Goal: Communication & Community: Answer question/provide support

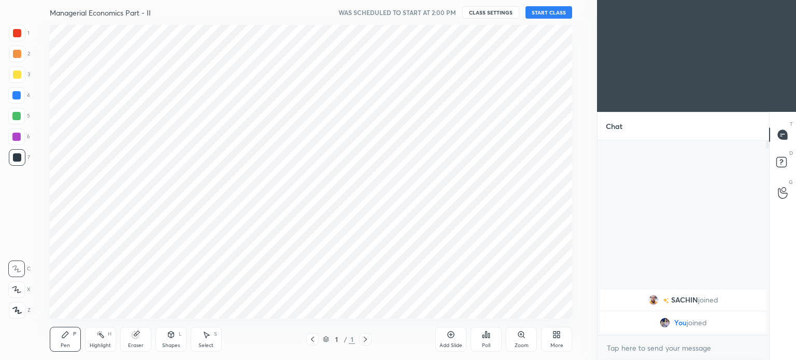
scroll to position [51556, 51295]
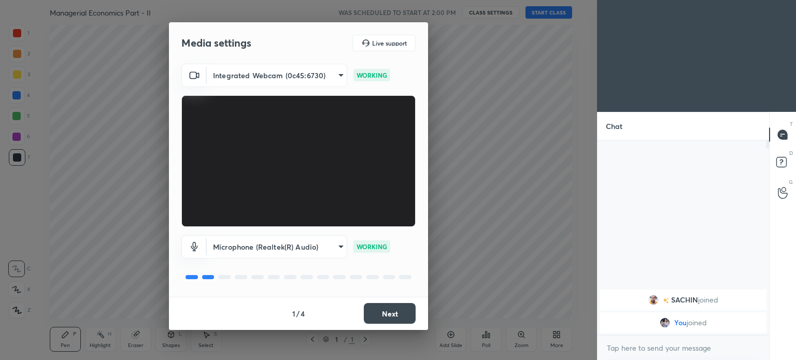
click at [400, 319] on button "Next" at bounding box center [390, 313] width 52 height 21
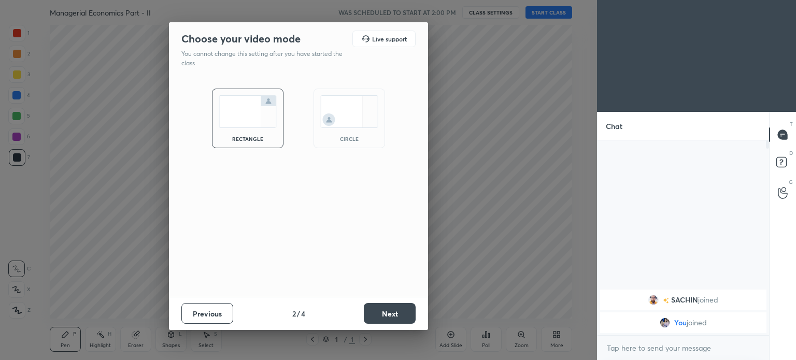
click at [366, 114] on img at bounding box center [349, 111] width 58 height 33
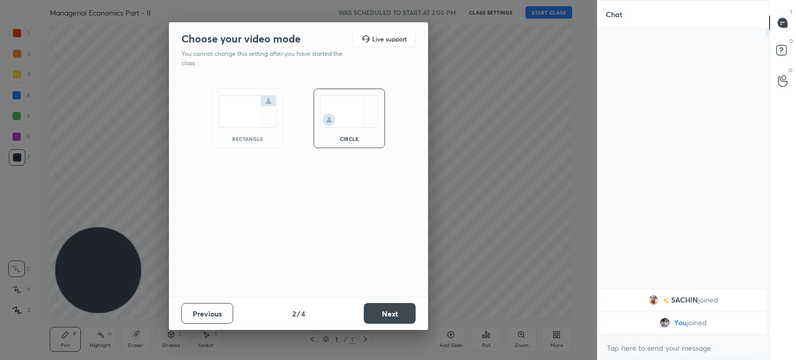
click at [400, 307] on button "Next" at bounding box center [390, 313] width 52 height 21
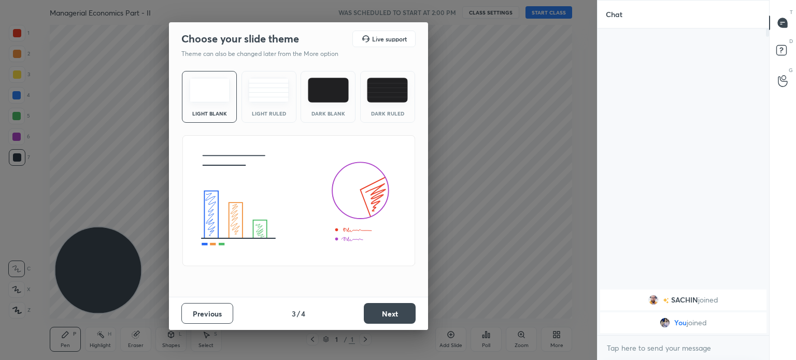
click at [377, 314] on button "Next" at bounding box center [390, 313] width 52 height 21
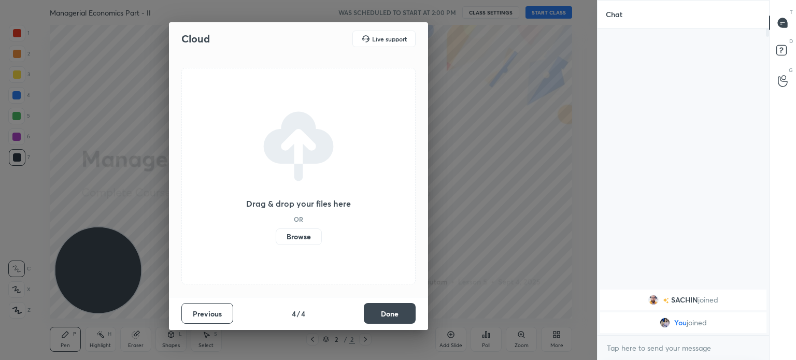
click at [289, 235] on label "Browse" at bounding box center [299, 237] width 46 height 17
click at [276, 235] on input "Browse" at bounding box center [276, 237] width 0 height 17
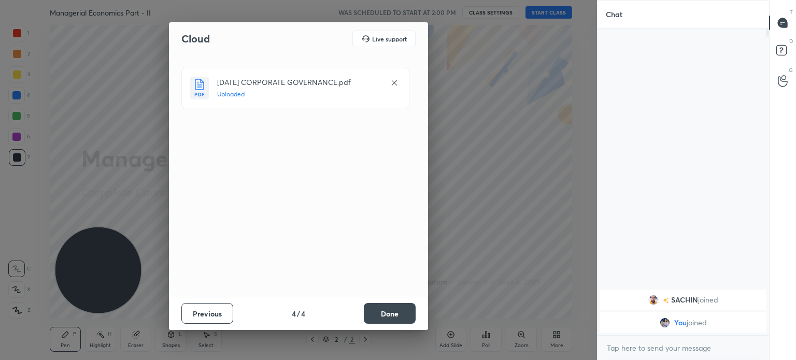
click at [382, 313] on button "Done" at bounding box center [390, 313] width 52 height 21
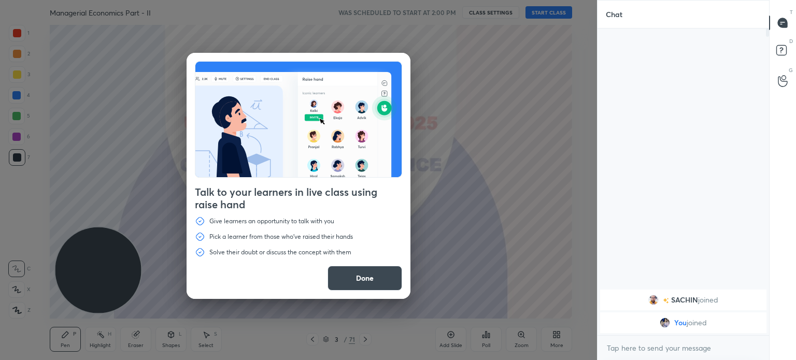
click at [376, 284] on button "Done" at bounding box center [365, 278] width 75 height 25
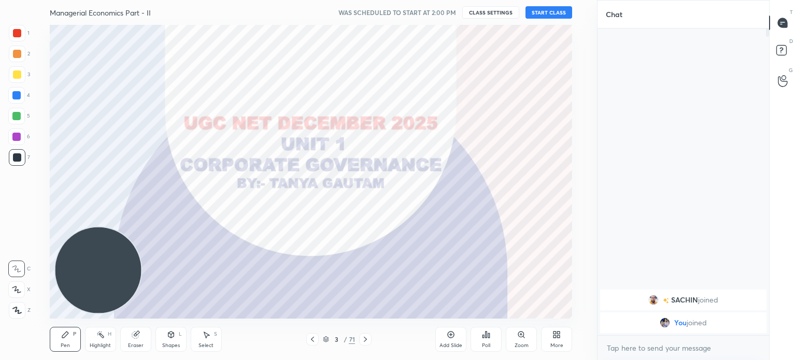
click at [367, 341] on icon at bounding box center [365, 339] width 8 height 8
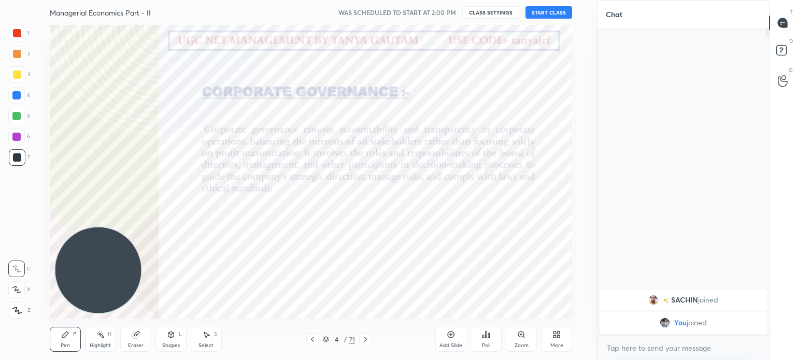
click at [367, 341] on icon at bounding box center [365, 339] width 8 height 8
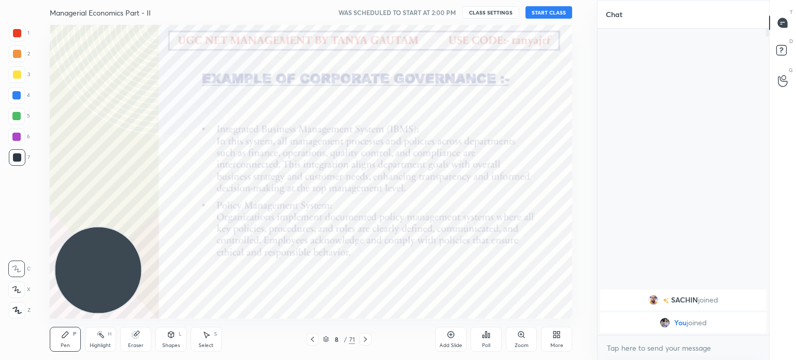
click at [365, 340] on icon at bounding box center [365, 339] width 8 height 8
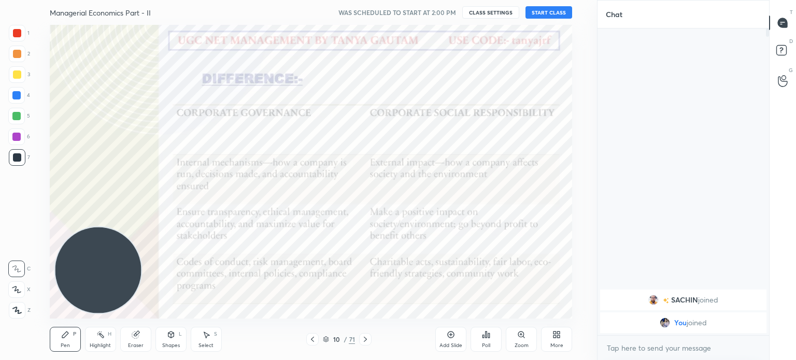
click at [366, 340] on icon at bounding box center [365, 339] width 3 height 5
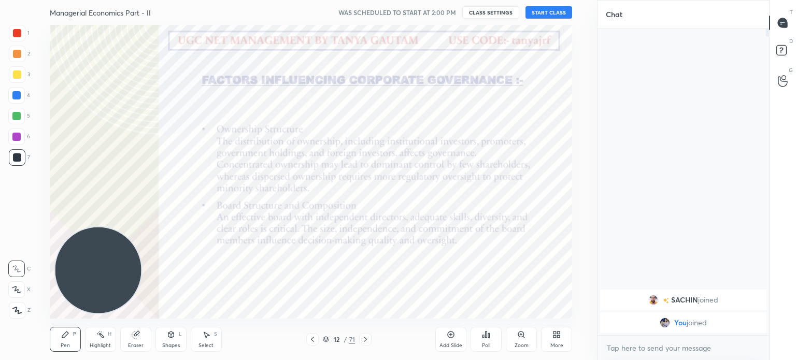
click at [313, 342] on icon at bounding box center [313, 339] width 8 height 8
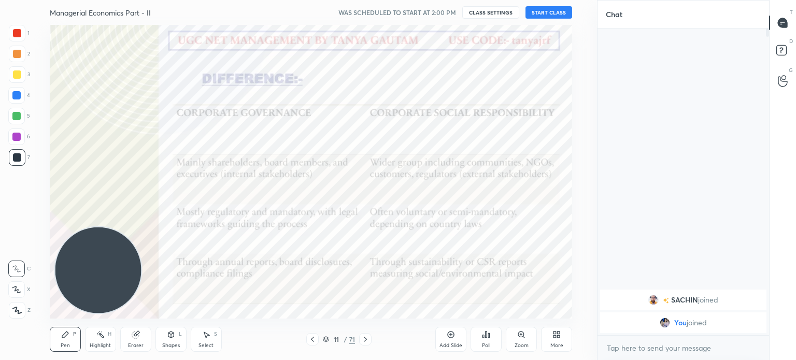
click at [367, 342] on icon at bounding box center [365, 339] width 8 height 8
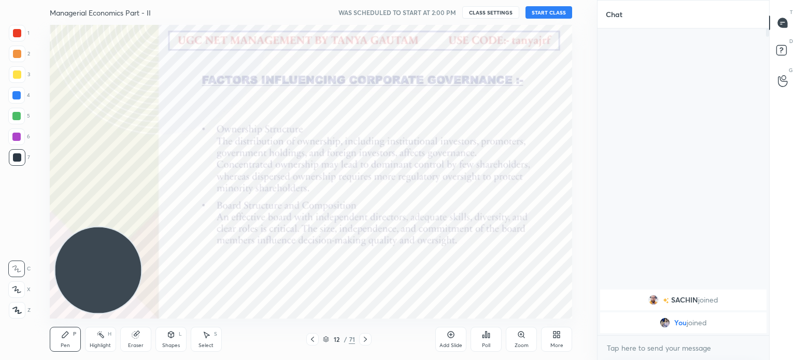
click at [365, 343] on icon at bounding box center [365, 339] width 8 height 8
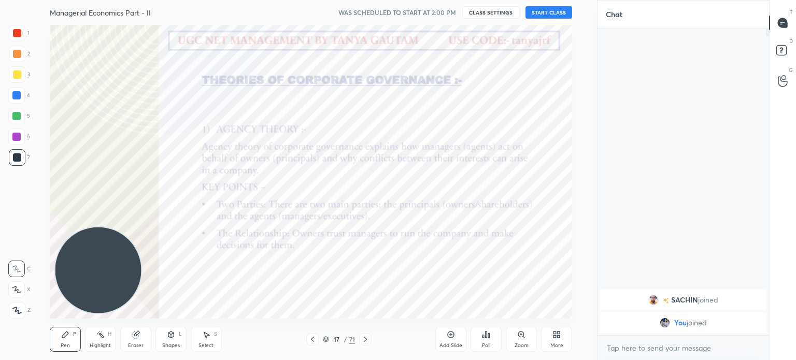
click at [365, 341] on icon at bounding box center [365, 339] width 3 height 5
click at [366, 339] on icon at bounding box center [365, 339] width 3 height 5
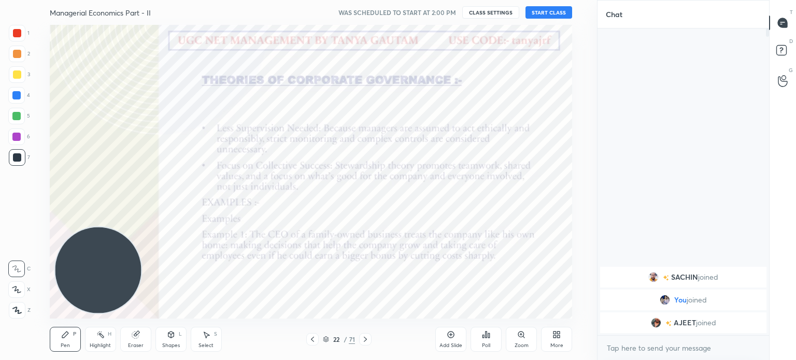
click at [366, 339] on icon at bounding box center [365, 339] width 3 height 5
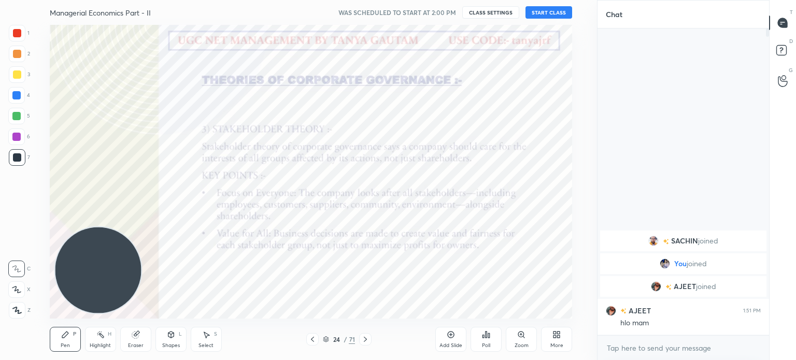
click at [366, 339] on icon at bounding box center [365, 339] width 3 height 5
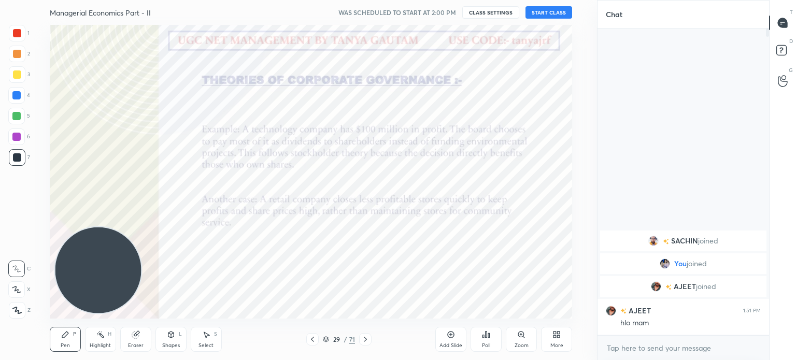
click at [366, 339] on icon at bounding box center [365, 339] width 3 height 5
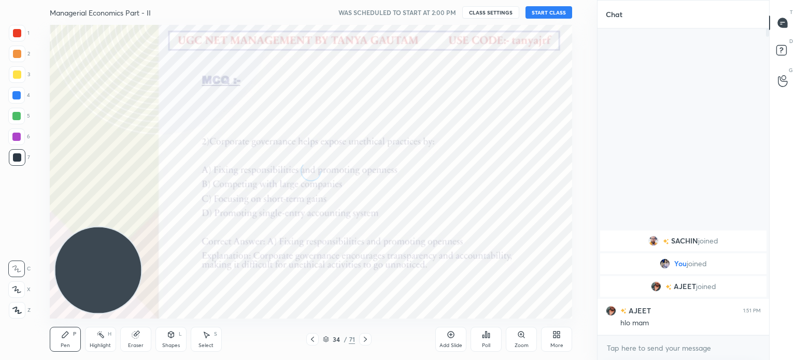
click at [366, 339] on icon at bounding box center [365, 339] width 3 height 5
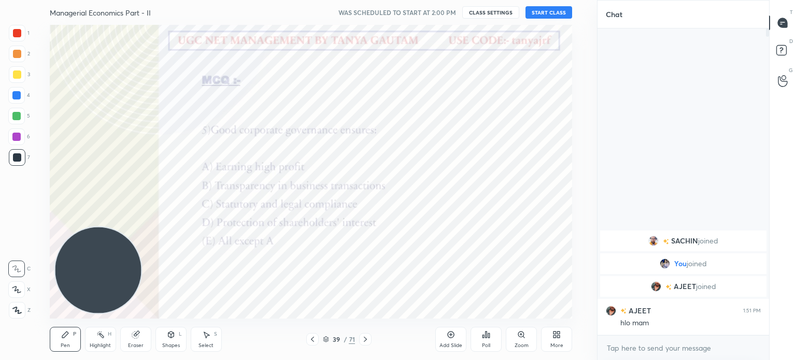
click at [365, 340] on icon at bounding box center [365, 339] width 8 height 8
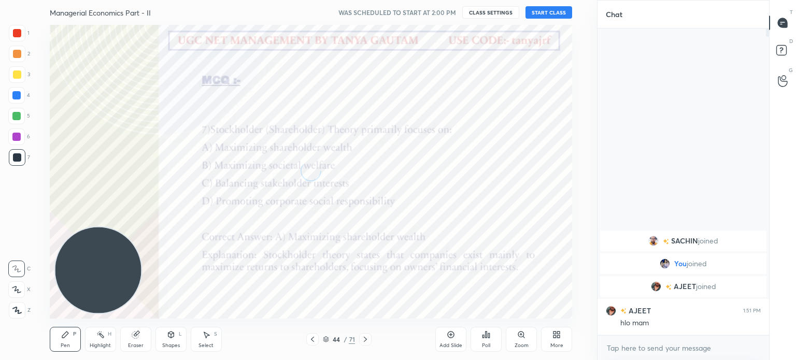
click at [365, 340] on icon at bounding box center [365, 339] width 8 height 8
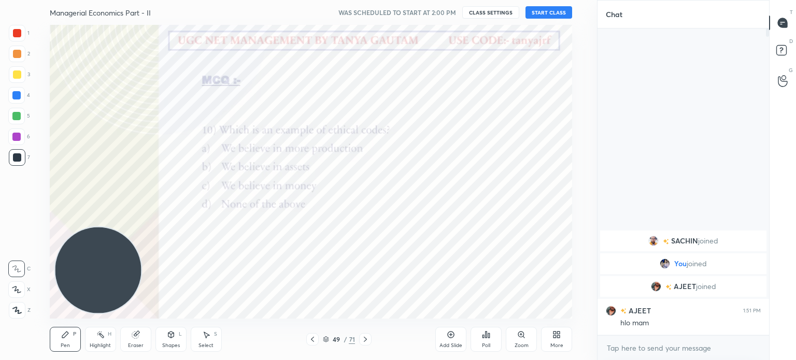
click at [314, 341] on icon at bounding box center [313, 339] width 8 height 8
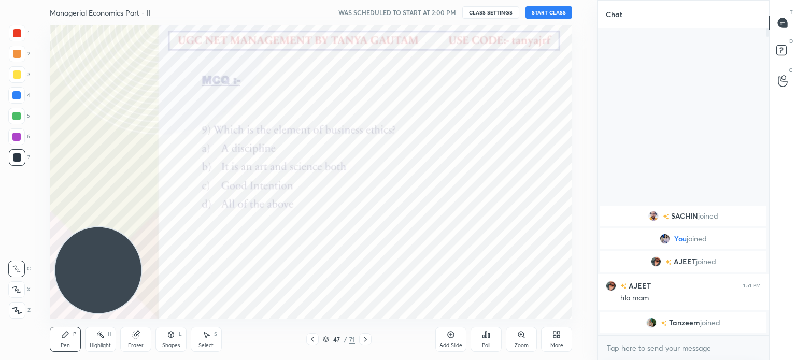
click at [314, 341] on icon at bounding box center [313, 339] width 8 height 8
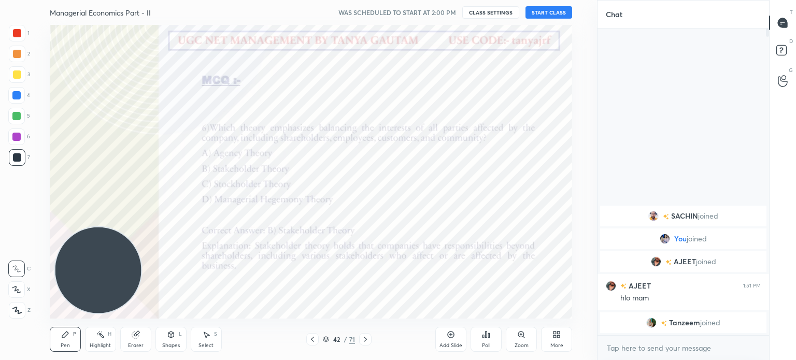
click at [314, 341] on icon at bounding box center [313, 339] width 8 height 8
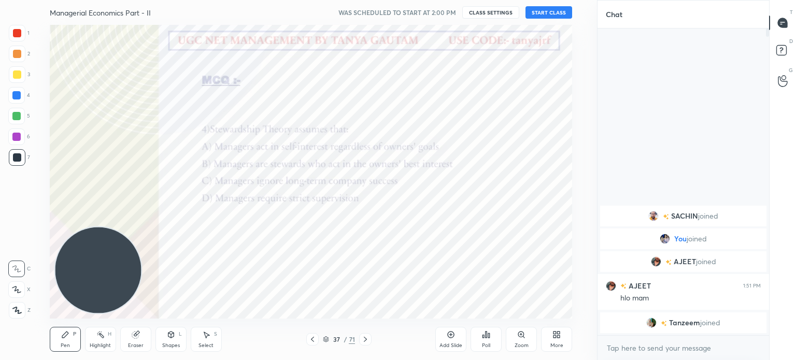
click at [314, 341] on icon at bounding box center [313, 339] width 8 height 8
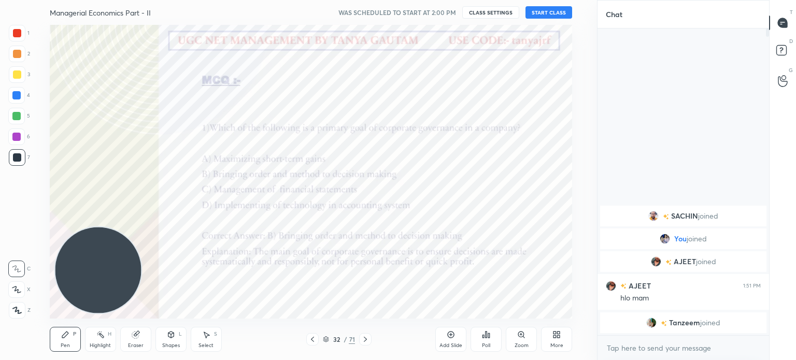
click at [314, 341] on icon at bounding box center [313, 339] width 8 height 8
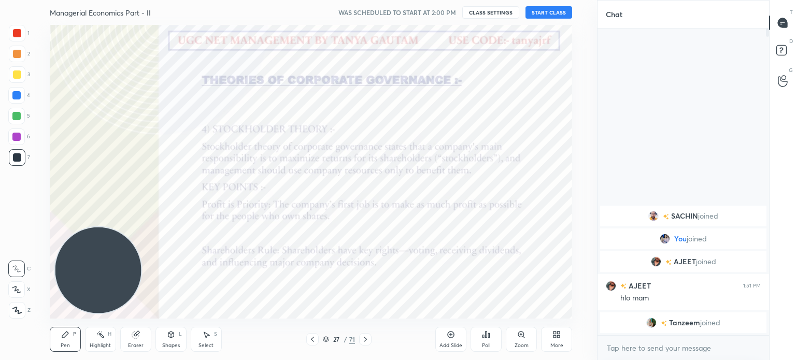
click at [314, 341] on icon at bounding box center [313, 339] width 8 height 8
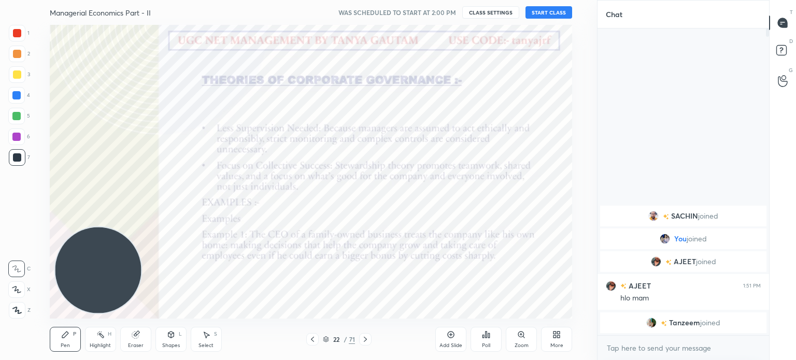
click at [314, 341] on icon at bounding box center [313, 339] width 8 height 8
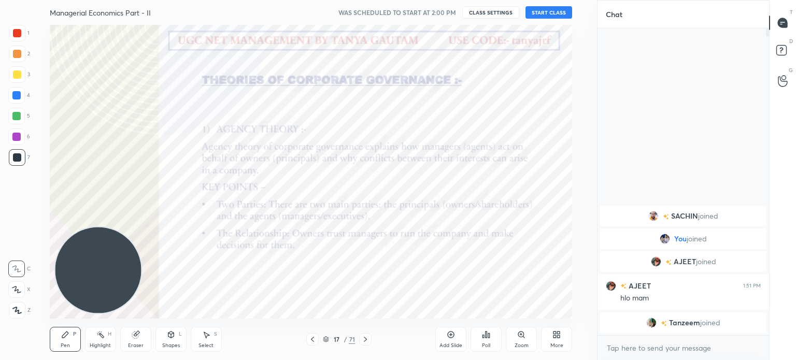
click at [314, 341] on icon at bounding box center [313, 339] width 8 height 8
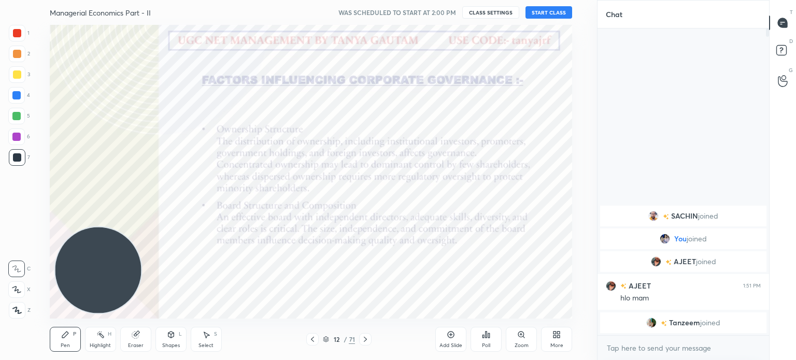
click at [314, 341] on icon at bounding box center [313, 339] width 8 height 8
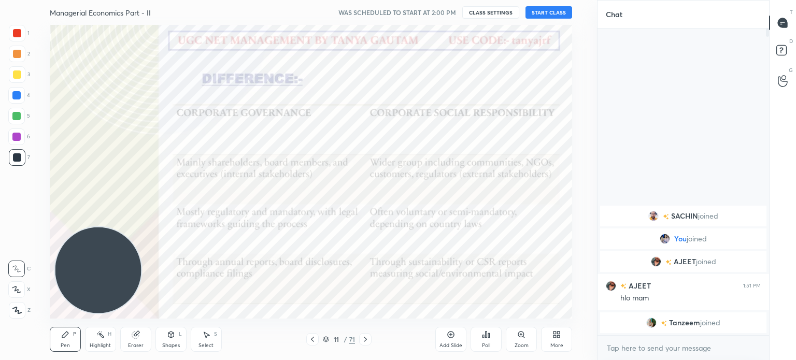
click at [314, 341] on icon at bounding box center [313, 339] width 8 height 8
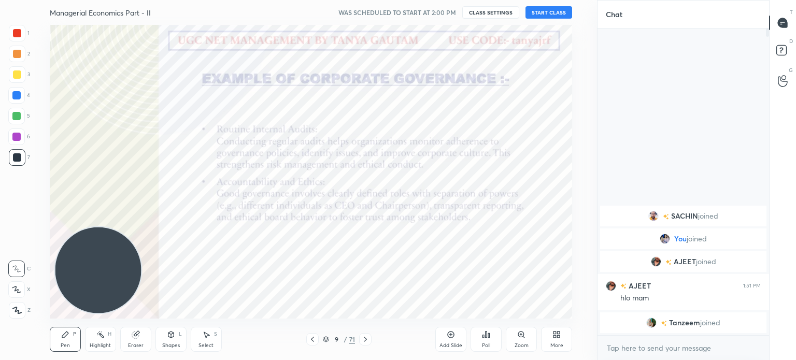
click at [314, 341] on icon at bounding box center [313, 339] width 8 height 8
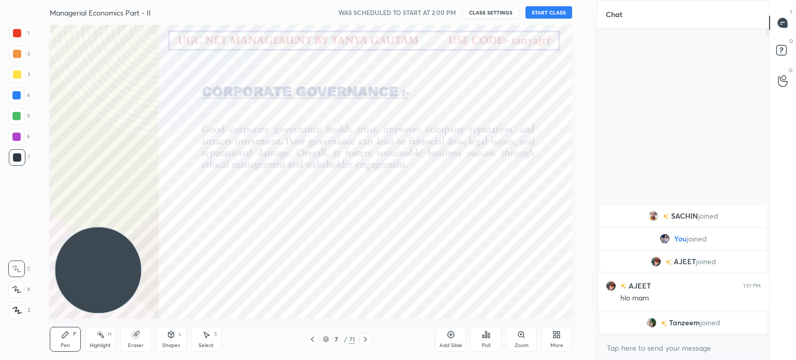
click at [314, 341] on icon at bounding box center [313, 339] width 8 height 8
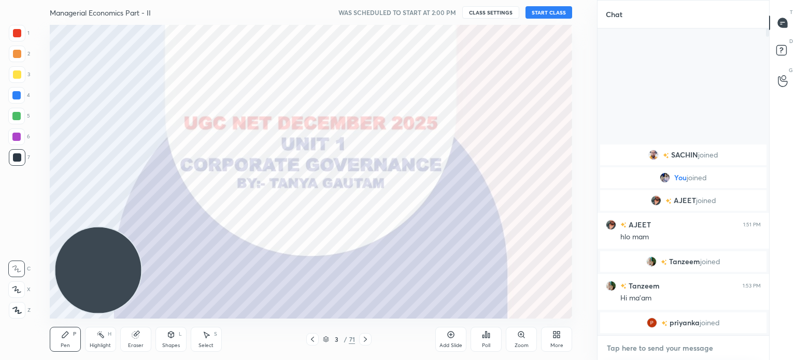
type textarea "x"
click at [649, 345] on textarea at bounding box center [683, 348] width 155 height 17
type textarea "H"
type textarea "x"
type textarea "HE"
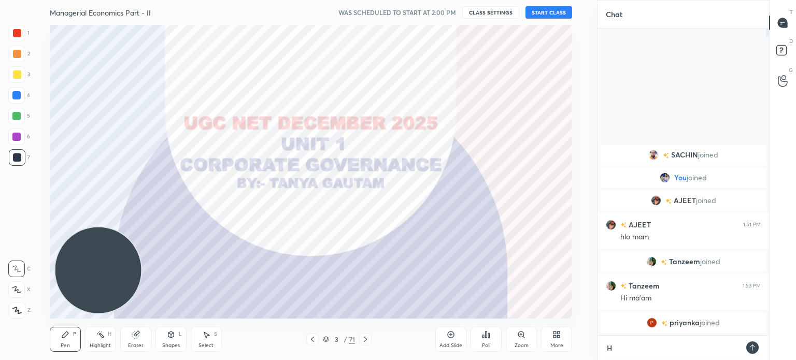
type textarea "x"
type textarea "HEL"
type textarea "x"
type textarea "HELL"
type textarea "x"
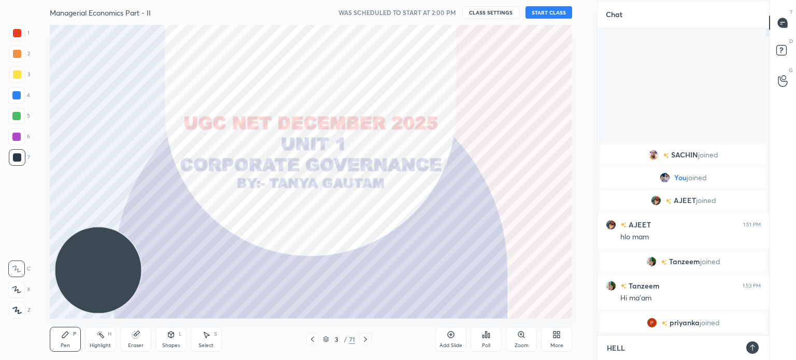
type textarea "HELLO"
type textarea "x"
type textarea "HELLO"
type textarea "x"
type textarea "HELLO E"
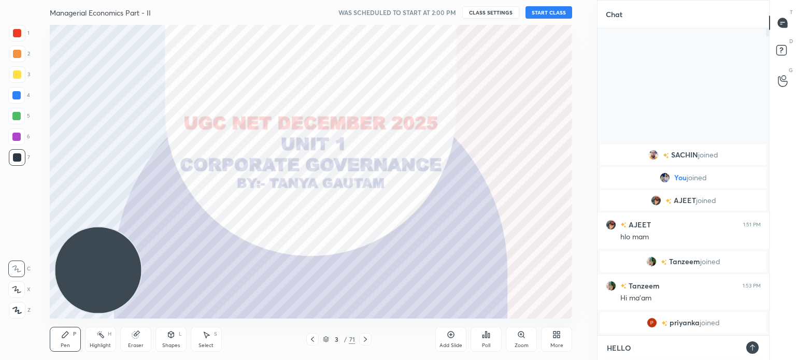
type textarea "x"
type textarea "HELLO EV"
type textarea "x"
type textarea "HELLO EVE"
type textarea "x"
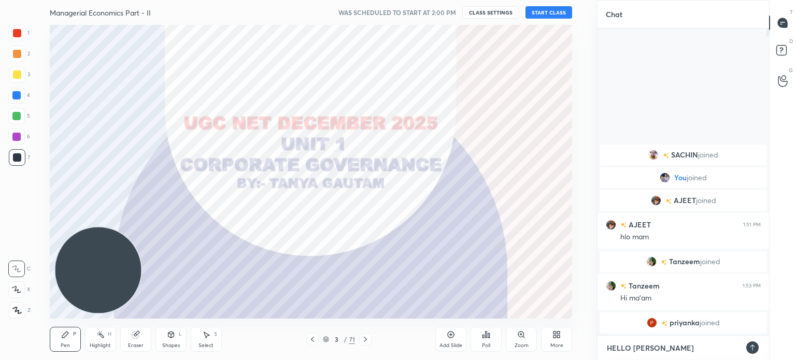
type textarea "HELLO EVER"
type textarea "x"
type textarea "HELLO EVERY"
type textarea "x"
type textarea "HELLO EVERYO"
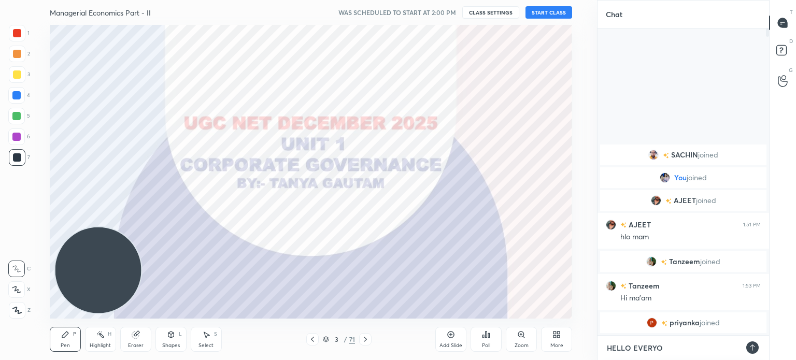
type textarea "x"
type textarea "HELLO EVERYON"
type textarea "x"
type textarea "HELLO EVERYONE"
type textarea "x"
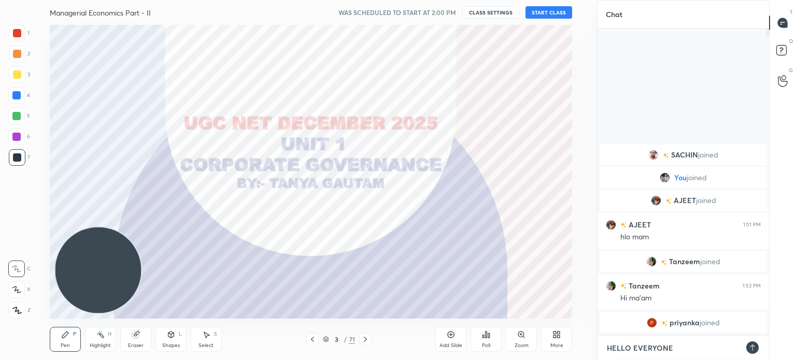
type textarea "HELLO EVERYONE"
type textarea "x"
type textarea "HELLO EVERYONE :"
type textarea "x"
type textarea "HELLO EVERYONE :)"
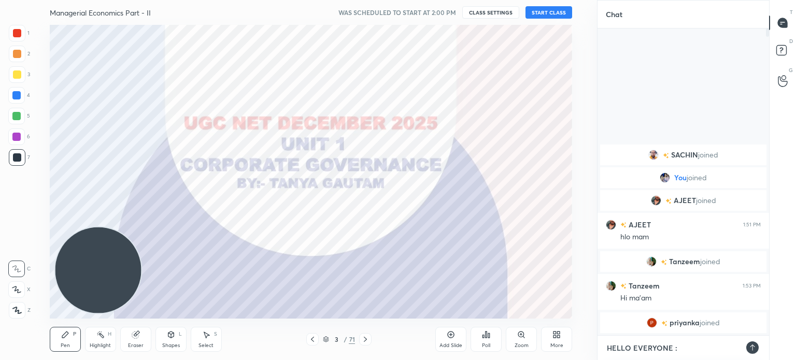
type textarea "x"
type textarea "HELLO EVERYONE :)"
type textarea "x"
click at [755, 346] on icon at bounding box center [753, 348] width 8 height 8
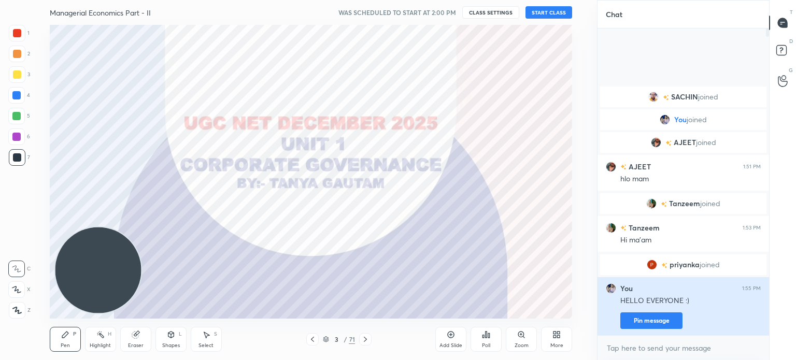
click at [666, 320] on button "Pin message" at bounding box center [652, 321] width 62 height 17
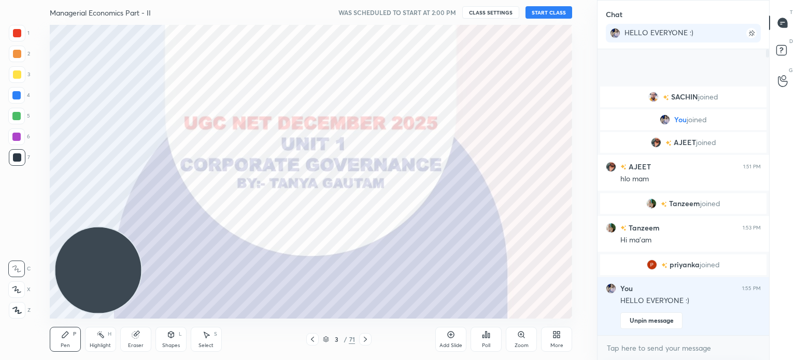
click at [313, 340] on icon at bounding box center [313, 339] width 8 height 8
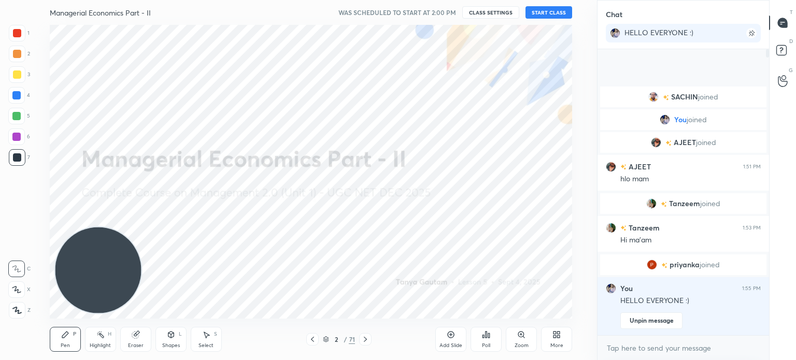
click at [365, 338] on icon at bounding box center [365, 339] width 3 height 5
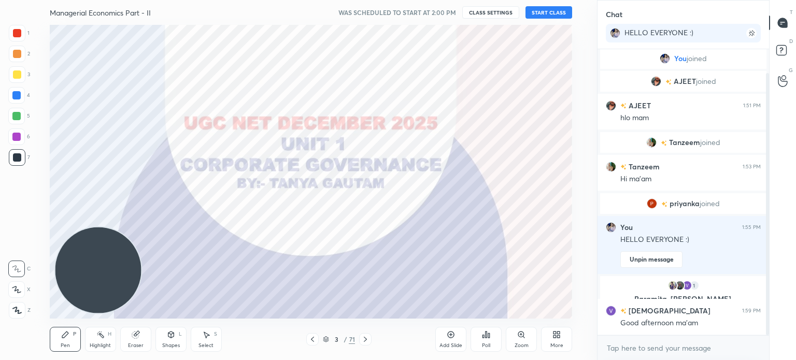
scroll to position [62, 0]
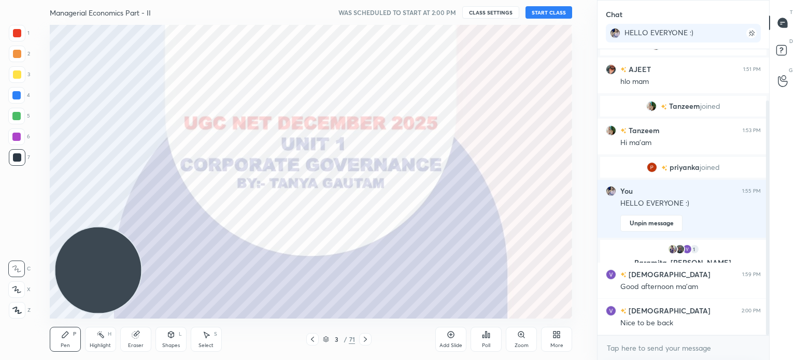
click at [548, 13] on button "START CLASS" at bounding box center [549, 12] width 47 height 12
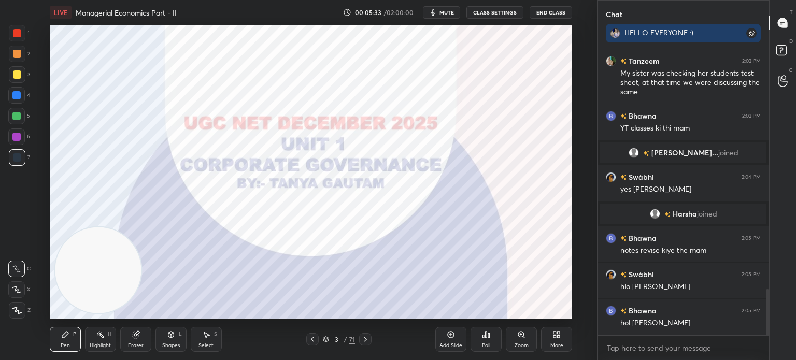
scroll to position [1533, 0]
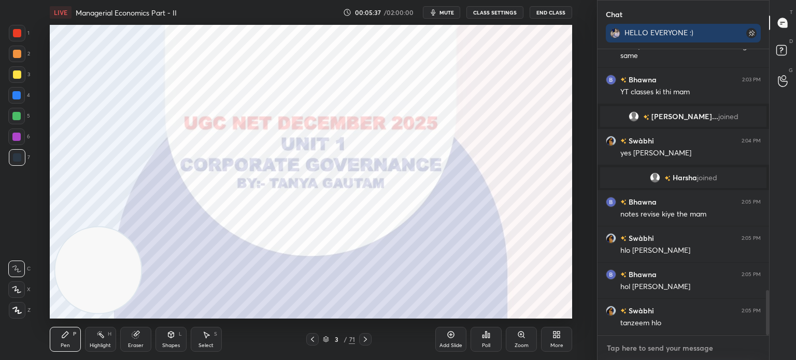
type textarea "x"
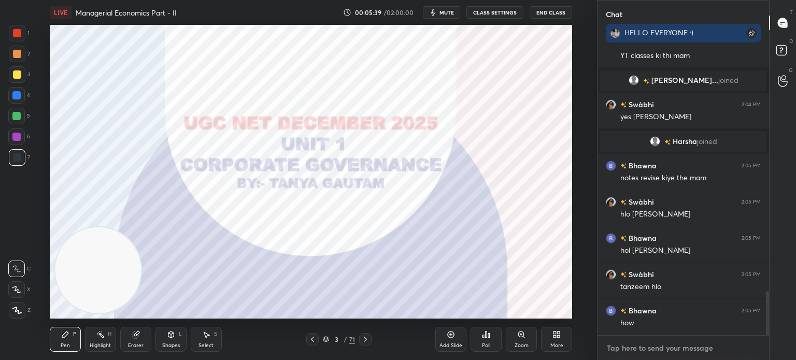
paste textarea "[URL][DOMAIN_NAME]"
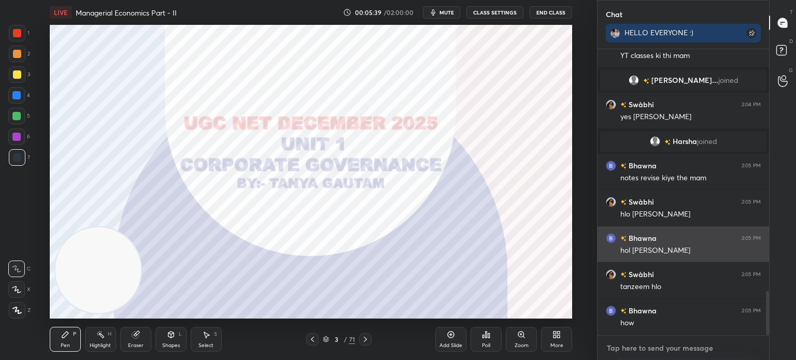
type textarea "[URL][DOMAIN_NAME]"
type textarea "x"
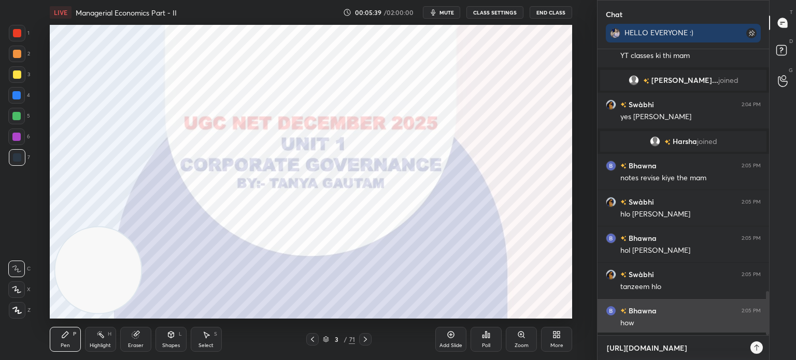
scroll to position [197, 169]
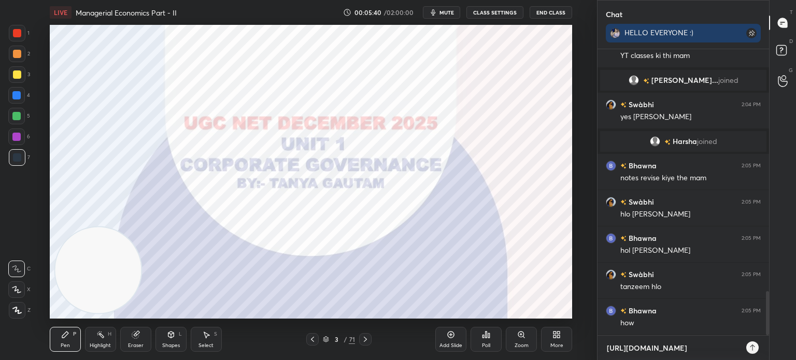
type textarea "[URL][DOMAIN_NAME]"
type textarea "x"
click at [750, 347] on icon at bounding box center [753, 348] width 8 height 8
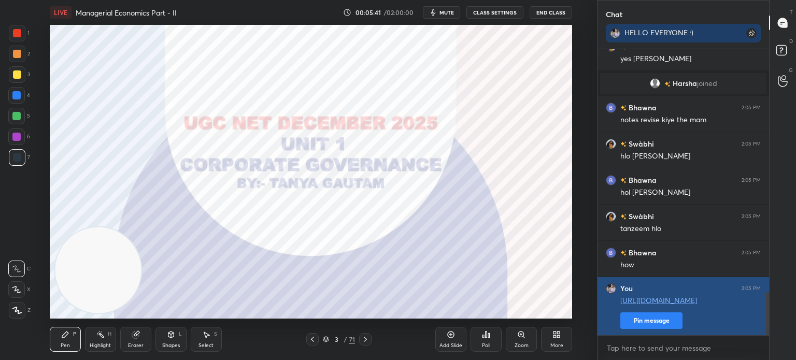
type textarea "x"
click at [668, 325] on button "Pin message" at bounding box center [652, 321] width 62 height 17
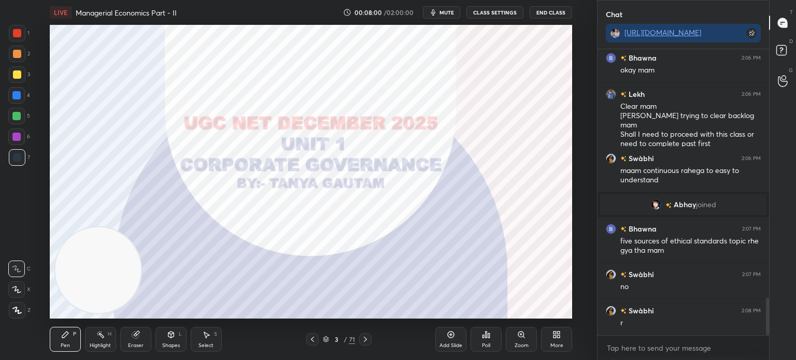
scroll to position [1894, 0]
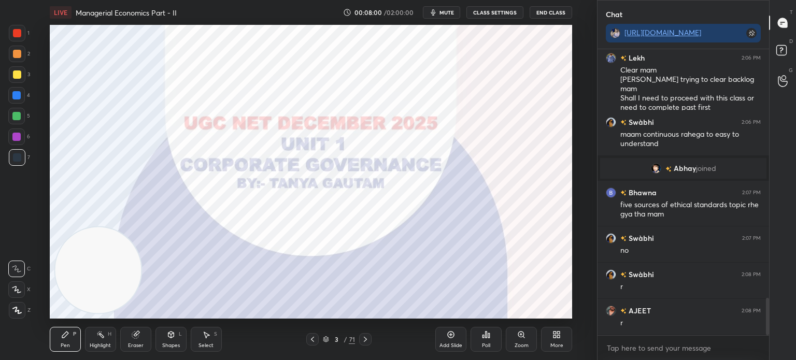
click at [15, 311] on icon at bounding box center [17, 310] width 8 height 6
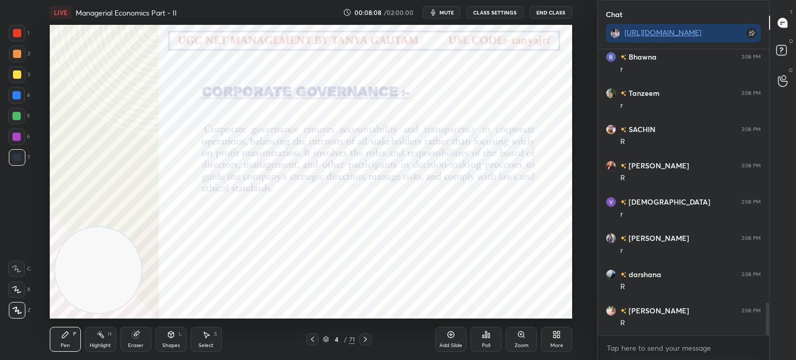
scroll to position [2257, 0]
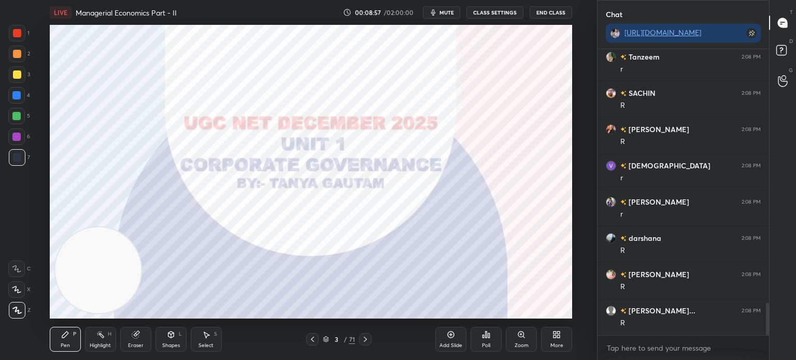
click at [169, 344] on div "Shapes" at bounding box center [171, 345] width 18 height 5
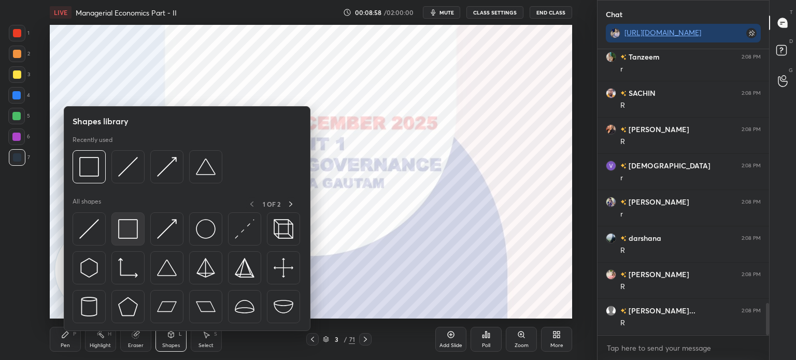
click at [127, 232] on img at bounding box center [128, 229] width 20 height 20
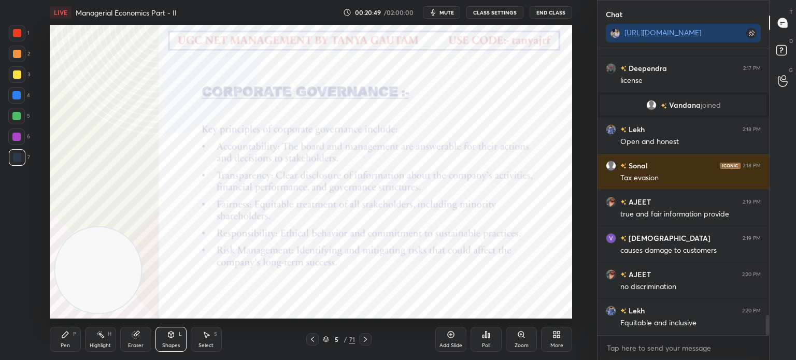
scroll to position [3787, 0]
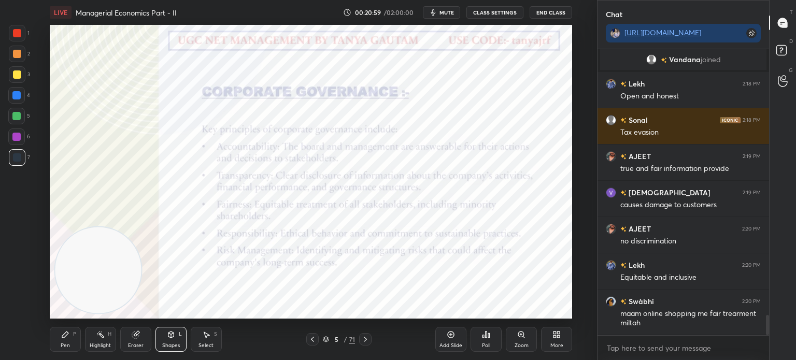
click at [438, 10] on icon "button" at bounding box center [433, 12] width 8 height 8
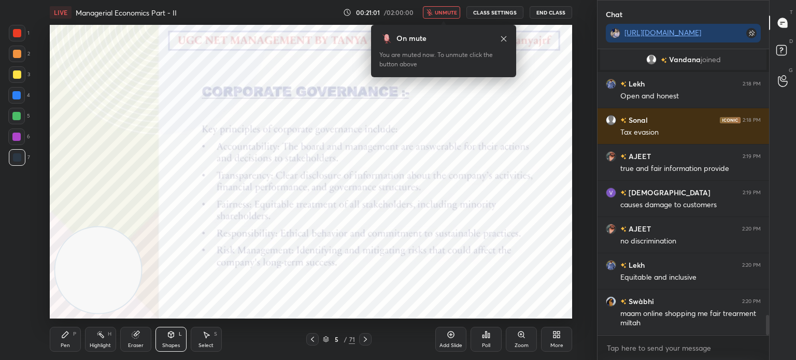
click at [446, 14] on span "unmute" at bounding box center [446, 12] width 22 height 7
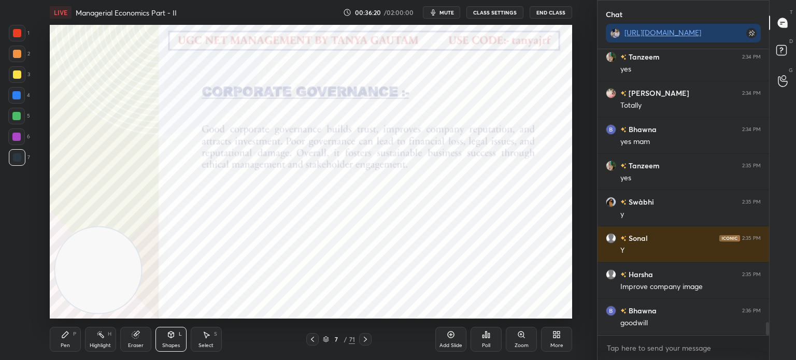
scroll to position [6144, 0]
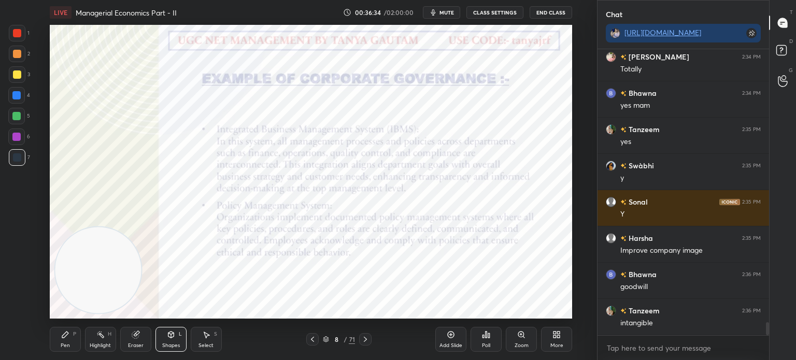
click at [172, 339] on icon at bounding box center [171, 335] width 8 height 8
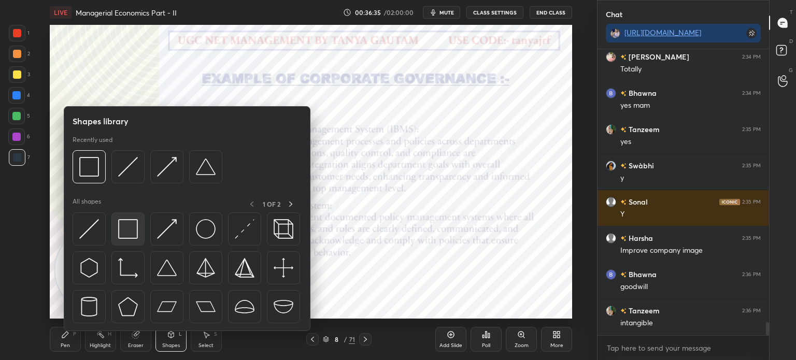
click at [133, 229] on img at bounding box center [128, 229] width 20 height 20
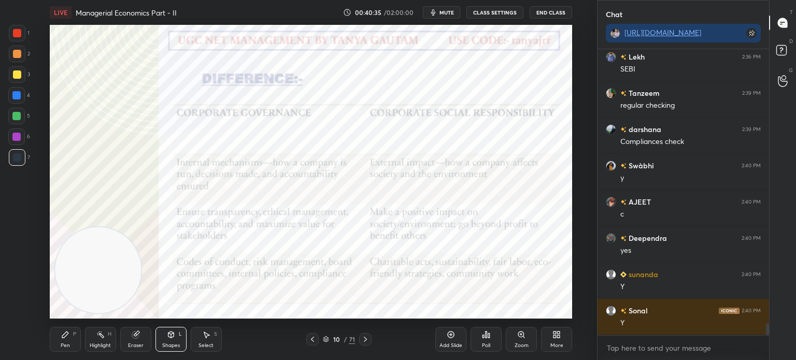
scroll to position [6471, 0]
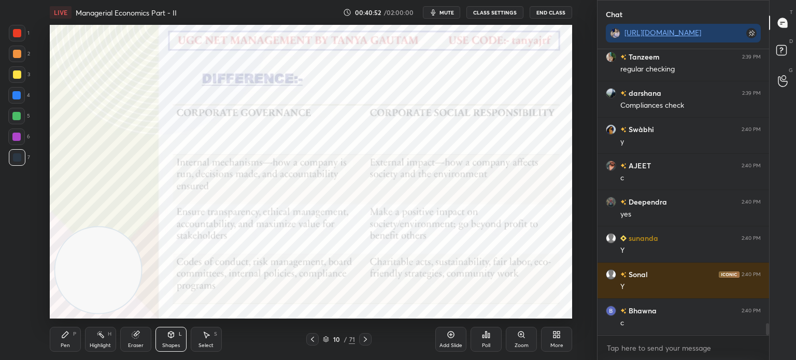
click at [22, 34] on div at bounding box center [17, 33] width 17 height 17
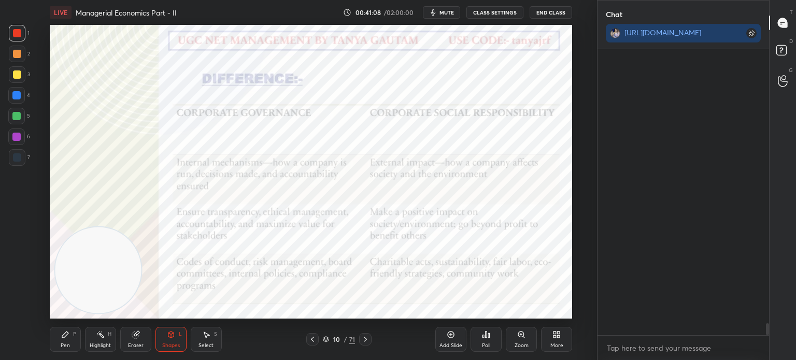
click at [70, 342] on div "Pen P" at bounding box center [65, 339] width 31 height 25
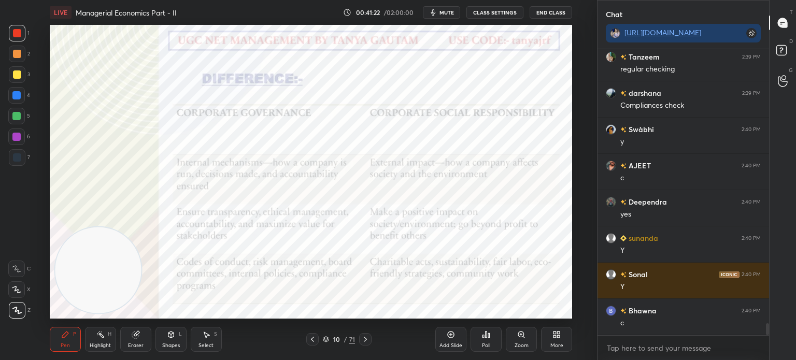
scroll to position [6507, 0]
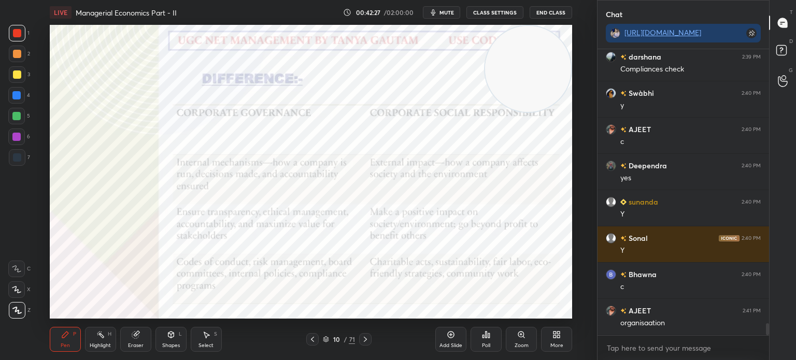
drag, startPoint x: 90, startPoint y: 283, endPoint x: 543, endPoint y: 55, distance: 506.4
click at [543, 55] on video at bounding box center [528, 69] width 86 height 86
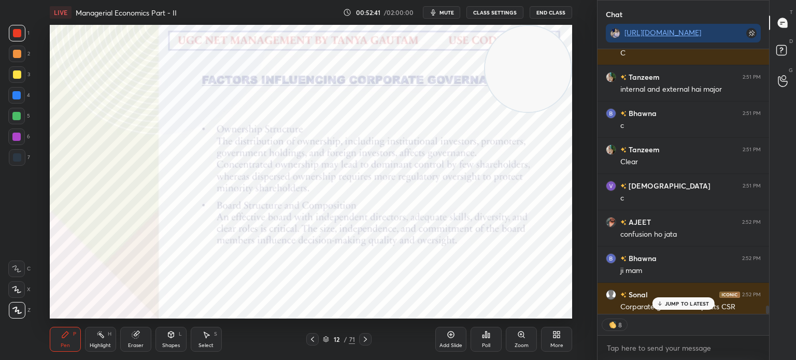
scroll to position [8844, 0]
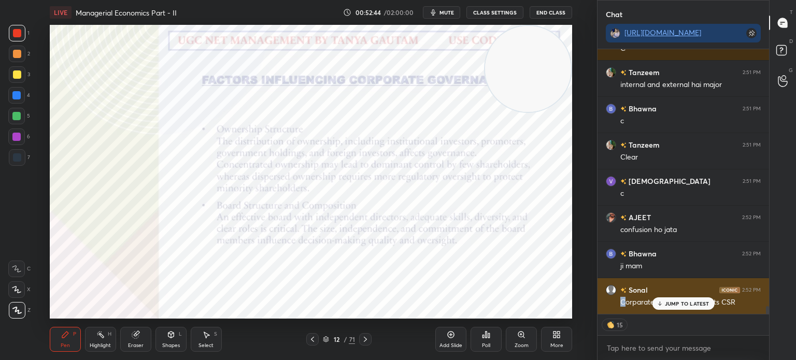
drag, startPoint x: 732, startPoint y: 289, endPoint x: 623, endPoint y: 300, distance: 109.5
click at [623, 300] on div "Corparate goverance impacts CSR" at bounding box center [691, 303] width 141 height 10
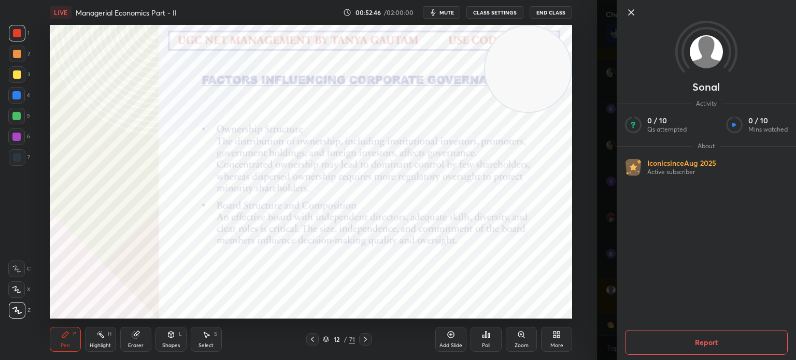
click at [631, 13] on icon at bounding box center [631, 12] width 12 height 12
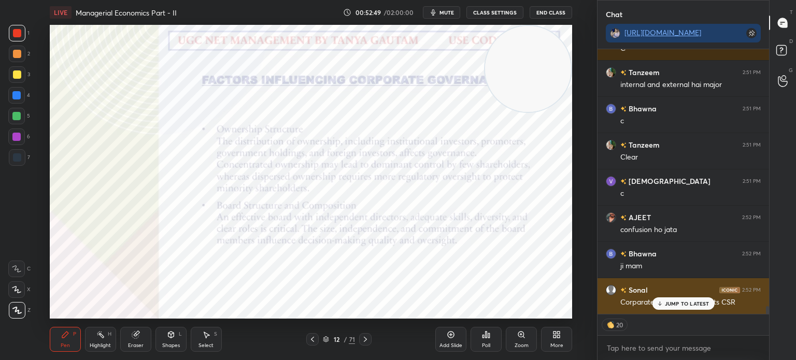
click at [755, 289] on div "2:52 PM" at bounding box center [752, 290] width 19 height 6
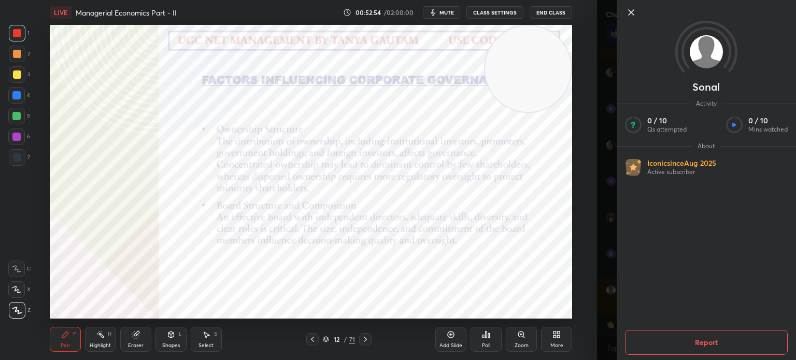
click at [634, 12] on icon at bounding box center [631, 12] width 12 height 12
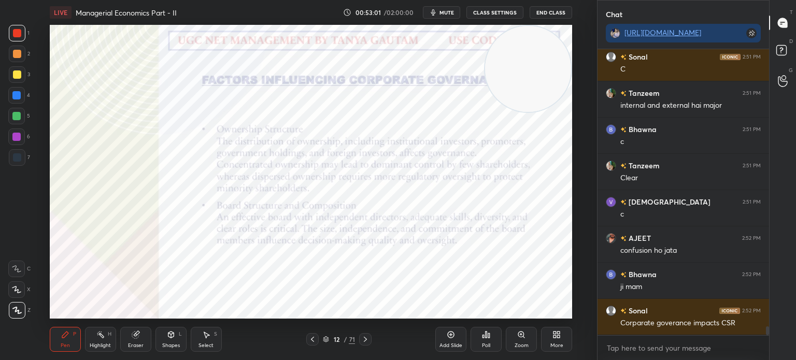
scroll to position [283, 169]
click at [313, 344] on div at bounding box center [312, 339] width 12 height 12
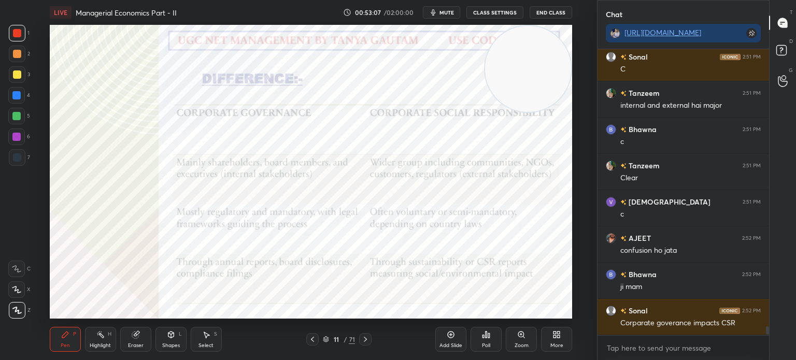
click at [456, 340] on div "Add Slide" at bounding box center [451, 339] width 31 height 25
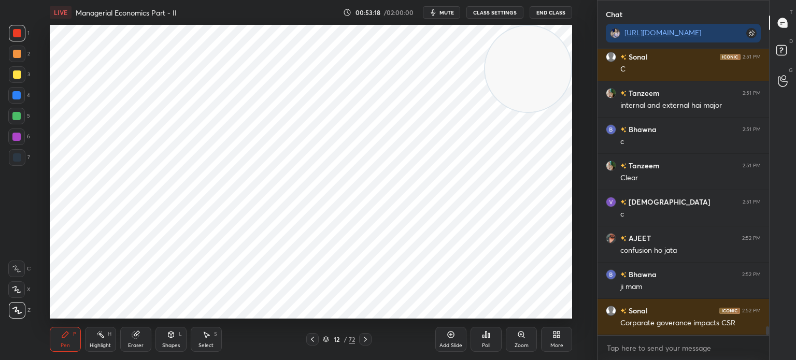
scroll to position [8859, 0]
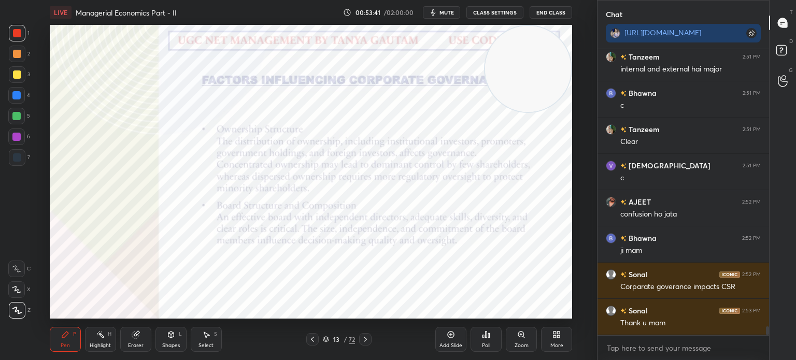
click at [173, 346] on div "Shapes" at bounding box center [171, 345] width 18 height 5
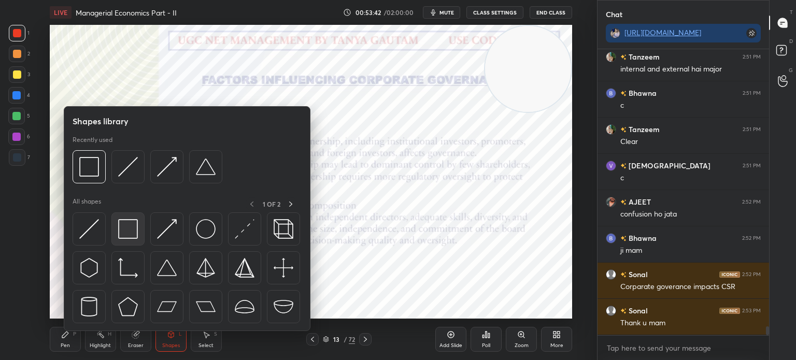
click at [128, 229] on img at bounding box center [128, 229] width 20 height 20
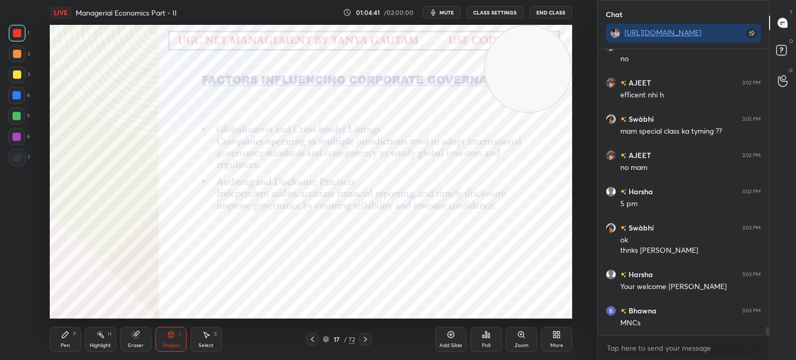
scroll to position [9450, 0]
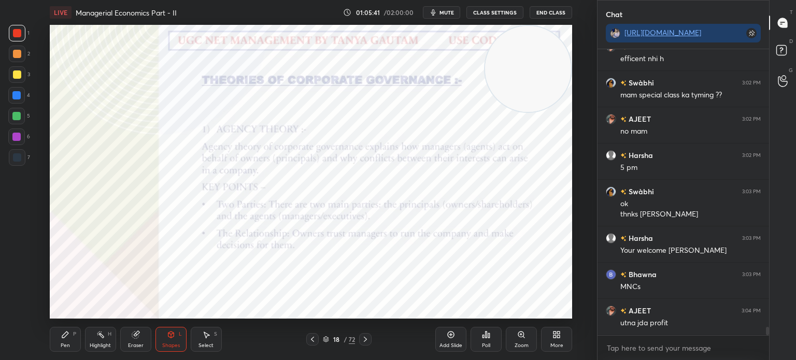
click at [310, 340] on icon at bounding box center [313, 339] width 8 height 8
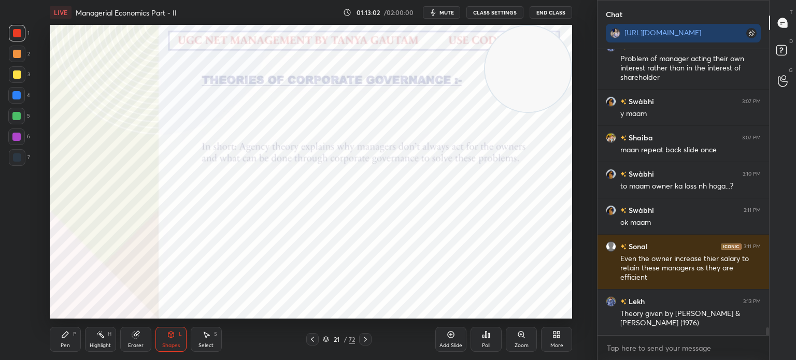
scroll to position [10284, 0]
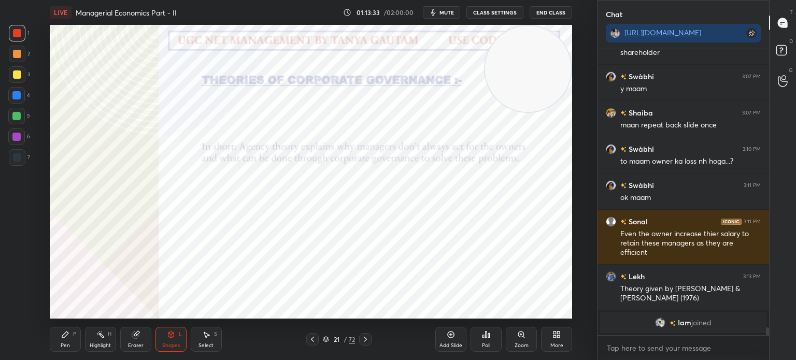
click at [313, 342] on icon at bounding box center [312, 339] width 3 height 5
click at [367, 343] on icon at bounding box center [365, 339] width 8 height 8
click at [367, 344] on icon at bounding box center [365, 339] width 8 height 8
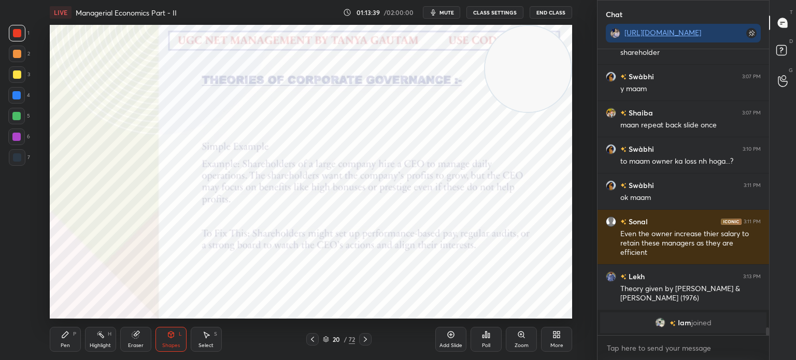
click at [367, 344] on icon at bounding box center [365, 339] width 8 height 8
click at [450, 345] on div "Add Slide" at bounding box center [451, 345] width 23 height 5
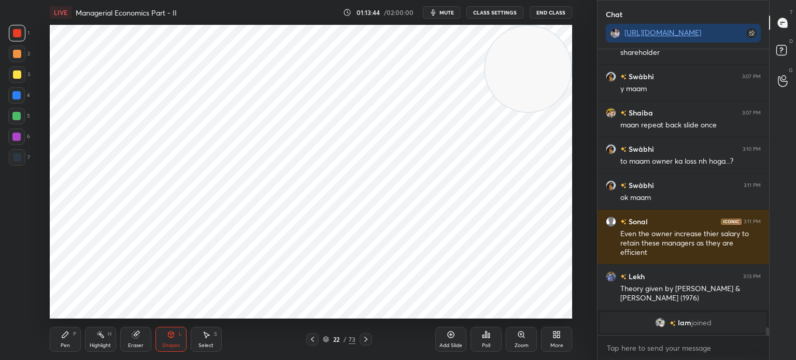
click at [70, 343] on div "Pen P" at bounding box center [65, 339] width 31 height 25
click at [168, 343] on div "Shapes" at bounding box center [171, 345] width 18 height 5
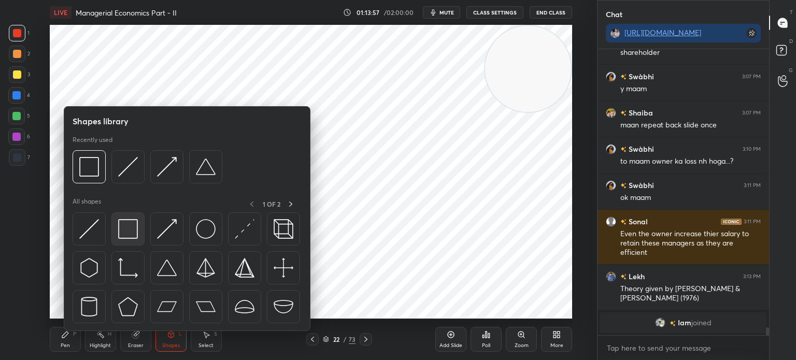
click at [129, 234] on img at bounding box center [128, 229] width 20 height 20
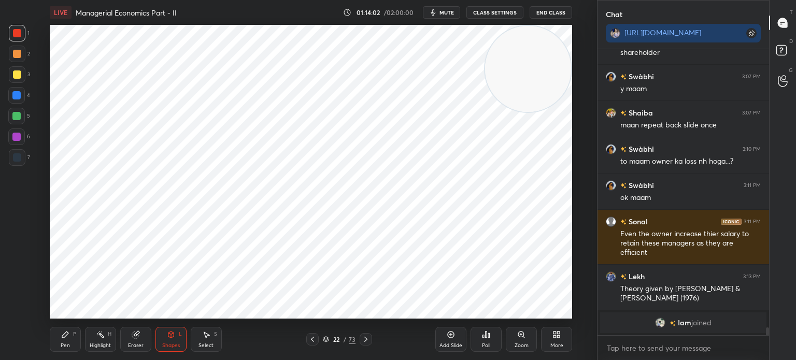
click at [172, 337] on icon at bounding box center [171, 335] width 6 height 6
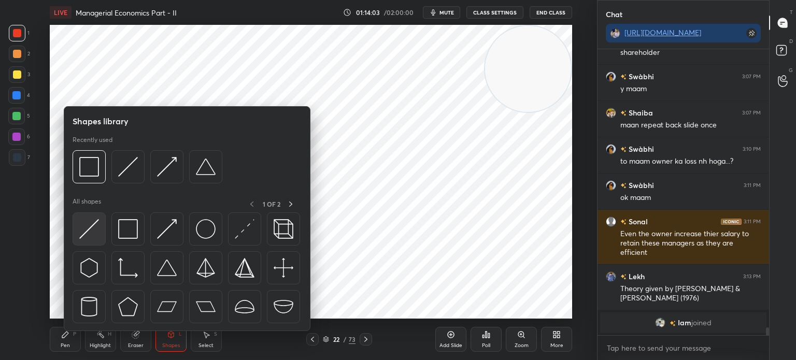
click at [99, 231] on img at bounding box center [89, 229] width 20 height 20
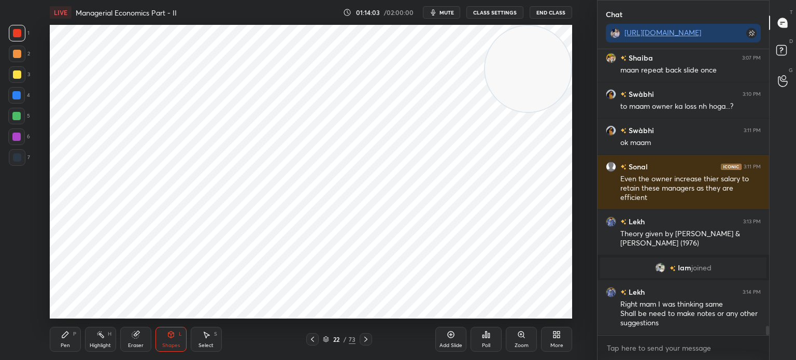
scroll to position [8593, 0]
click at [16, 100] on div at bounding box center [16, 95] width 17 height 17
click at [62, 340] on div "Pen P" at bounding box center [65, 339] width 31 height 25
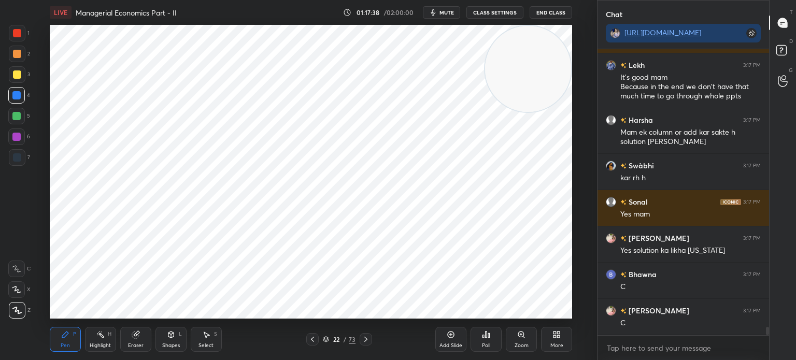
scroll to position [9502, 0]
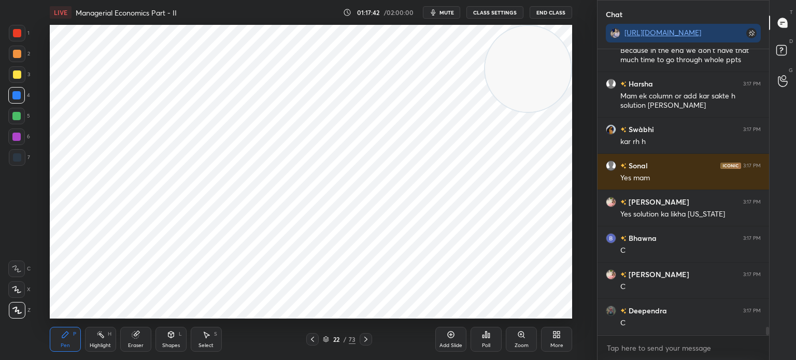
click at [365, 338] on icon at bounding box center [366, 339] width 3 height 5
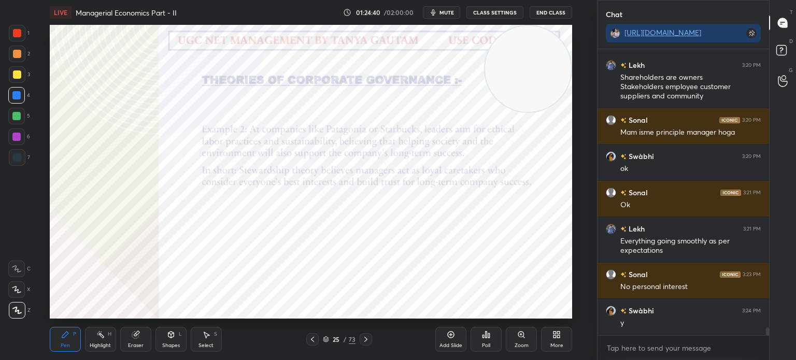
scroll to position [10166, 0]
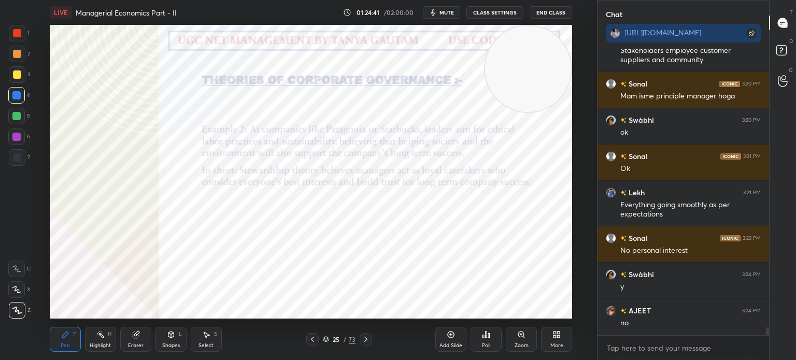
click at [449, 342] on div "Add Slide" at bounding box center [451, 339] width 31 height 25
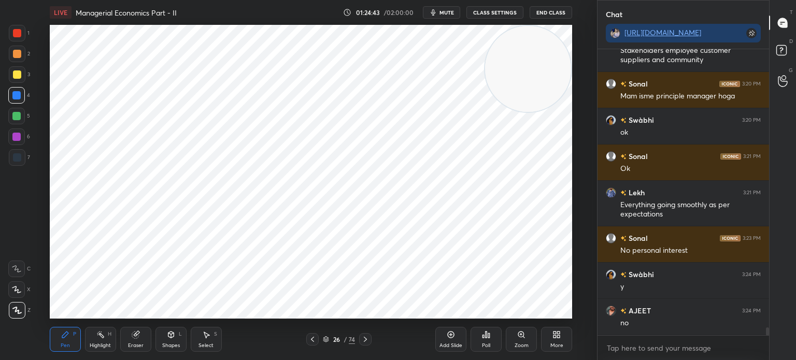
click at [172, 342] on div "Shapes L" at bounding box center [171, 339] width 31 height 25
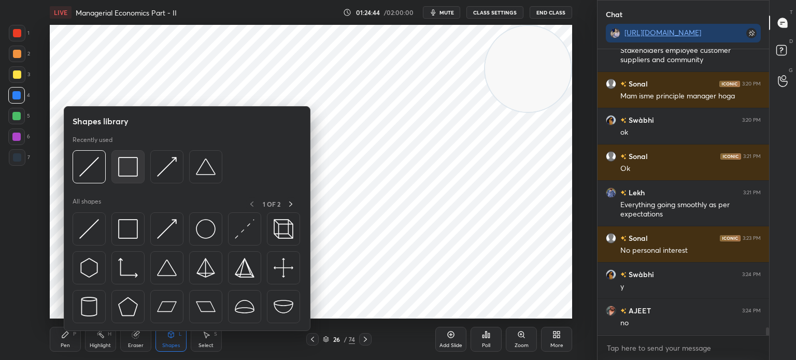
scroll to position [10202, 0]
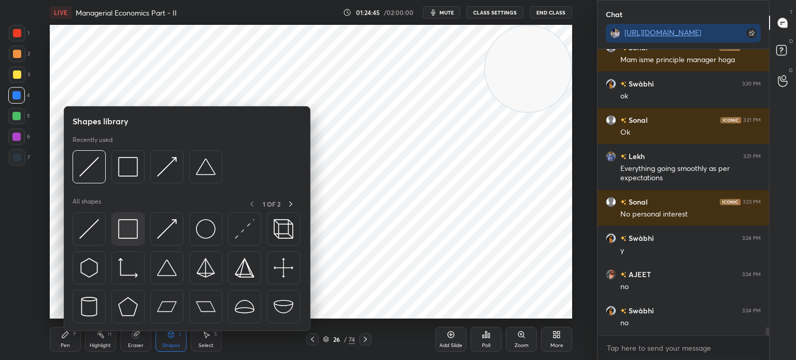
click at [121, 227] on img at bounding box center [128, 229] width 20 height 20
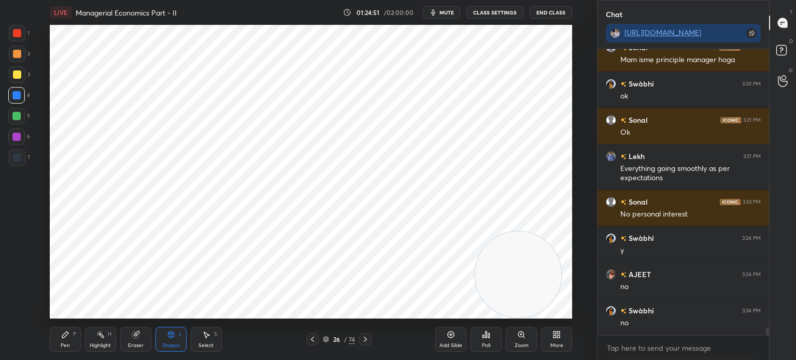
drag, startPoint x: 506, startPoint y: 71, endPoint x: 496, endPoint y: 299, distance: 228.4
click at [496, 299] on video at bounding box center [518, 275] width 86 height 86
click at [177, 346] on div "Shapes" at bounding box center [171, 345] width 18 height 5
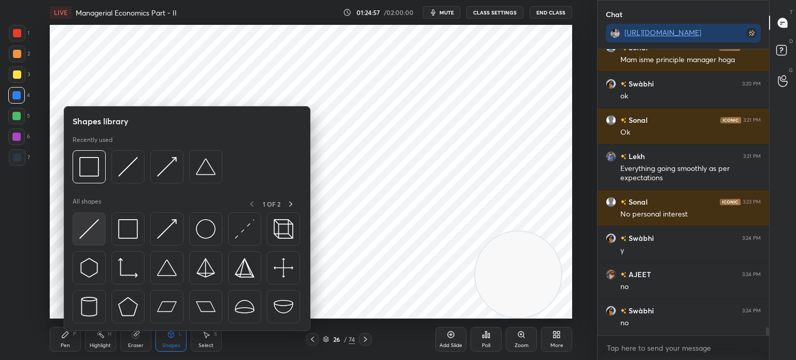
click at [90, 239] on img at bounding box center [89, 229] width 20 height 20
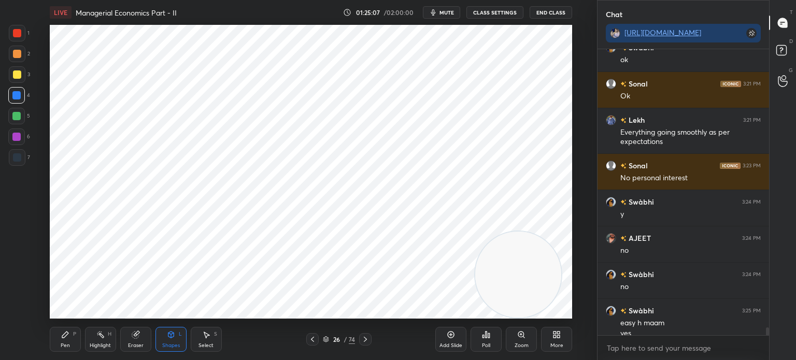
scroll to position [10249, 0]
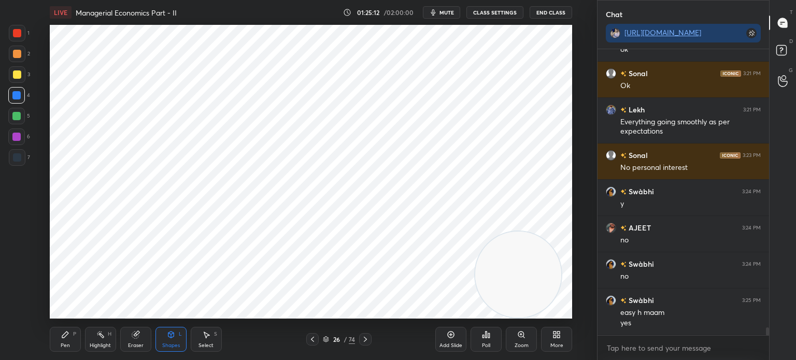
click at [21, 37] on div at bounding box center [17, 33] width 17 height 17
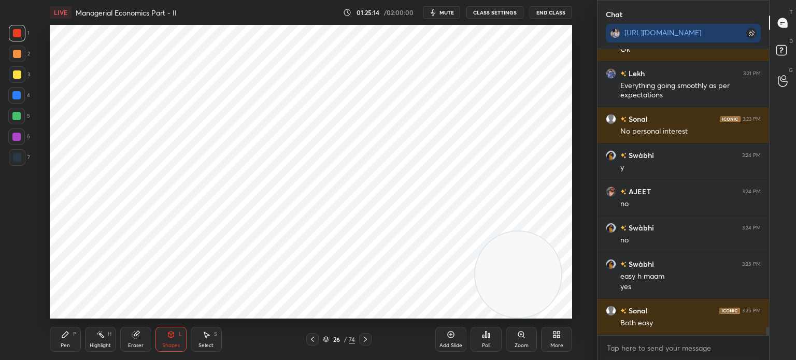
click at [60, 343] on div "Pen P" at bounding box center [65, 339] width 31 height 25
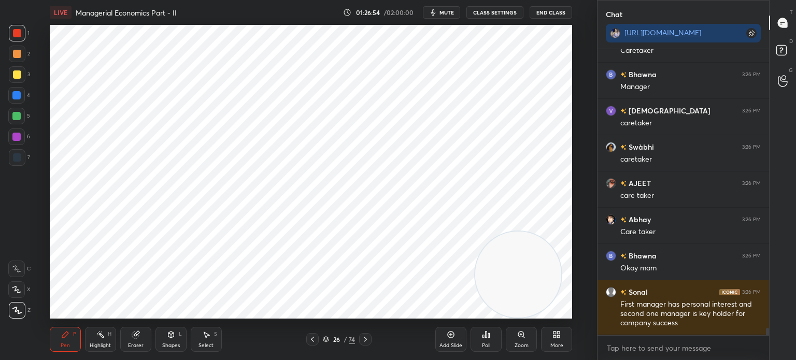
scroll to position [10831, 0]
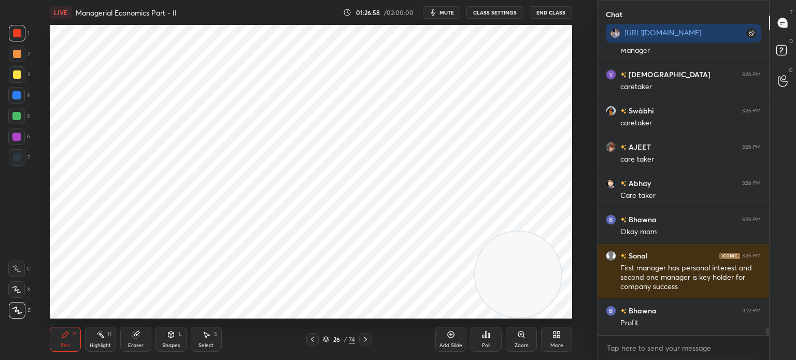
click at [15, 52] on div at bounding box center [17, 54] width 8 height 8
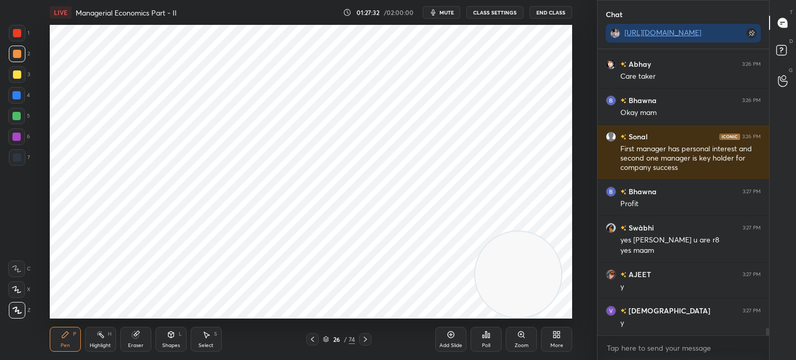
scroll to position [10986, 0]
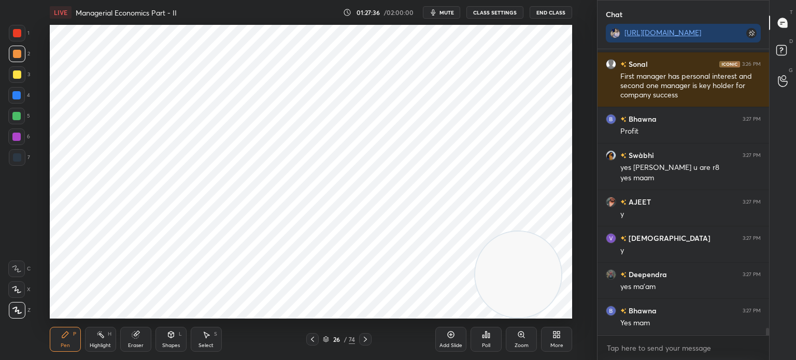
click at [365, 339] on icon at bounding box center [365, 339] width 8 height 8
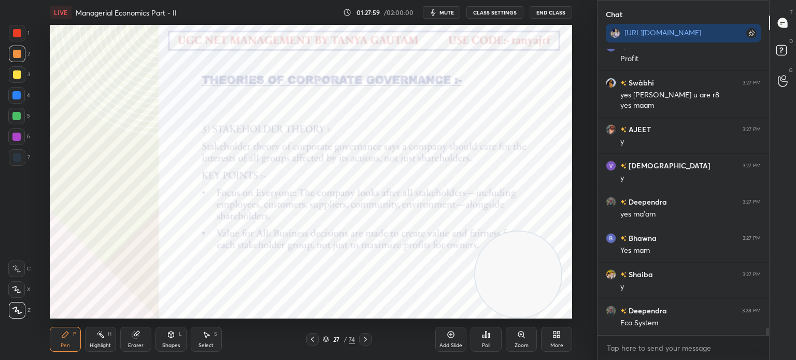
scroll to position [11131, 0]
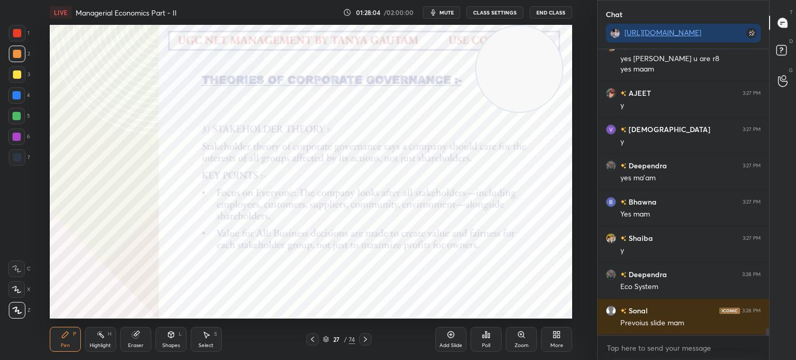
drag, startPoint x: 538, startPoint y: 301, endPoint x: 539, endPoint y: 83, distance: 217.3
click at [539, 83] on video at bounding box center [520, 69] width 86 height 86
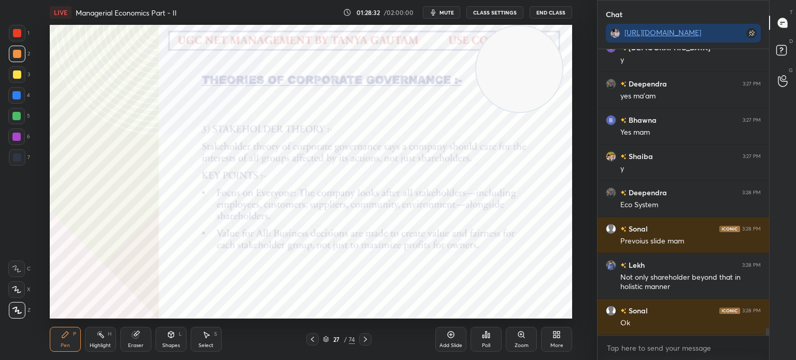
scroll to position [11250, 0]
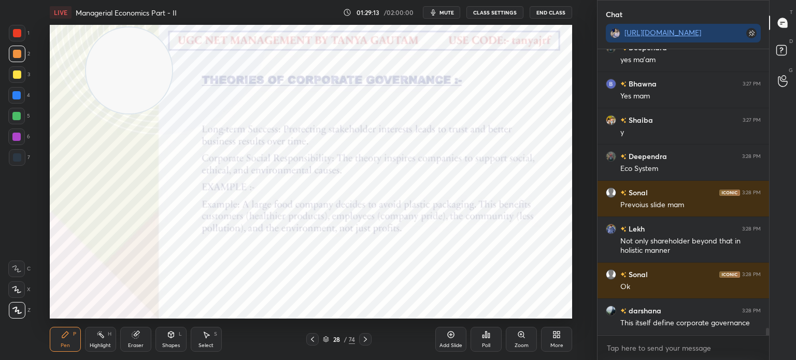
drag, startPoint x: 542, startPoint y: 89, endPoint x: 135, endPoint y: 92, distance: 407.6
click at [135, 92] on video at bounding box center [129, 70] width 86 height 86
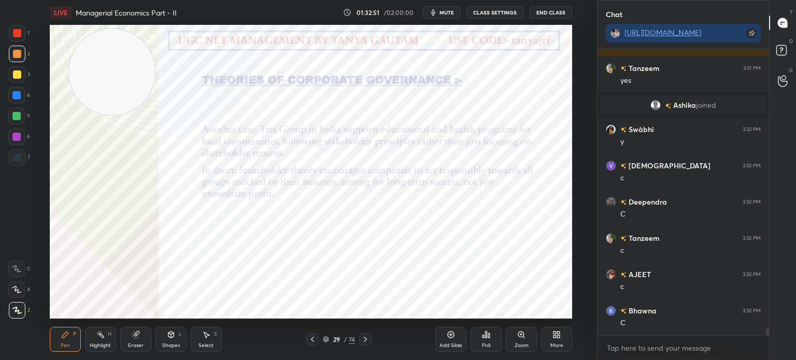
scroll to position [10809, 0]
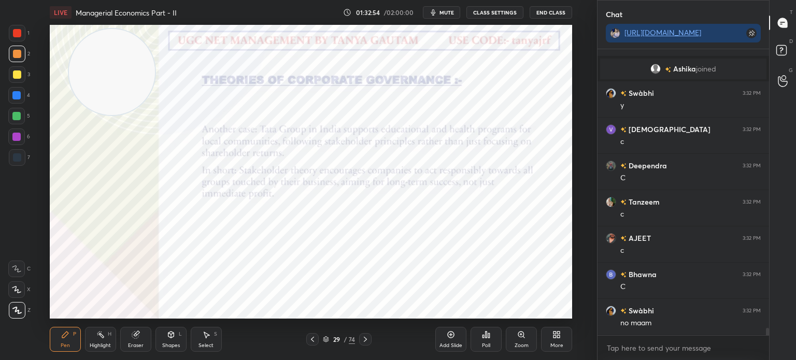
click at [449, 337] on icon at bounding box center [451, 335] width 7 height 7
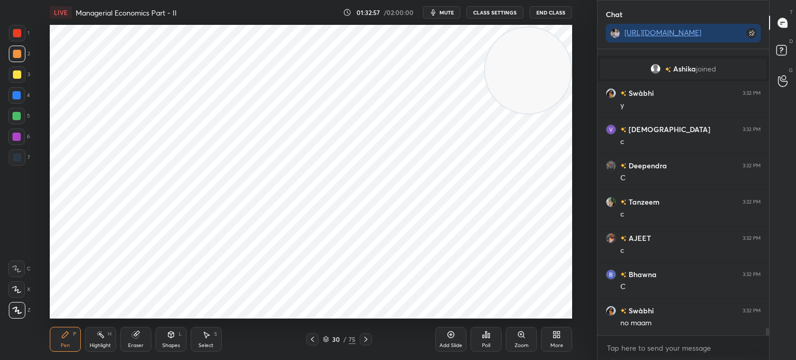
drag, startPoint x: 95, startPoint y: 69, endPoint x: 582, endPoint y: 67, distance: 486.9
click at [582, 67] on div "Setting up your live class Poll for secs No correct answer Start poll" at bounding box center [311, 172] width 556 height 294
click at [17, 35] on div at bounding box center [17, 33] width 8 height 8
click at [170, 340] on div "Shapes L" at bounding box center [171, 339] width 31 height 25
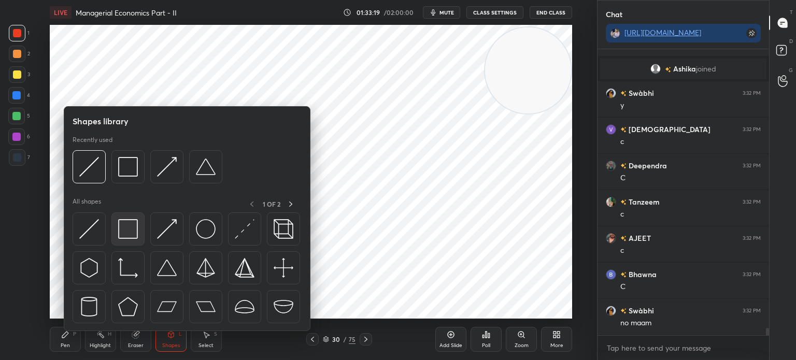
click at [137, 232] on img at bounding box center [128, 229] width 20 height 20
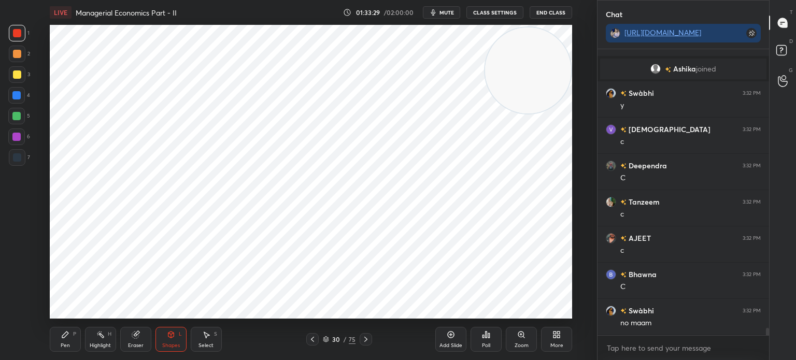
click at [565, 314] on div "LIVE Managerial Economics Part - II 01:33:29 / 02:00:00 mute CLASS SETTINGS End…" at bounding box center [311, 180] width 556 height 360
click at [175, 345] on div "Shapes" at bounding box center [171, 345] width 18 height 5
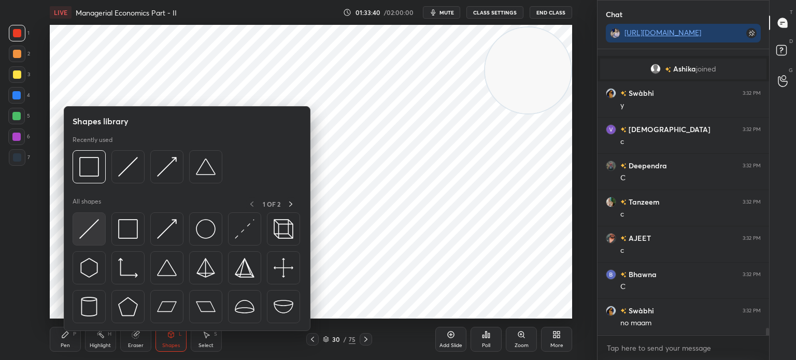
click at [86, 237] on img at bounding box center [89, 229] width 20 height 20
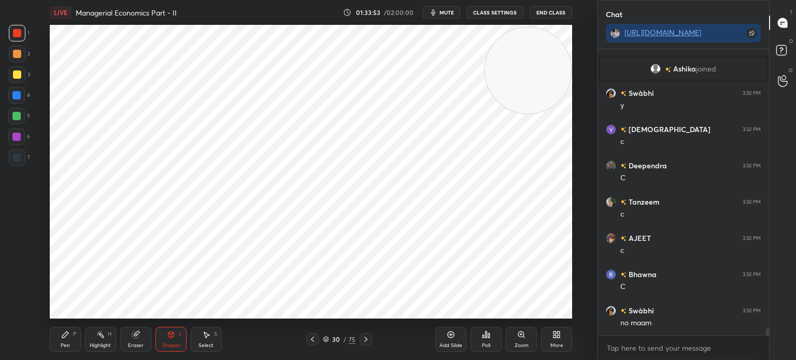
click at [12, 95] on div at bounding box center [16, 95] width 8 height 8
click at [66, 340] on div "Pen P" at bounding box center [65, 339] width 31 height 25
click at [17, 95] on div at bounding box center [16, 95] width 8 height 8
click at [60, 121] on div "Setting up your live class Poll for secs No correct answer Start poll" at bounding box center [311, 172] width 556 height 294
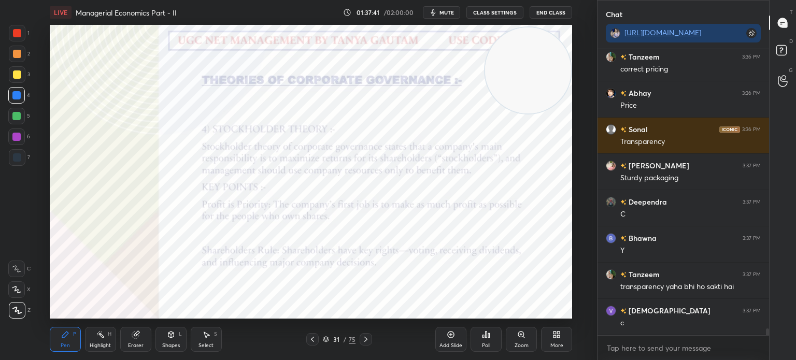
scroll to position [11462, 0]
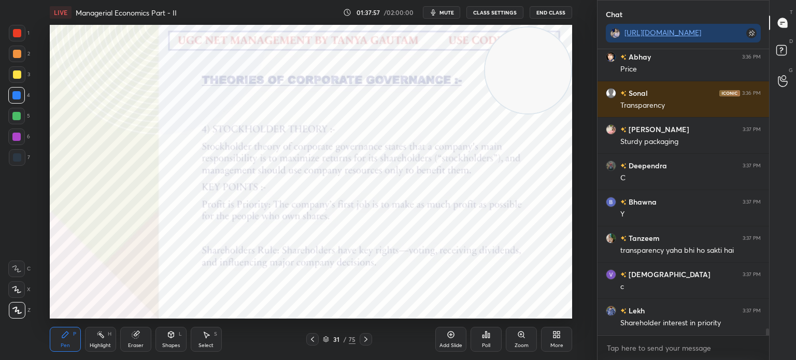
click at [178, 345] on div "Shapes" at bounding box center [171, 345] width 18 height 5
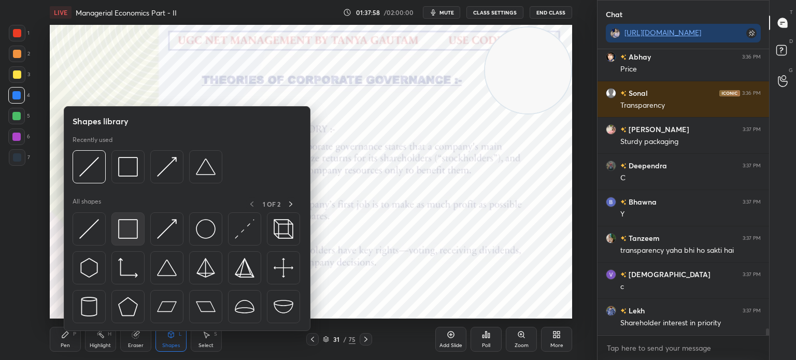
click at [133, 236] on img at bounding box center [128, 229] width 20 height 20
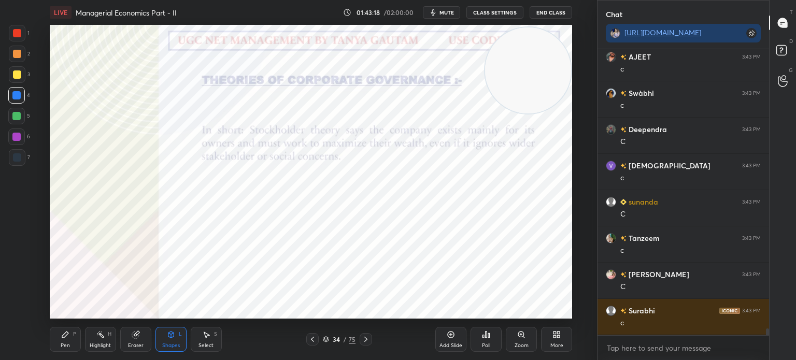
scroll to position [12043, 0]
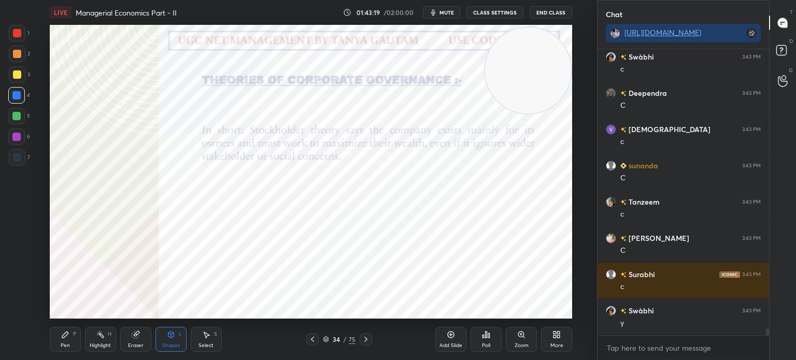
click at [65, 335] on icon at bounding box center [65, 335] width 6 height 6
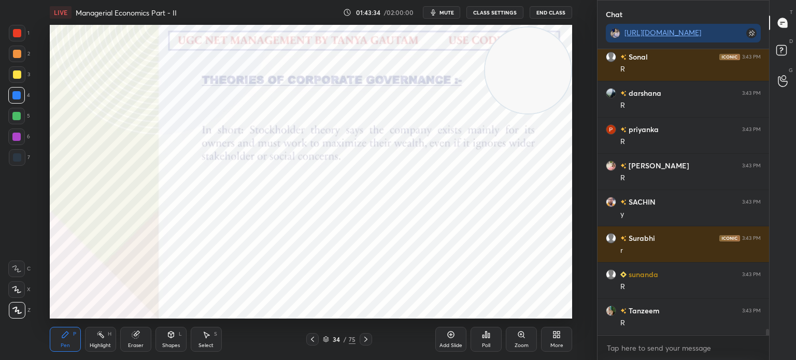
scroll to position [12624, 0]
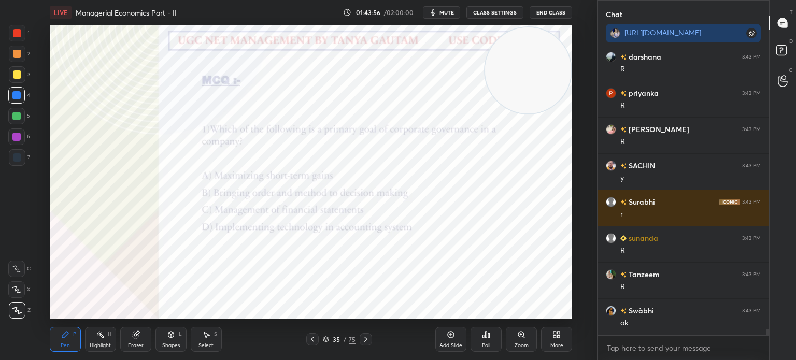
click at [488, 340] on div "Poll" at bounding box center [486, 339] width 31 height 25
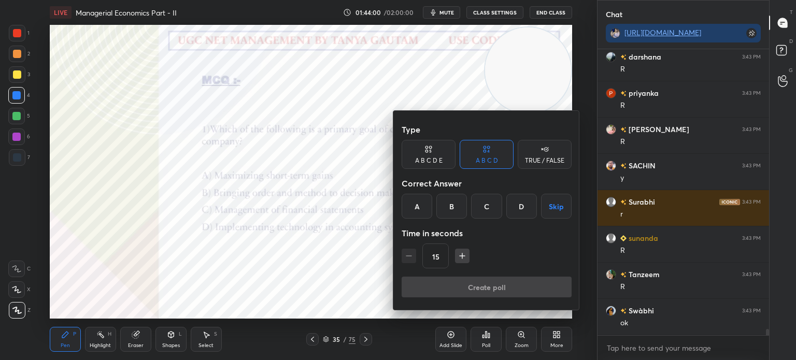
click at [450, 212] on div "B" at bounding box center [452, 206] width 31 height 25
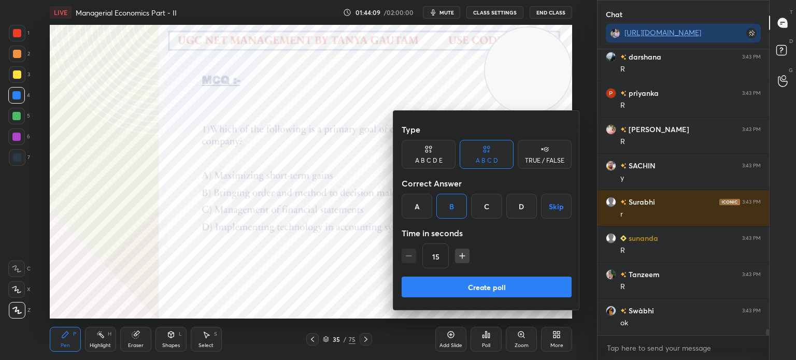
click at [512, 286] on button "Create poll" at bounding box center [487, 287] width 170 height 21
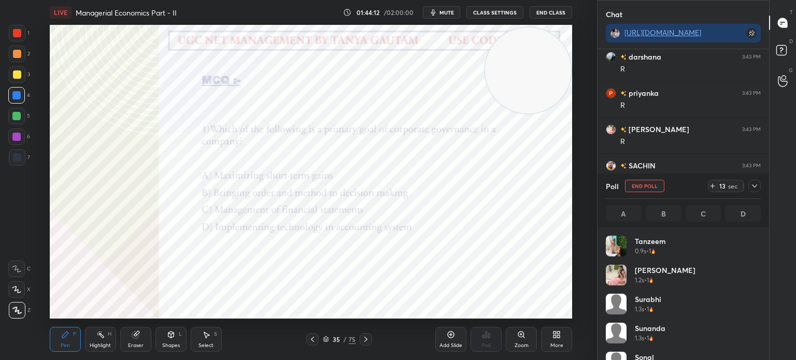
scroll to position [121, 152]
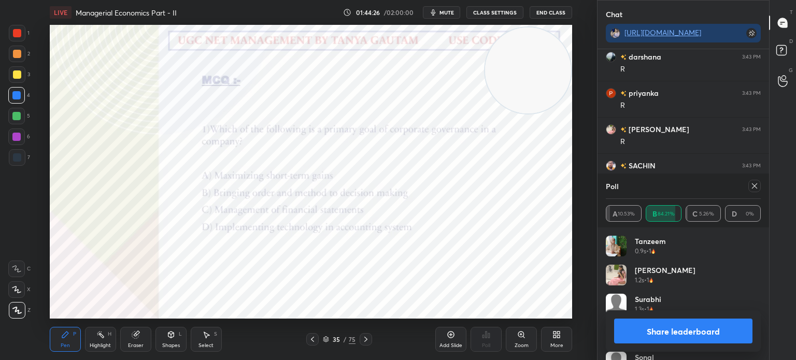
click at [706, 332] on button "Share leaderboard" at bounding box center [683, 331] width 138 height 25
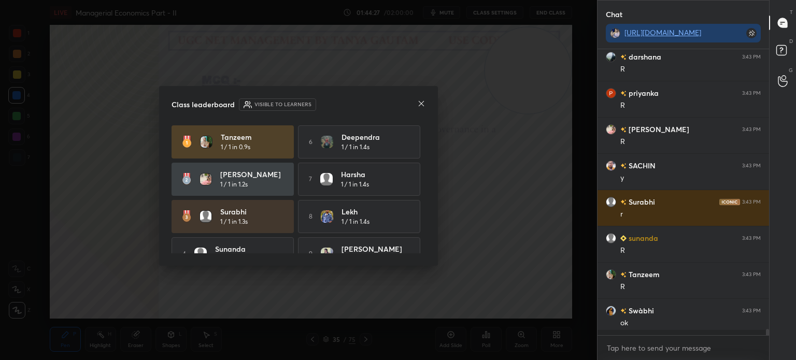
scroll to position [0, 0]
click at [420, 100] on icon at bounding box center [421, 104] width 8 height 8
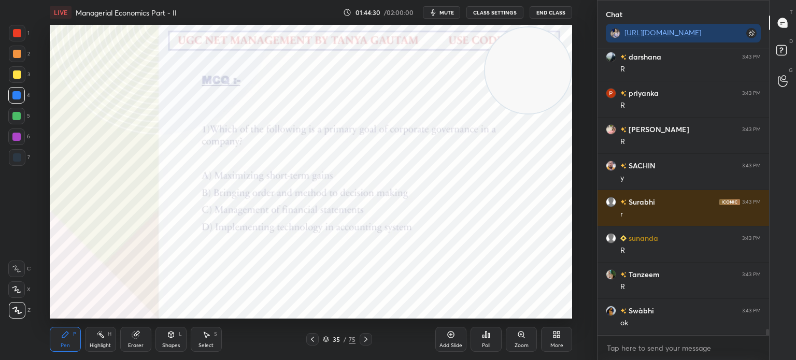
click at [365, 342] on icon at bounding box center [366, 339] width 8 height 8
click at [491, 340] on div "Poll" at bounding box center [486, 339] width 31 height 25
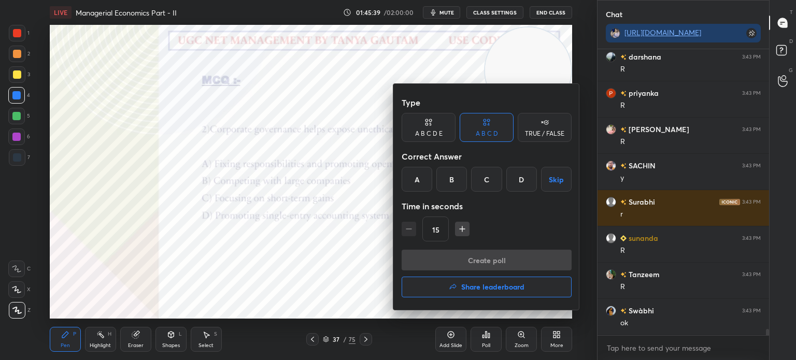
click at [421, 187] on div "A" at bounding box center [417, 179] width 31 height 25
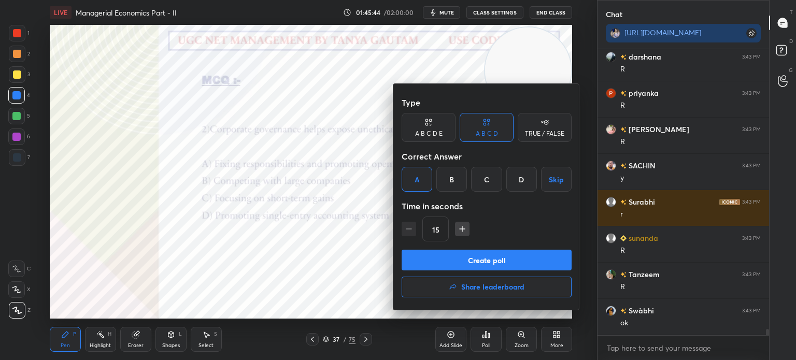
click at [499, 264] on button "Create poll" at bounding box center [487, 260] width 170 height 21
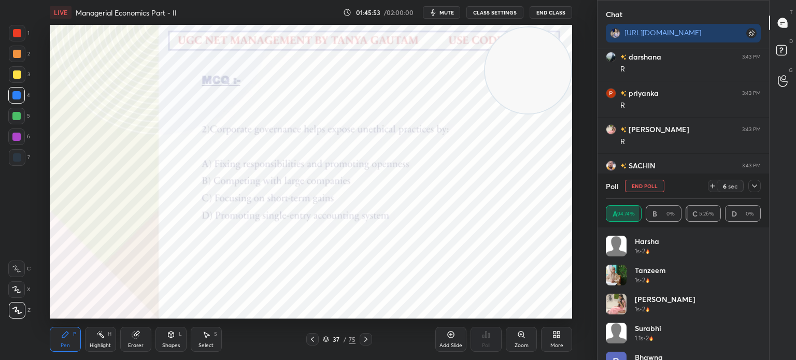
scroll to position [52, 0]
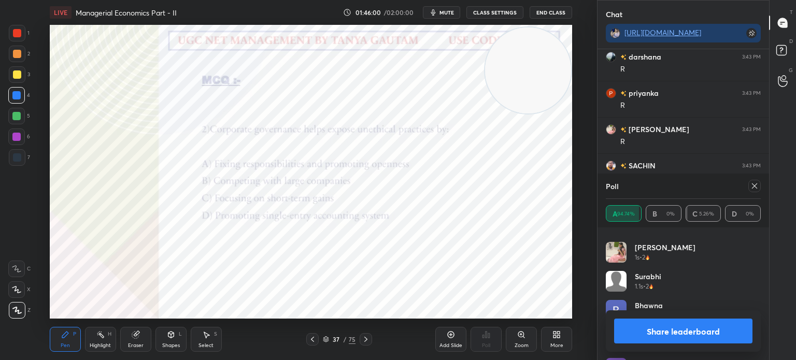
click at [675, 330] on button "Share leaderboard" at bounding box center [683, 331] width 138 height 25
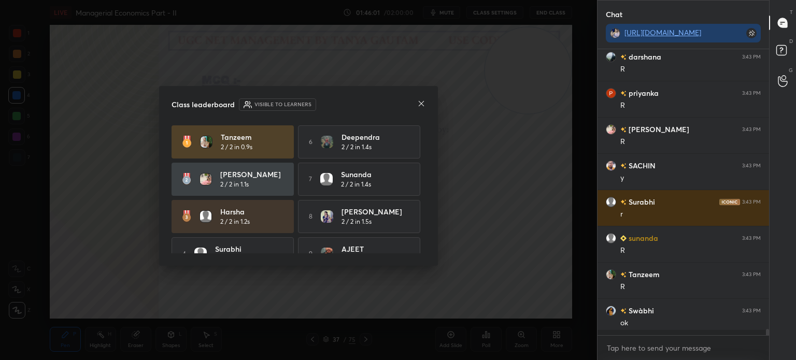
scroll to position [4, 3]
click at [422, 105] on icon at bounding box center [421, 104] width 8 height 8
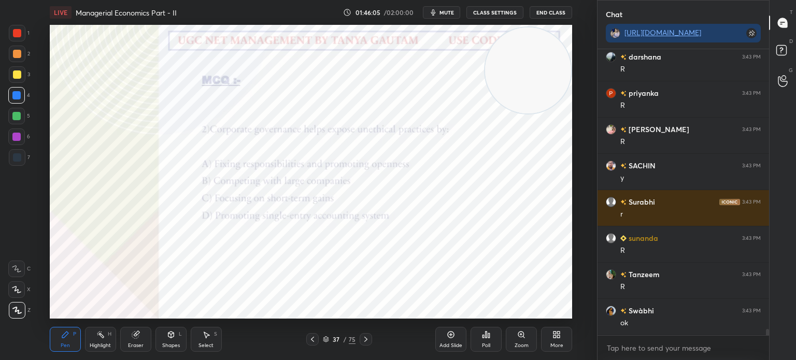
click at [367, 341] on icon at bounding box center [366, 339] width 8 height 8
click at [369, 338] on icon at bounding box center [366, 339] width 8 height 8
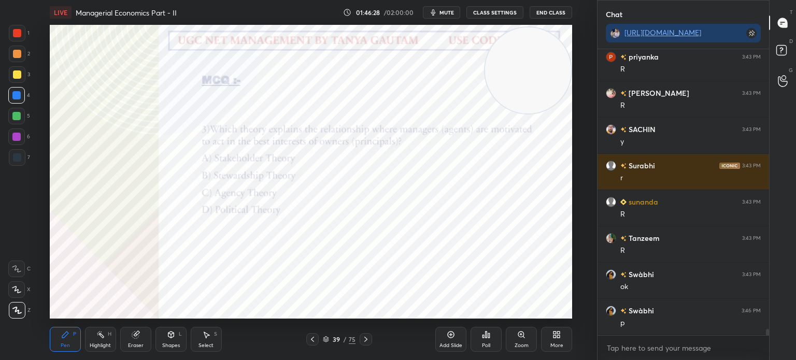
click at [491, 343] on div "Poll" at bounding box center [486, 345] width 8 height 5
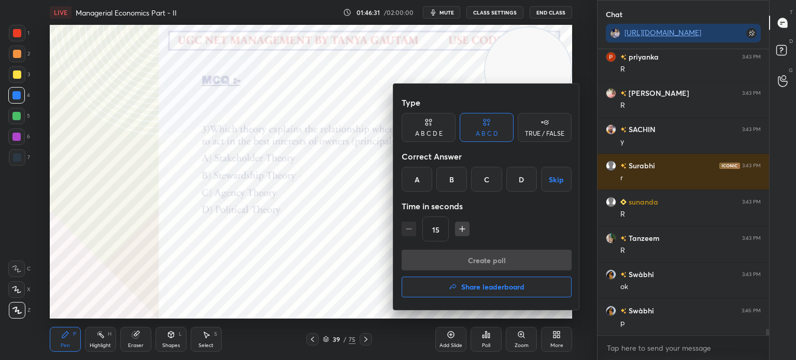
click at [458, 178] on div "B" at bounding box center [452, 179] width 31 height 25
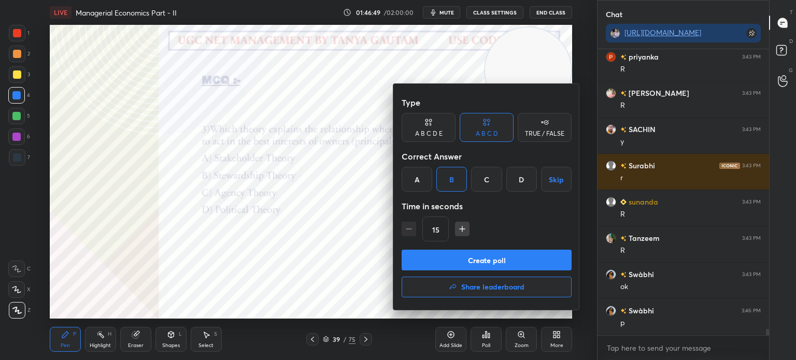
click at [412, 334] on div at bounding box center [398, 180] width 796 height 360
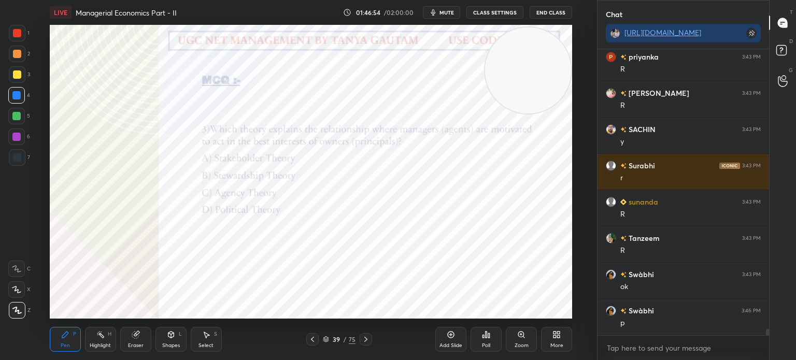
click at [485, 344] on div "Poll" at bounding box center [486, 345] width 8 height 5
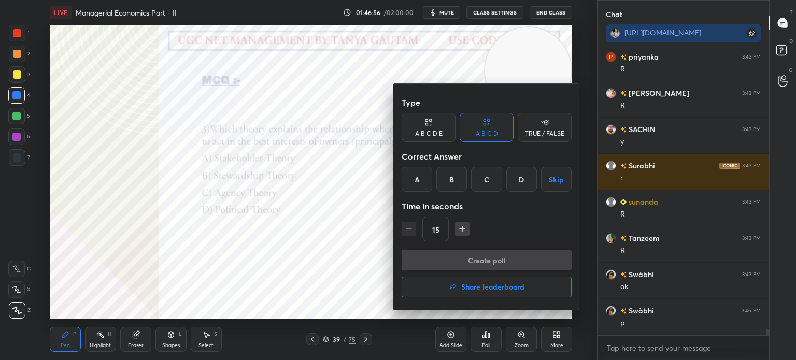
click at [458, 187] on div "B" at bounding box center [452, 179] width 31 height 25
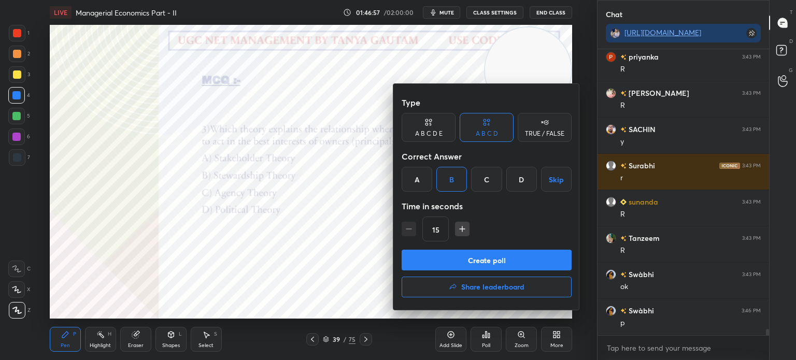
click at [467, 255] on button "Create poll" at bounding box center [487, 260] width 170 height 21
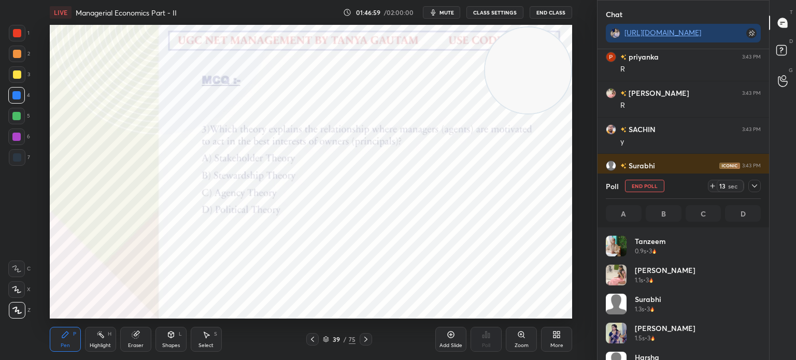
scroll to position [121, 152]
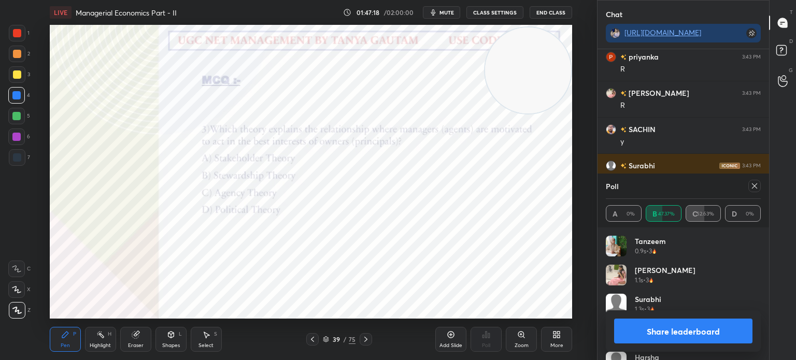
click at [668, 326] on button "Share leaderboard" at bounding box center [683, 331] width 138 height 25
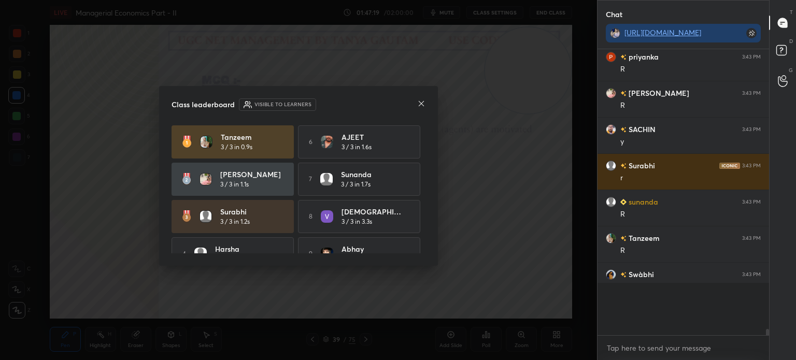
scroll to position [191, 169]
click at [421, 104] on icon at bounding box center [421, 104] width 8 height 8
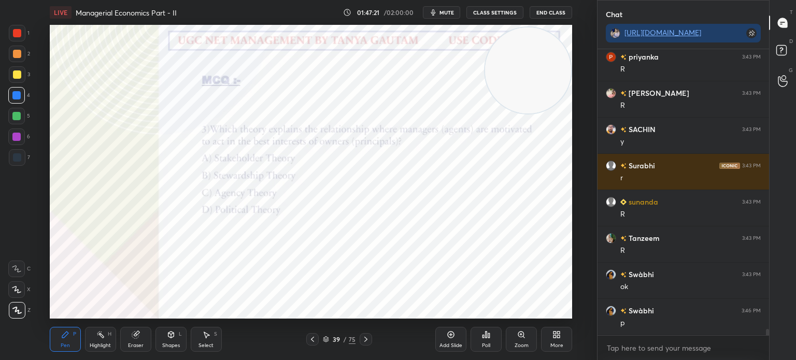
click at [367, 341] on icon at bounding box center [366, 339] width 8 height 8
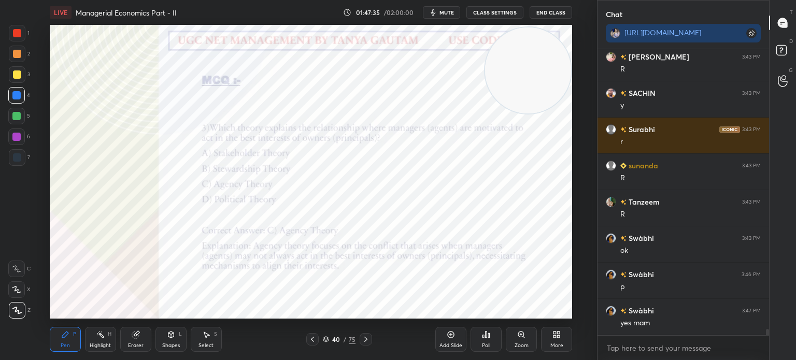
scroll to position [12732, 0]
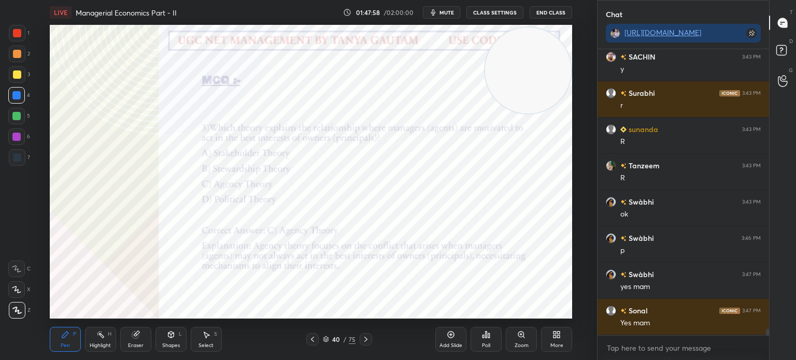
click at [366, 343] on icon at bounding box center [366, 339] width 8 height 8
click at [492, 339] on div "Poll" at bounding box center [486, 339] width 31 height 25
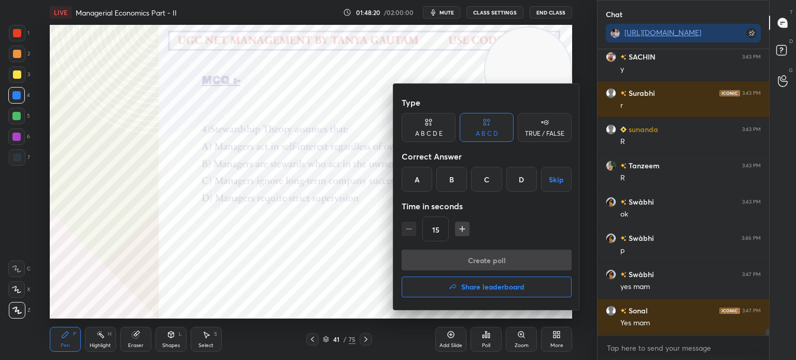
click at [450, 185] on div "B" at bounding box center [452, 179] width 31 height 25
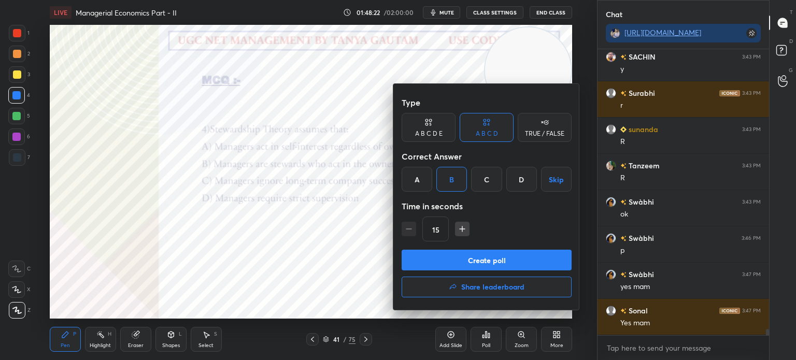
scroll to position [12769, 0]
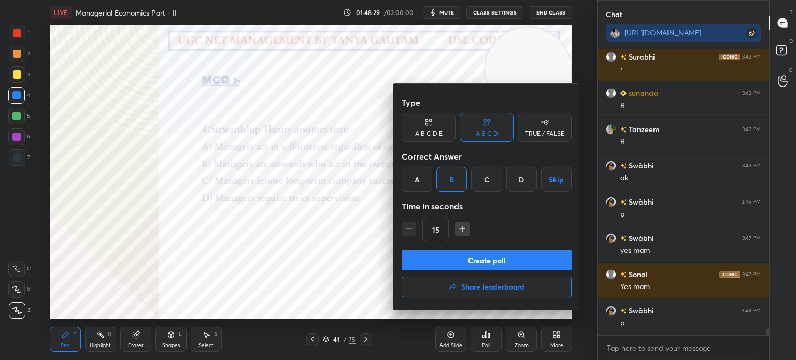
click at [475, 258] on button "Create poll" at bounding box center [487, 260] width 170 height 21
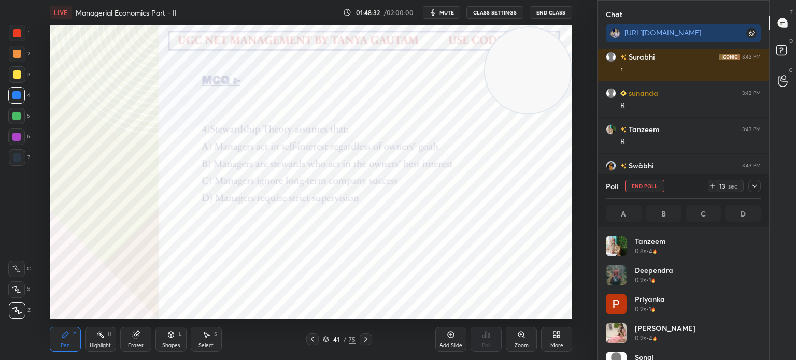
scroll to position [3, 3]
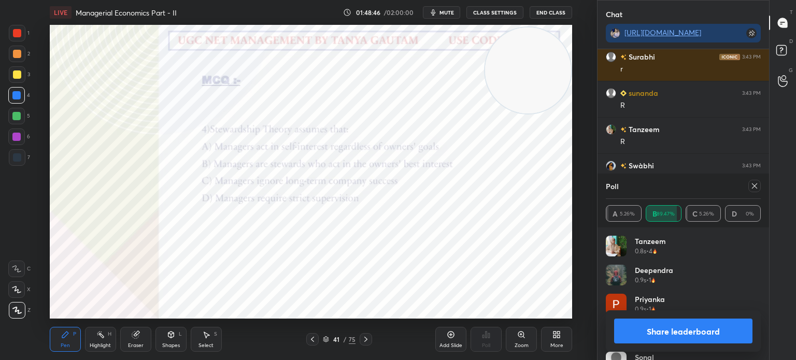
click at [720, 334] on button "Share leaderboard" at bounding box center [683, 331] width 138 height 25
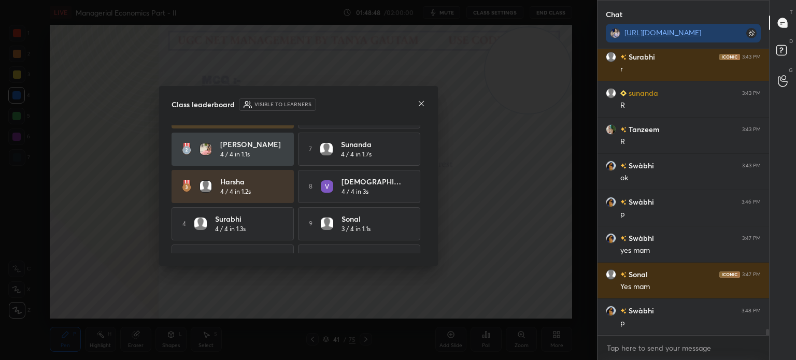
scroll to position [57, 0]
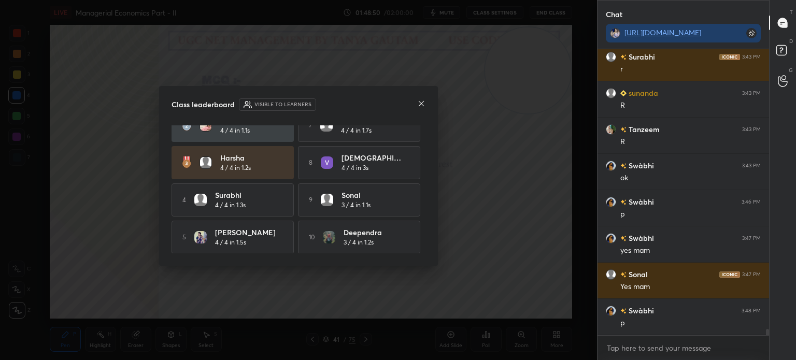
click at [420, 104] on icon at bounding box center [421, 104] width 8 height 8
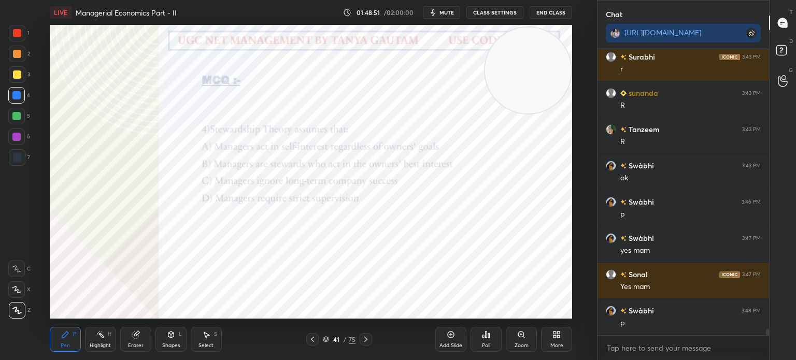
click at [366, 338] on icon at bounding box center [366, 339] width 3 height 5
click at [368, 338] on icon at bounding box center [366, 339] width 8 height 8
click at [491, 347] on div "Poll" at bounding box center [486, 345] width 8 height 5
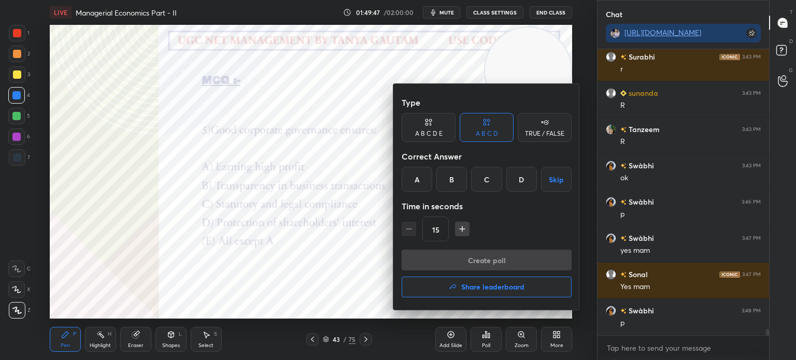
click at [450, 179] on div "B" at bounding box center [452, 179] width 31 height 25
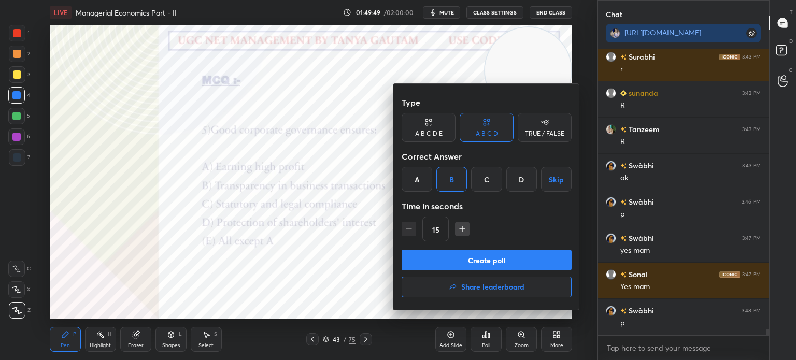
click at [479, 263] on button "Create poll" at bounding box center [487, 260] width 170 height 21
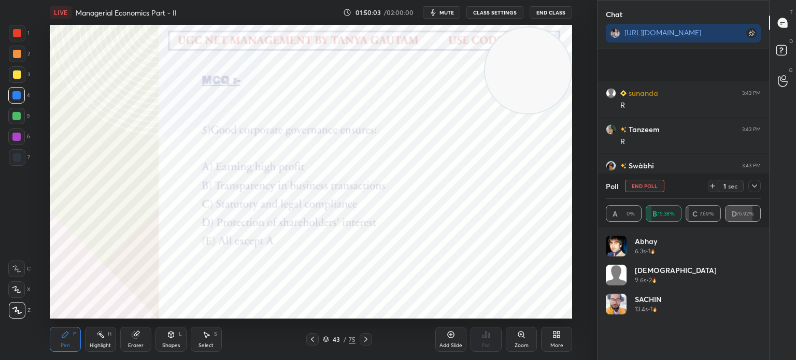
scroll to position [12859, 0]
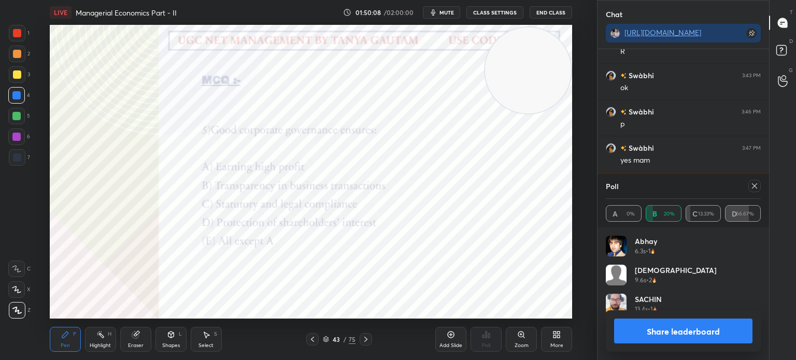
click at [677, 331] on button "Share leaderboard" at bounding box center [683, 331] width 138 height 25
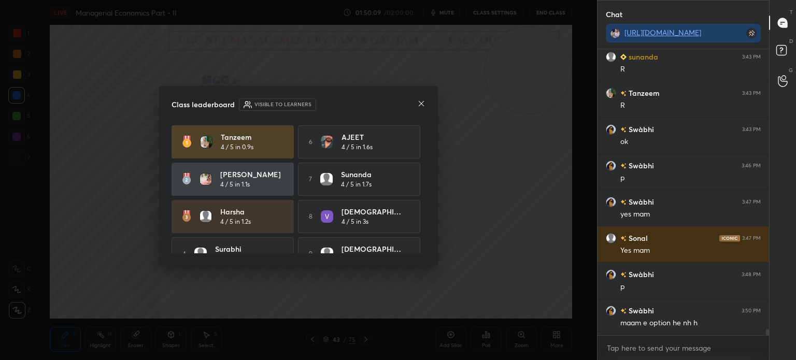
scroll to position [12805, 0]
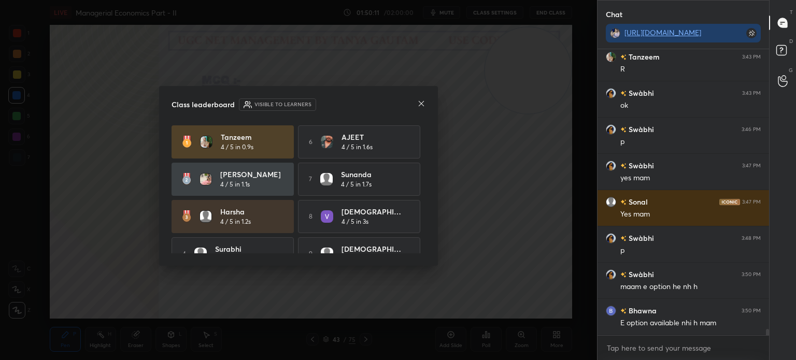
click at [421, 107] on div at bounding box center [421, 104] width 8 height 11
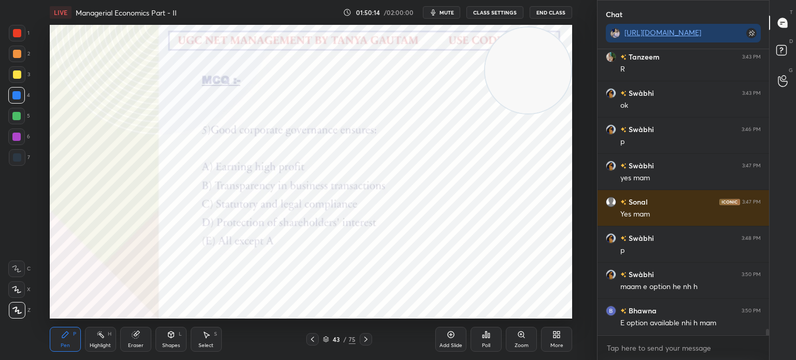
click at [365, 344] on icon at bounding box center [366, 339] width 8 height 8
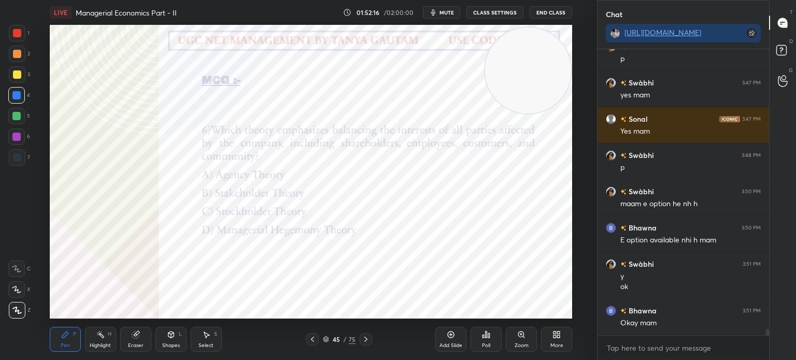
scroll to position [12961, 0]
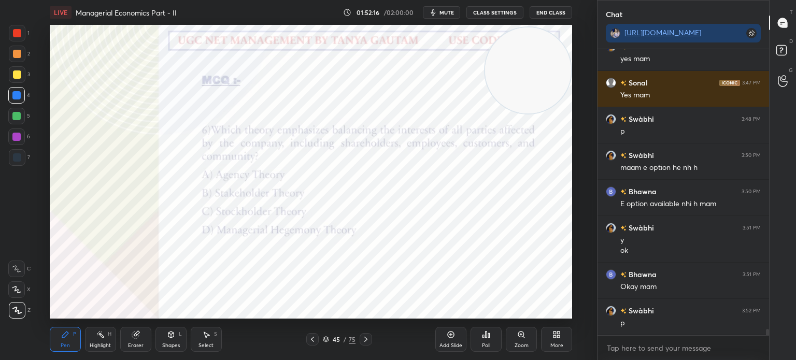
click at [494, 335] on div "Poll" at bounding box center [486, 339] width 31 height 25
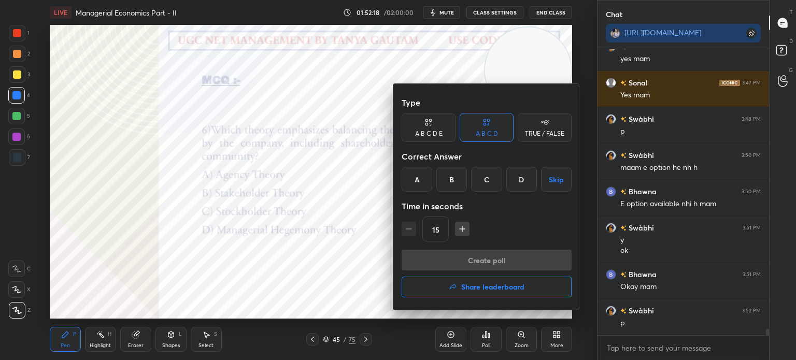
click at [447, 180] on div "B" at bounding box center [452, 179] width 31 height 25
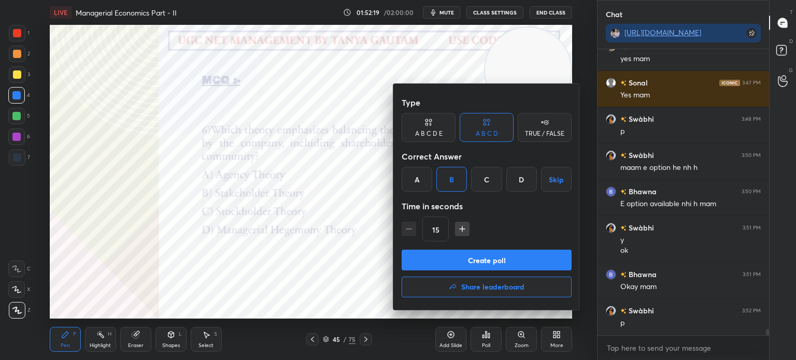
scroll to position [12997, 0]
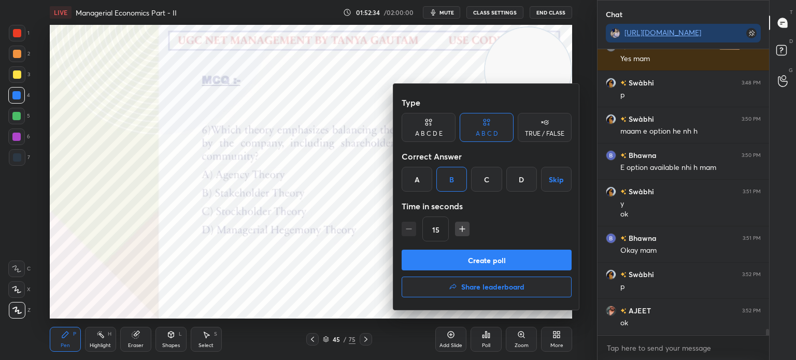
click at [481, 266] on button "Create poll" at bounding box center [487, 260] width 170 height 21
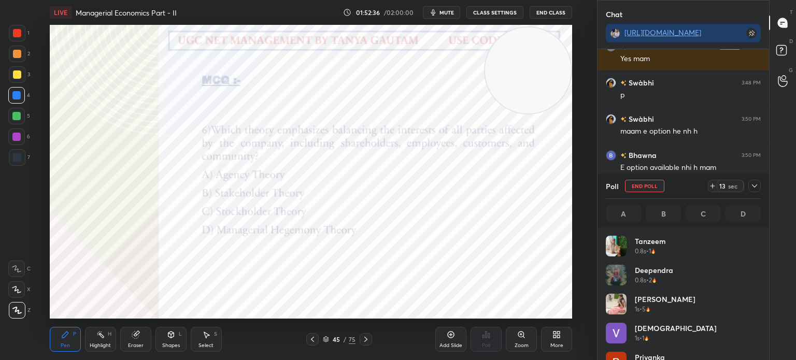
scroll to position [121, 152]
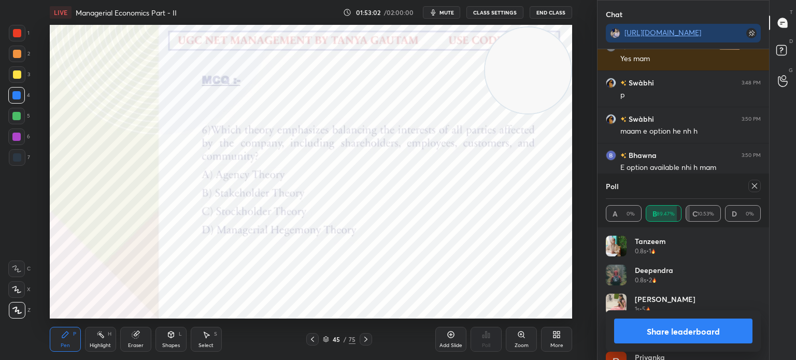
click at [660, 335] on button "Share leaderboard" at bounding box center [683, 331] width 138 height 25
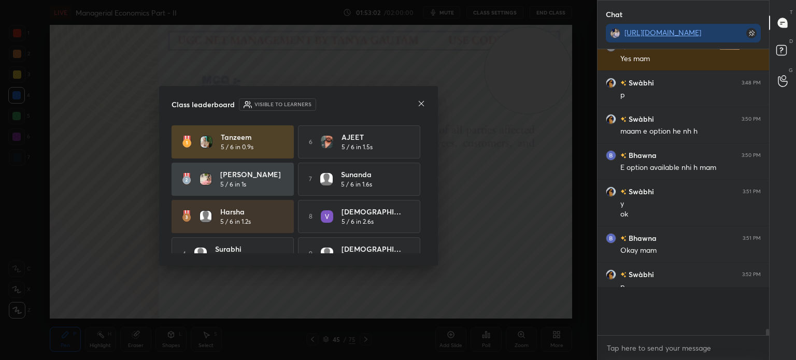
scroll to position [191, 169]
click at [418, 102] on icon at bounding box center [421, 104] width 8 height 8
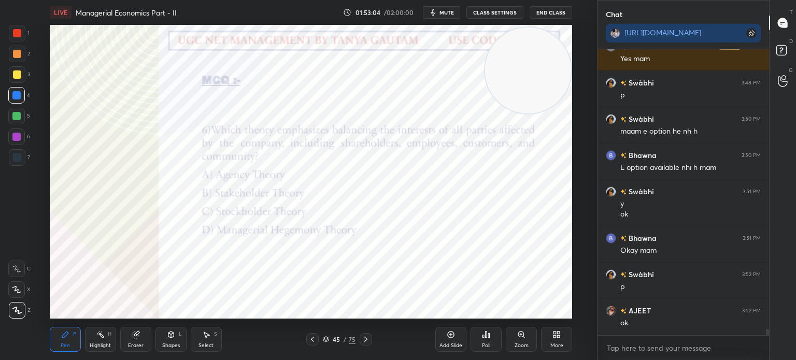
click at [371, 334] on div at bounding box center [366, 339] width 12 height 12
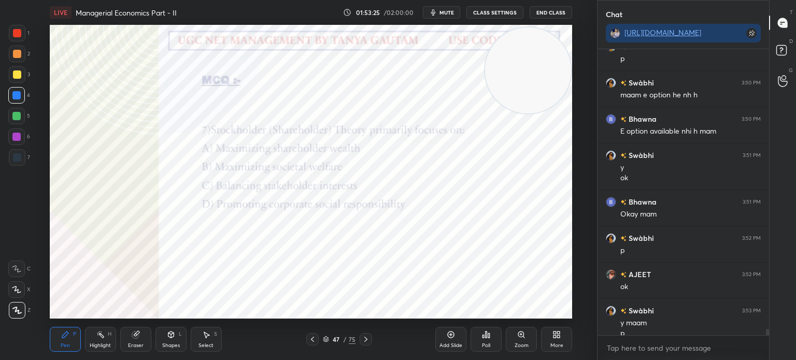
scroll to position [13044, 0]
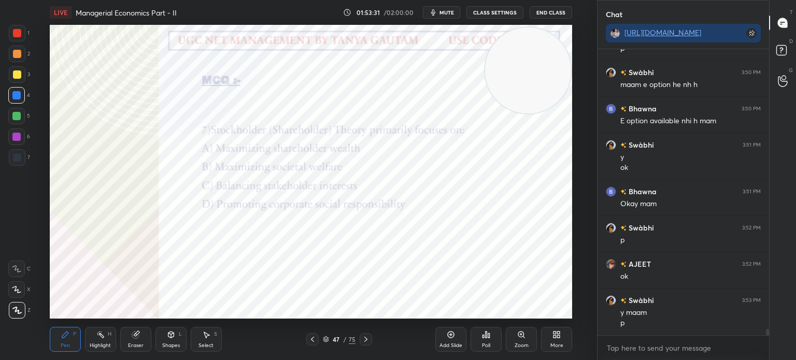
click at [481, 337] on div "Poll" at bounding box center [486, 339] width 31 height 25
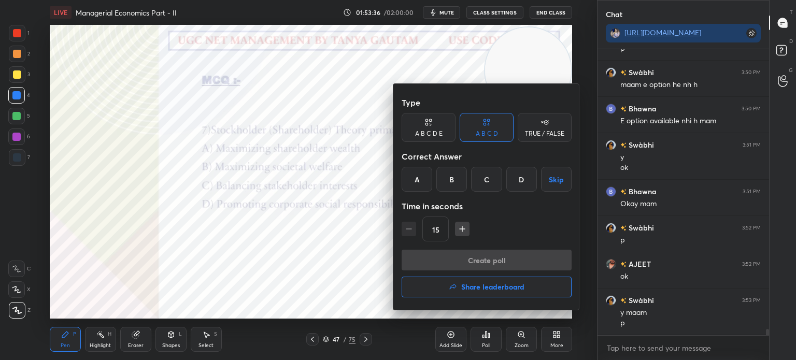
click at [419, 181] on div "A" at bounding box center [417, 179] width 31 height 25
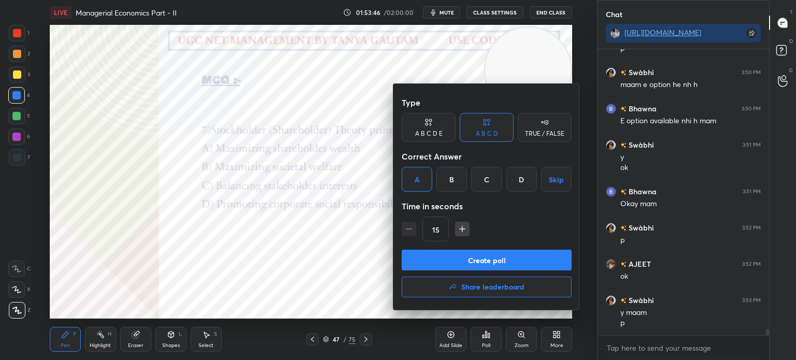
click at [502, 261] on button "Create poll" at bounding box center [487, 260] width 170 height 21
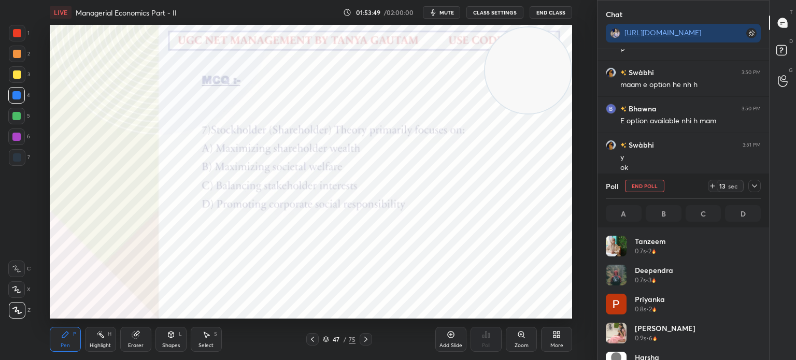
scroll to position [121, 152]
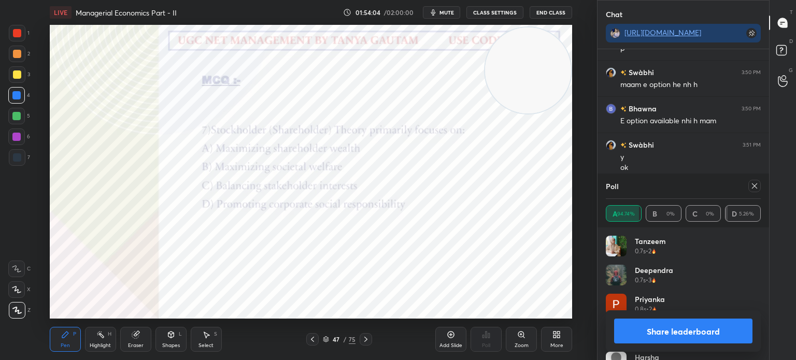
click at [707, 332] on button "Share leaderboard" at bounding box center [683, 331] width 138 height 25
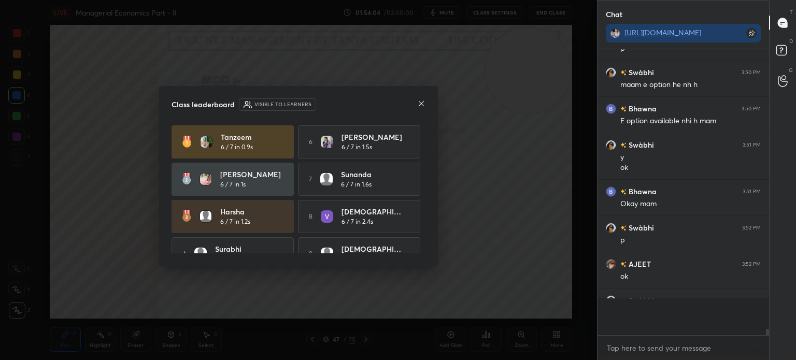
scroll to position [283, 169]
click at [424, 102] on icon at bounding box center [421, 104] width 8 height 8
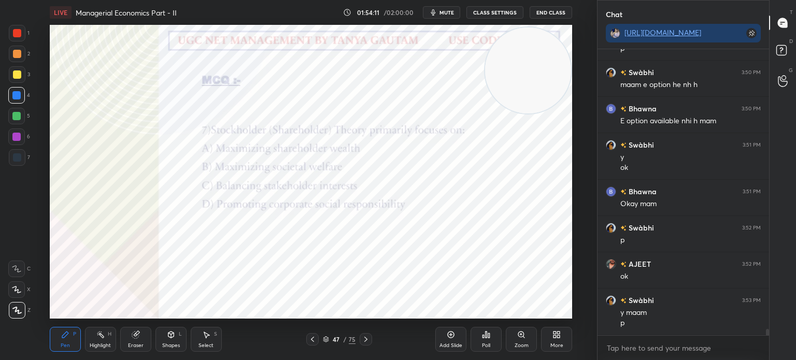
click at [367, 342] on icon at bounding box center [366, 339] width 8 height 8
click at [481, 342] on div "Poll" at bounding box center [486, 339] width 31 height 25
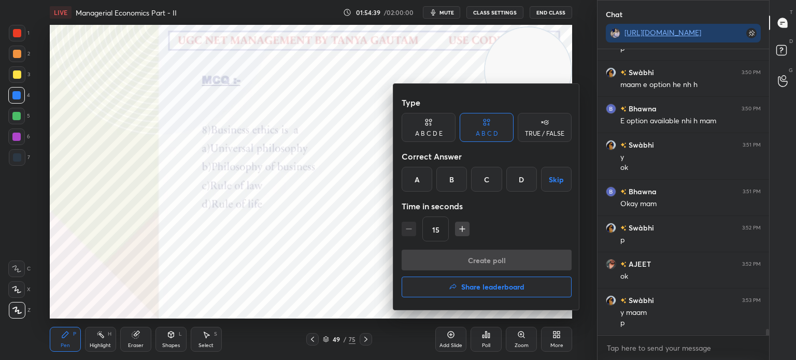
click at [415, 183] on div "A" at bounding box center [417, 179] width 31 height 25
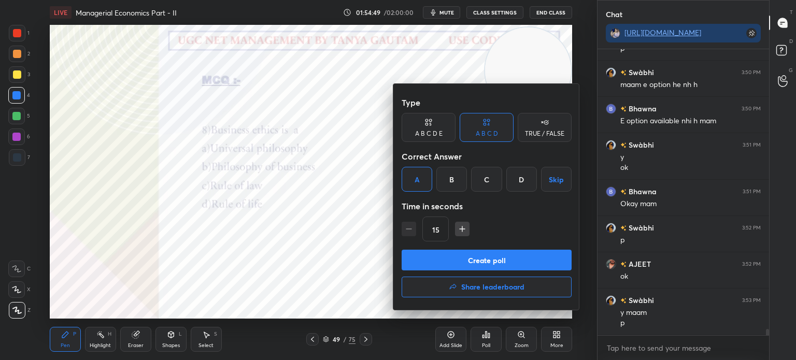
click at [472, 255] on button "Create poll" at bounding box center [487, 260] width 170 height 21
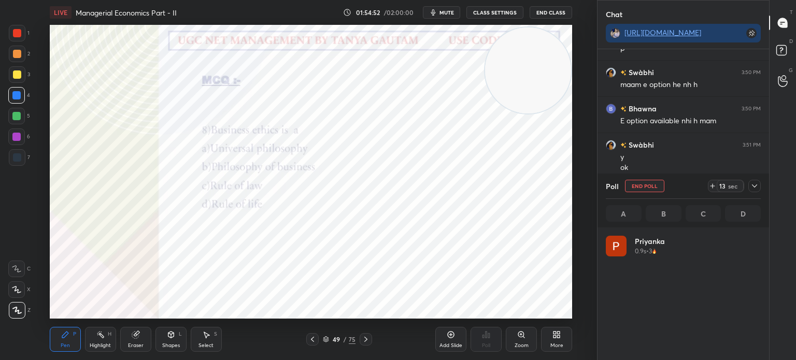
scroll to position [121, 152]
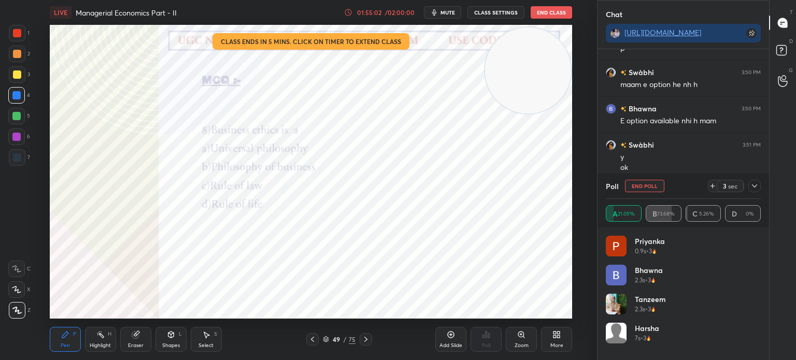
click at [372, 16] on div "01:55:02 / 02:00:00" at bounding box center [380, 12] width 72 height 8
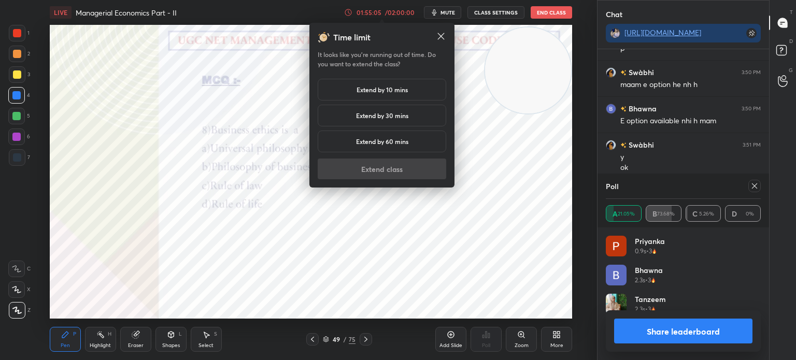
click at [365, 92] on h5 "Extend by 10 mins" at bounding box center [382, 89] width 51 height 9
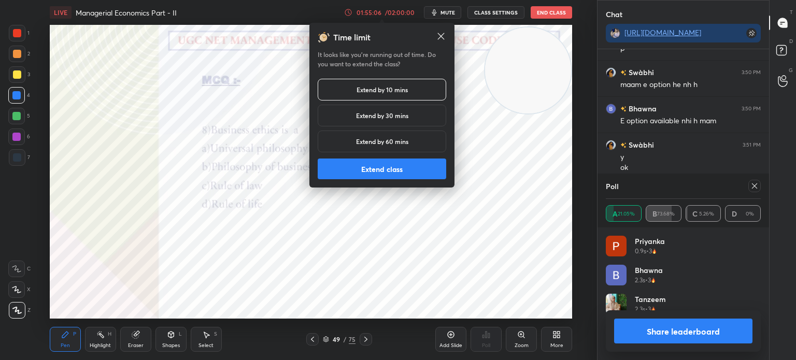
click at [346, 164] on button "Extend class" at bounding box center [382, 169] width 129 height 21
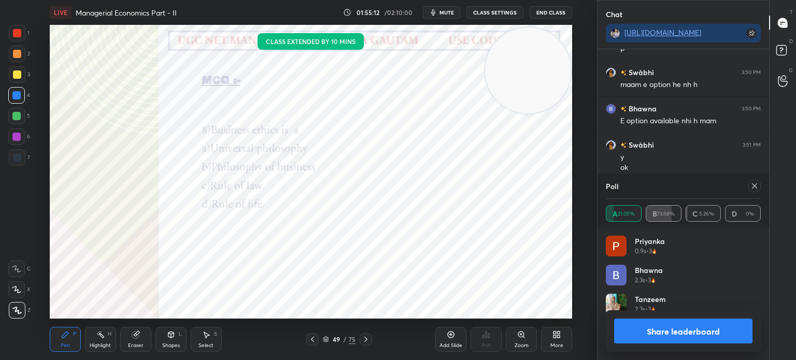
click at [666, 330] on button "Share leaderboard" at bounding box center [683, 331] width 138 height 25
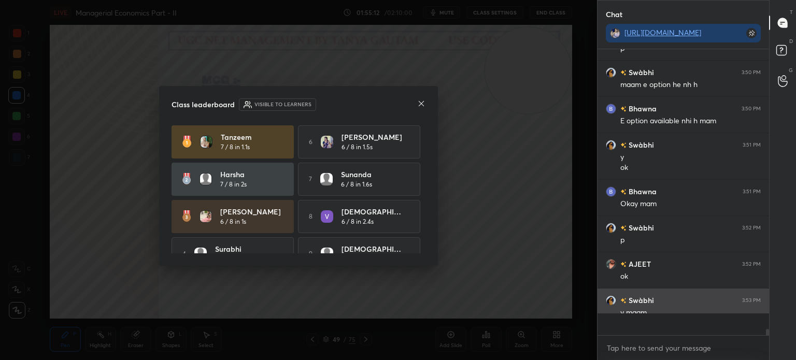
scroll to position [195, 169]
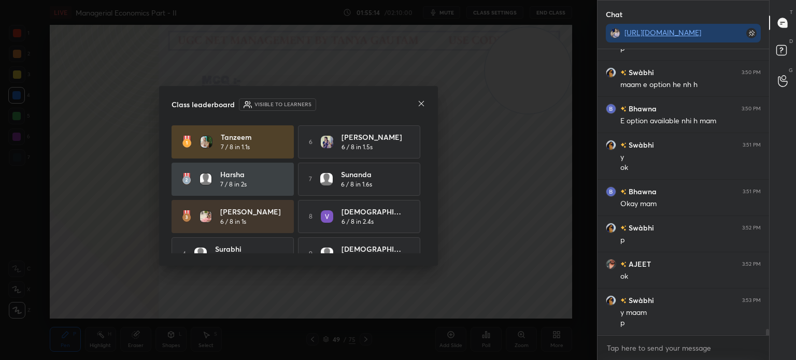
click at [419, 104] on icon at bounding box center [421, 104] width 8 height 8
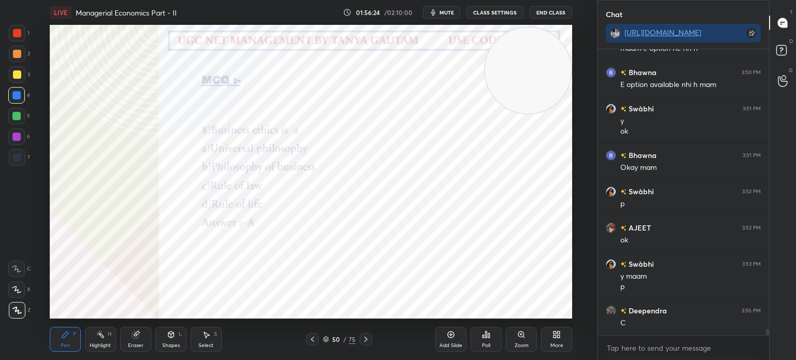
scroll to position [13116, 0]
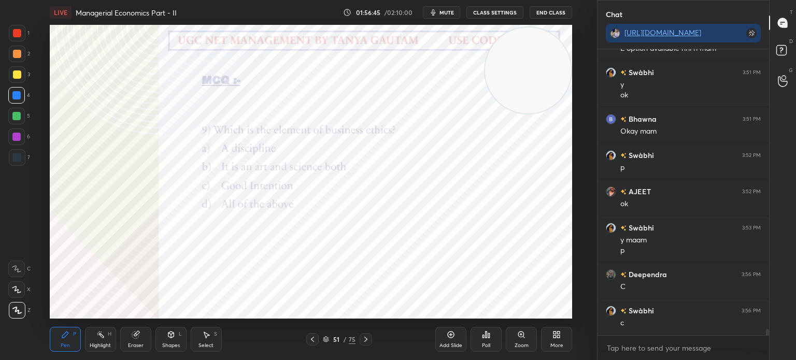
click at [487, 341] on div "Poll" at bounding box center [486, 339] width 31 height 25
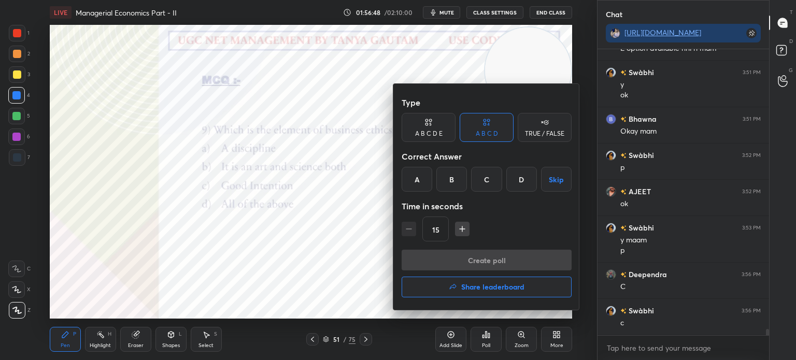
click at [523, 184] on div "D" at bounding box center [522, 179] width 31 height 25
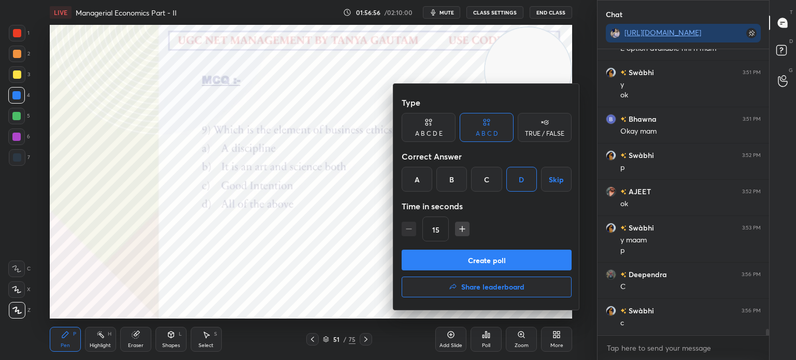
click at [480, 260] on button "Create poll" at bounding box center [487, 260] width 170 height 21
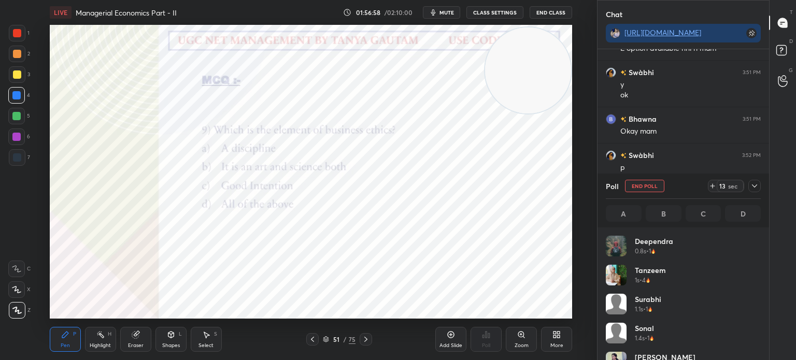
scroll to position [121, 152]
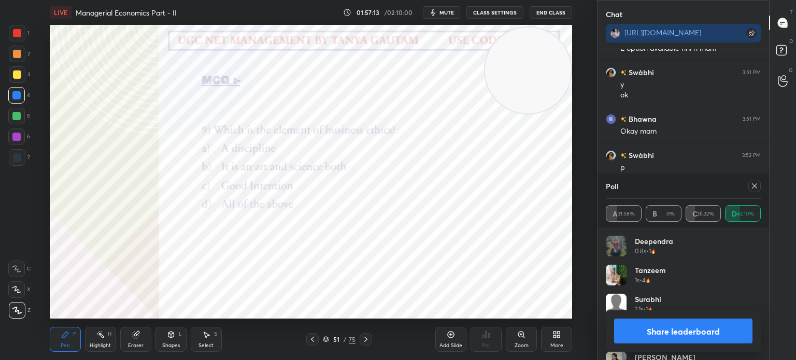
click at [643, 326] on button "Share leaderboard" at bounding box center [683, 331] width 138 height 25
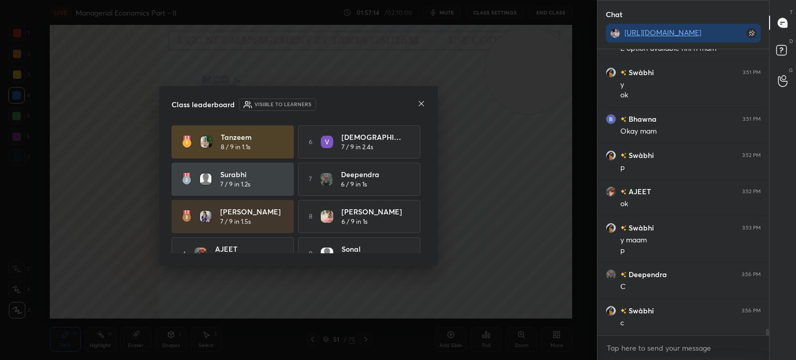
scroll to position [4, 3]
click at [422, 104] on icon at bounding box center [421, 104] width 8 height 8
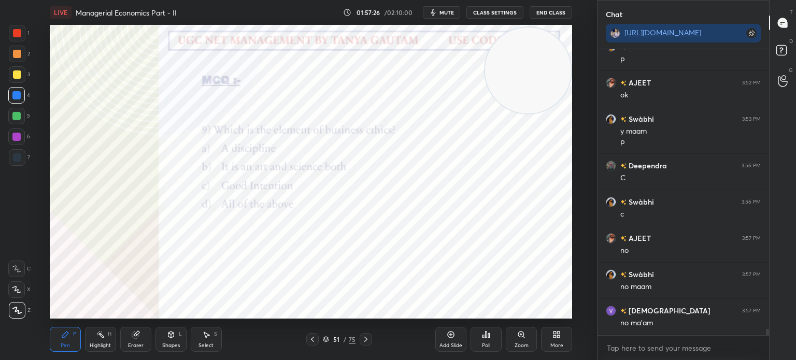
scroll to position [13261, 0]
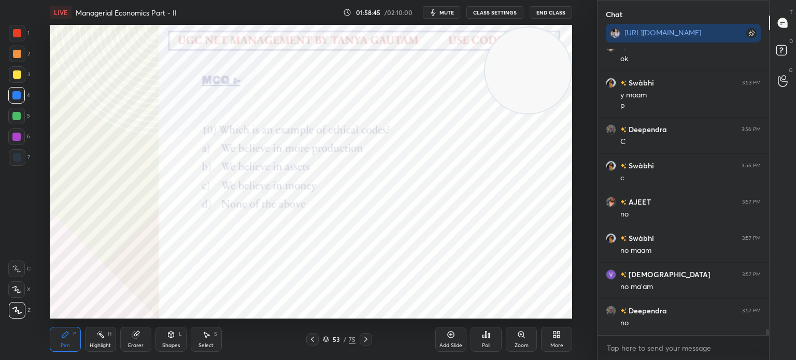
click at [486, 338] on icon at bounding box center [487, 335] width 2 height 6
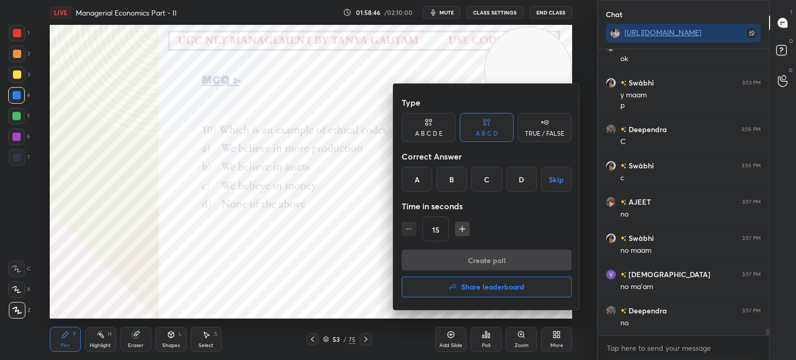
click at [530, 184] on div "D" at bounding box center [522, 179] width 31 height 25
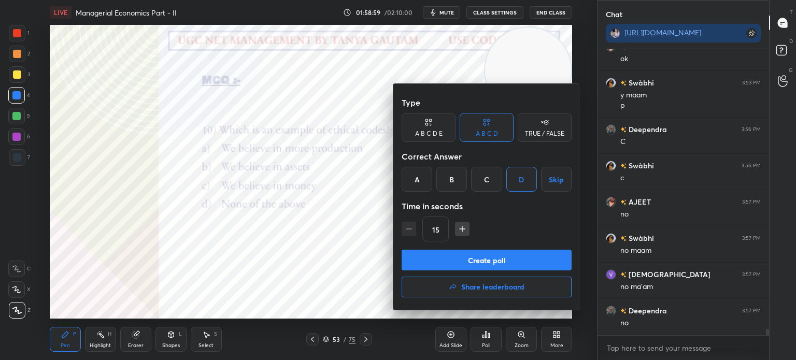
click at [490, 263] on button "Create poll" at bounding box center [487, 260] width 170 height 21
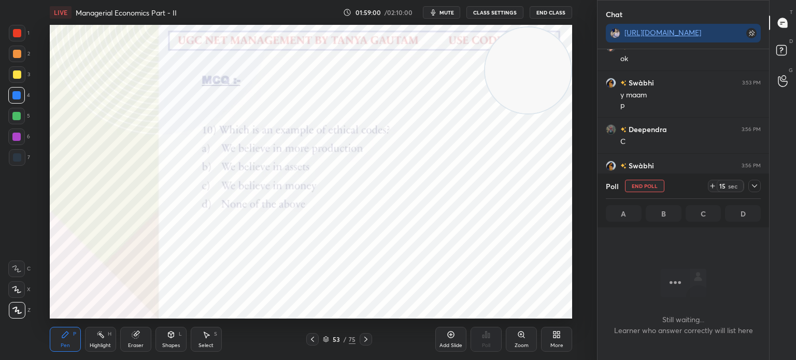
scroll to position [143, 169]
click at [445, 8] on button "mute" at bounding box center [441, 12] width 37 height 12
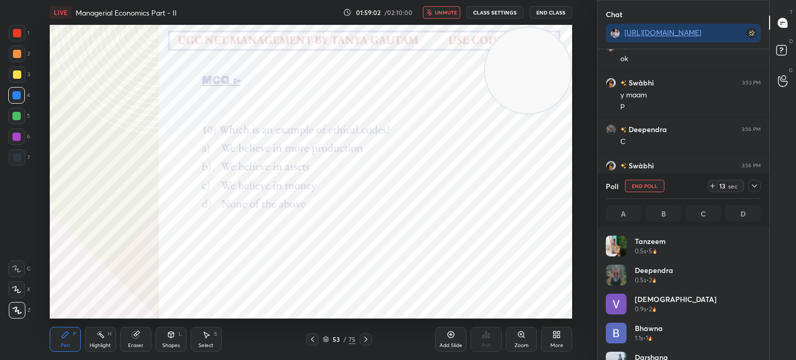
scroll to position [121, 152]
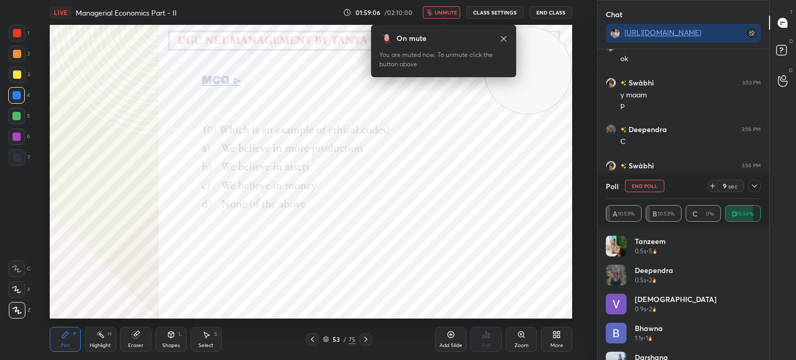
click at [440, 14] on span "unmute" at bounding box center [446, 12] width 22 height 7
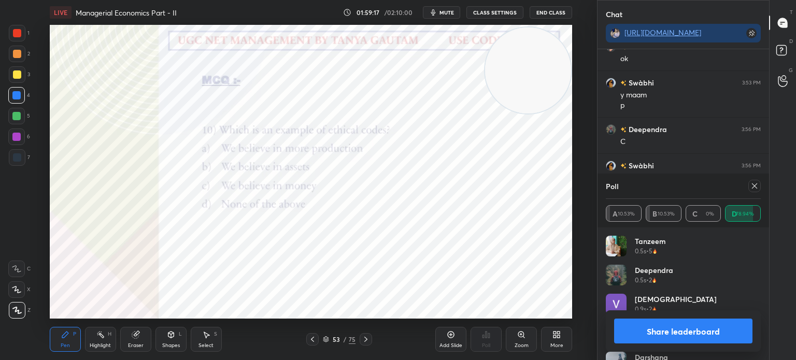
click at [670, 330] on button "Share leaderboard" at bounding box center [683, 331] width 138 height 25
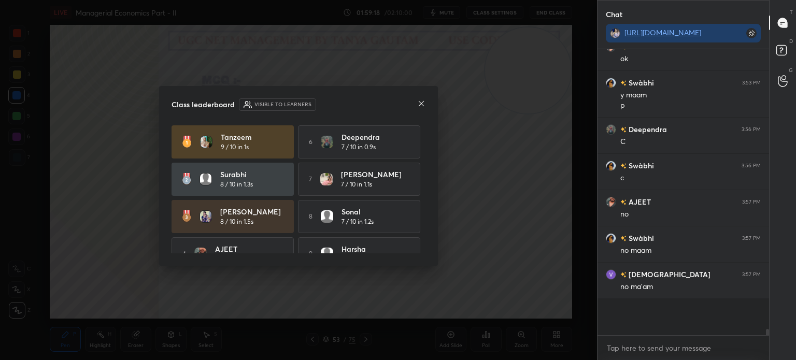
scroll to position [280, 169]
click at [421, 106] on icon at bounding box center [421, 104] width 8 height 8
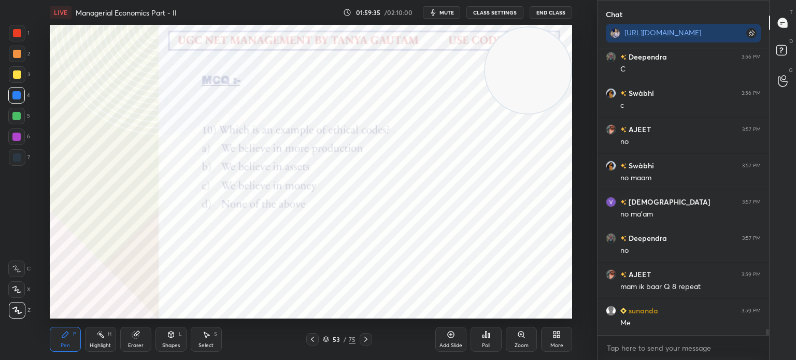
scroll to position [13370, 0]
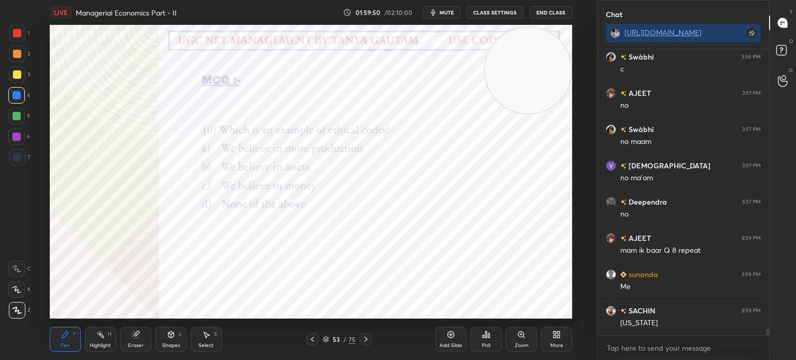
click at [314, 340] on icon at bounding box center [313, 339] width 8 height 8
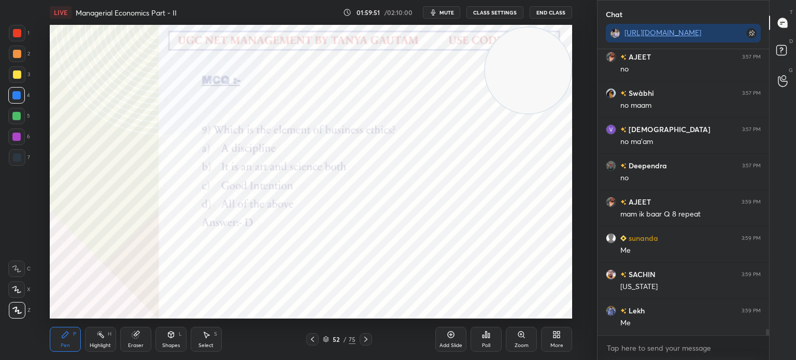
click at [314, 340] on icon at bounding box center [313, 339] width 8 height 8
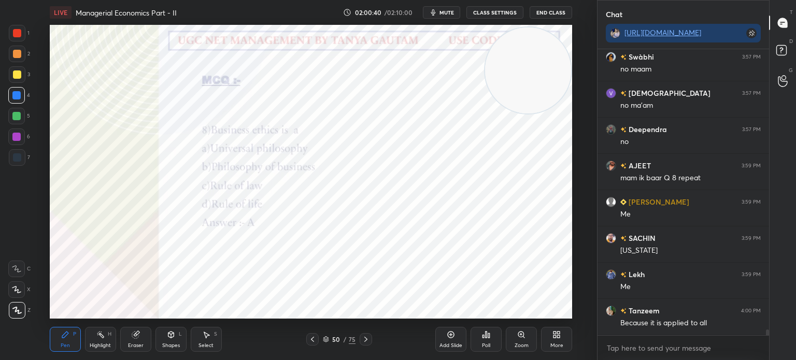
click at [574, 190] on div "Setting up your live class Poll for secs No correct answer Start poll" at bounding box center [311, 172] width 556 height 294
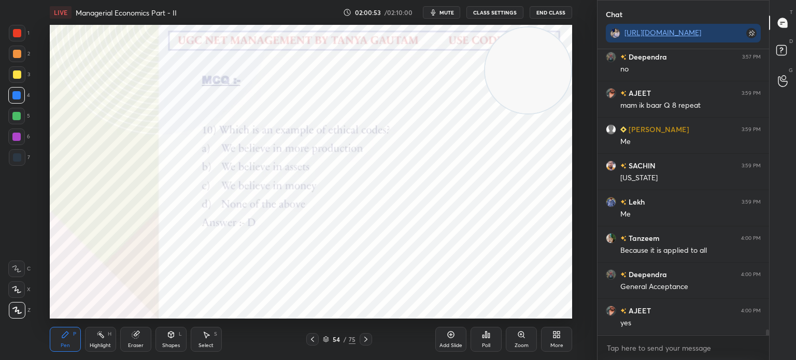
scroll to position [13561, 0]
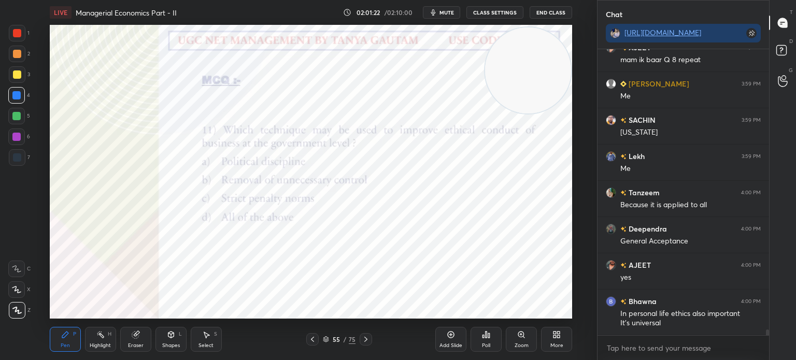
click at [486, 338] on icon at bounding box center [487, 335] width 2 height 6
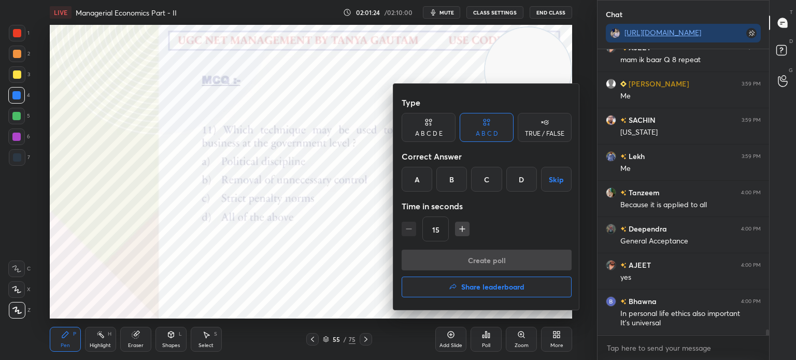
click at [526, 184] on div "D" at bounding box center [522, 179] width 31 height 25
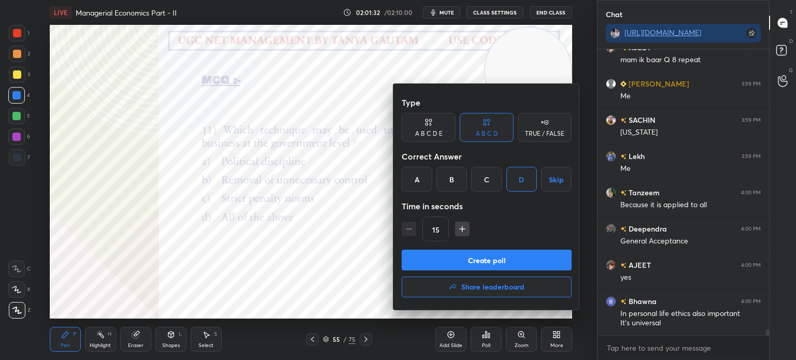
click at [501, 263] on button "Create poll" at bounding box center [487, 260] width 170 height 21
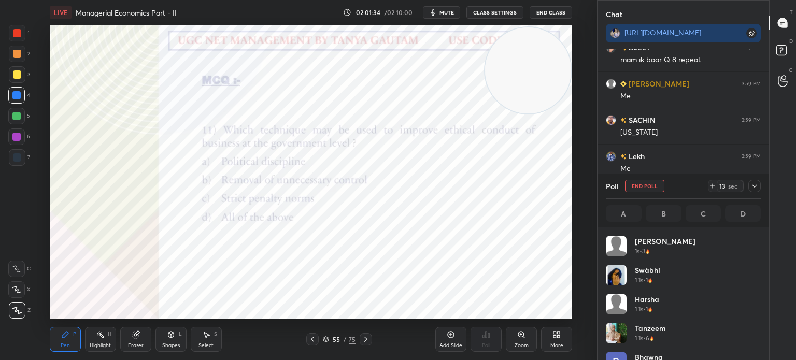
scroll to position [121, 152]
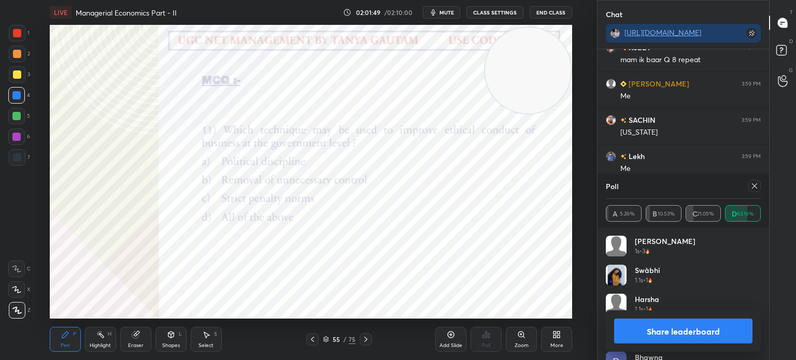
click at [689, 328] on button "Share leaderboard" at bounding box center [683, 331] width 138 height 25
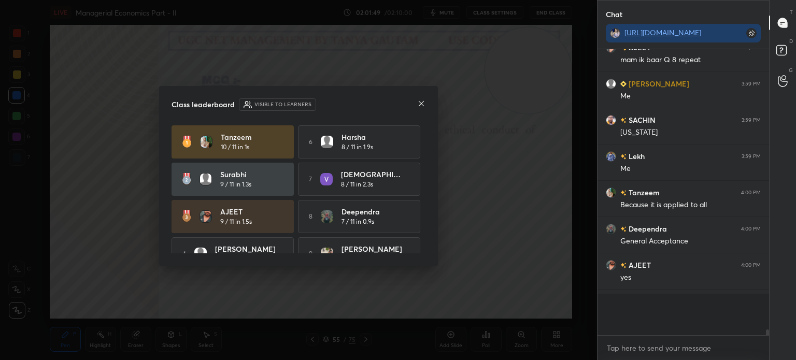
scroll to position [283, 169]
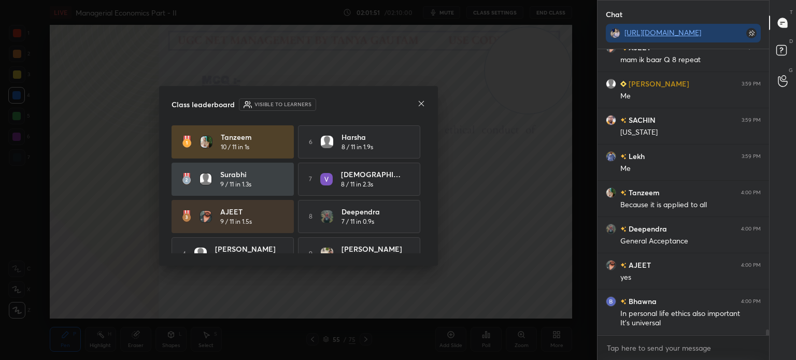
click at [423, 105] on icon at bounding box center [421, 103] width 5 height 5
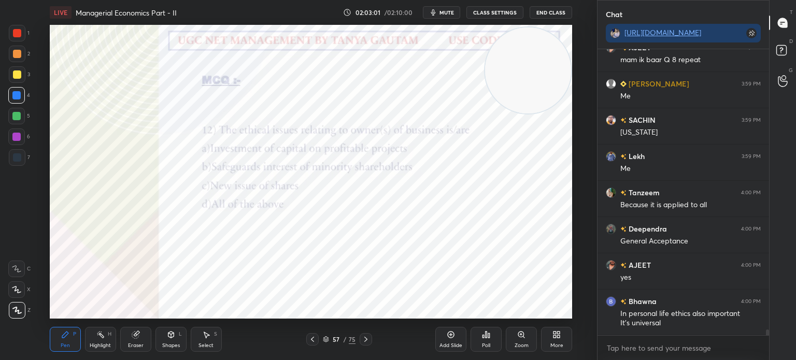
click at [487, 338] on icon at bounding box center [486, 335] width 8 height 8
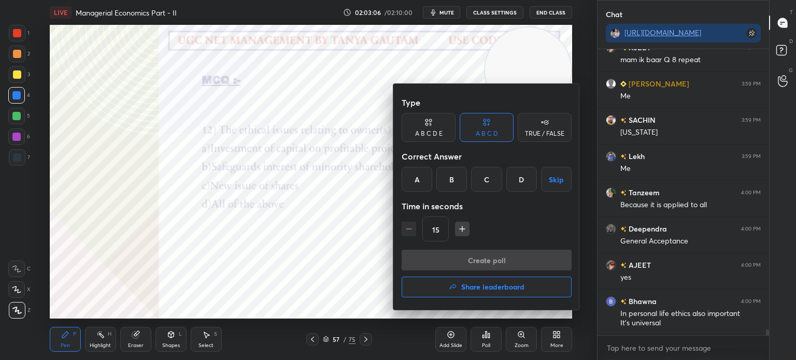
click at [522, 184] on div "D" at bounding box center [522, 179] width 31 height 25
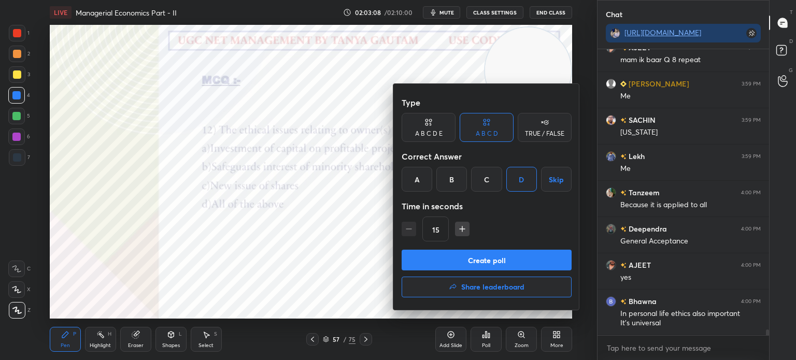
click at [496, 261] on button "Create poll" at bounding box center [487, 260] width 170 height 21
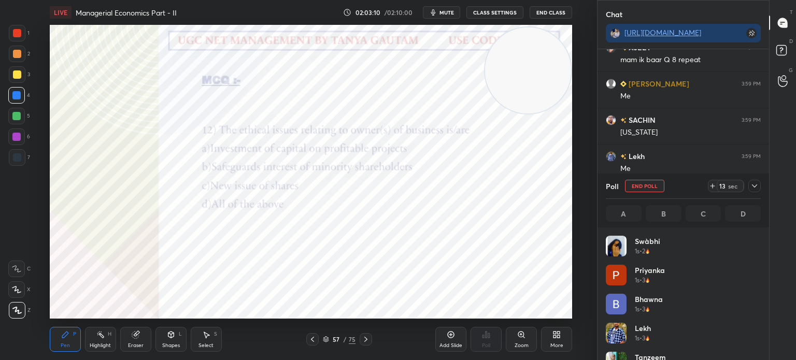
scroll to position [121, 152]
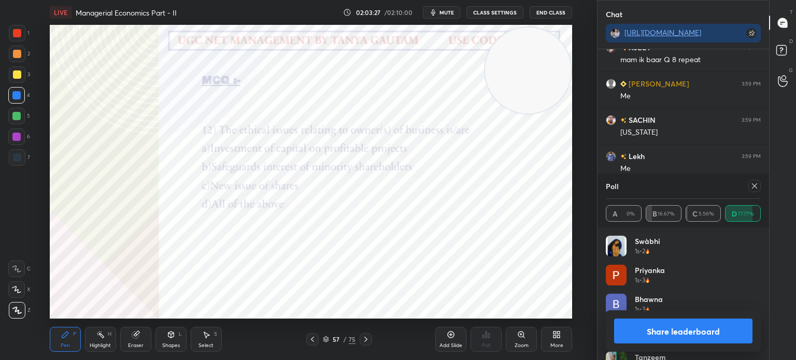
click at [645, 329] on button "Share leaderboard" at bounding box center [683, 331] width 138 height 25
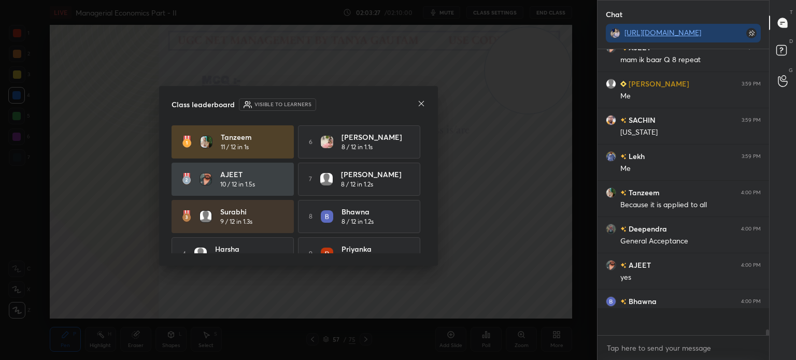
scroll to position [3, 3]
click at [417, 105] on icon at bounding box center [421, 104] width 8 height 8
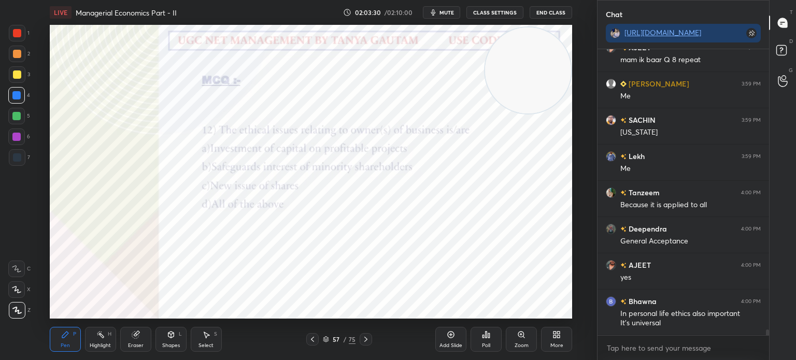
click at [364, 340] on icon at bounding box center [366, 339] width 8 height 8
click at [494, 346] on div "Poll" at bounding box center [486, 339] width 31 height 25
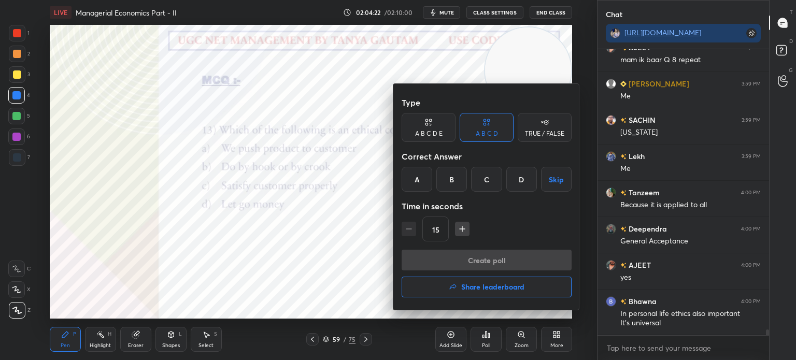
click at [487, 179] on div "C" at bounding box center [486, 179] width 31 height 25
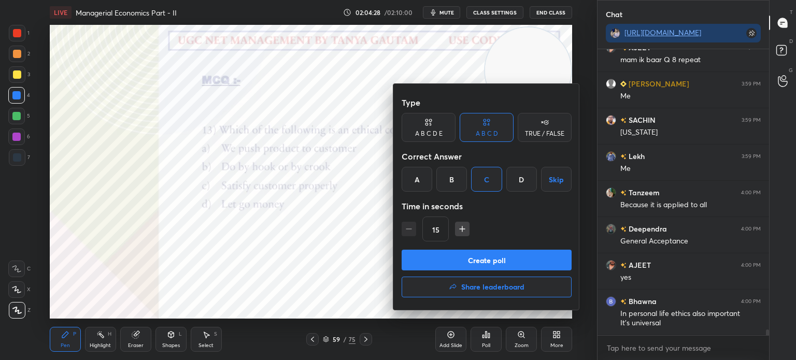
click at [482, 251] on button "Create poll" at bounding box center [487, 260] width 170 height 21
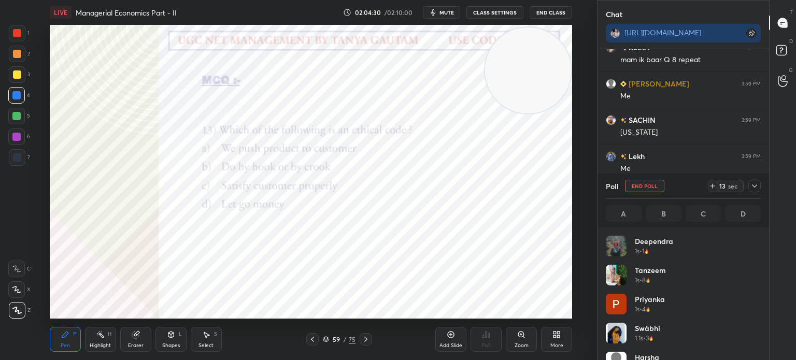
scroll to position [121, 152]
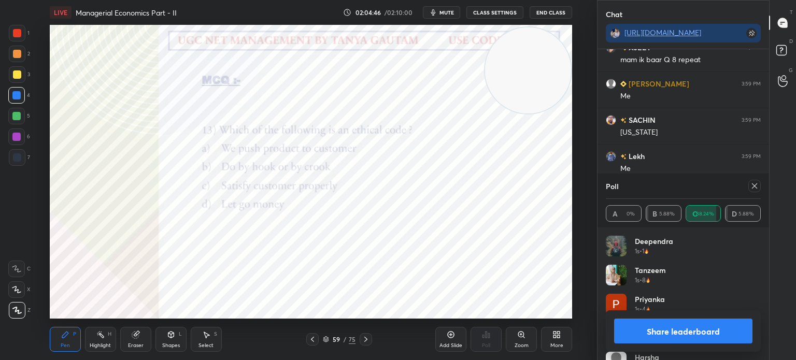
click at [756, 188] on icon at bounding box center [755, 186] width 8 height 8
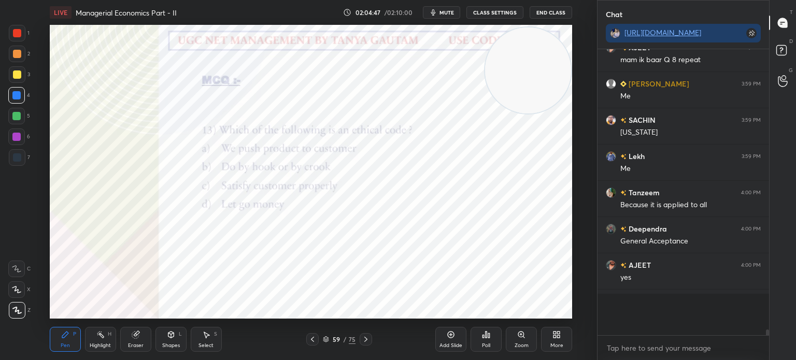
scroll to position [195, 169]
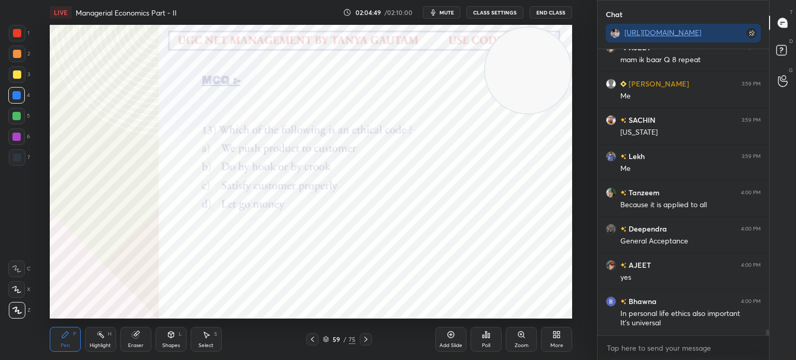
click at [366, 340] on icon at bounding box center [366, 339] width 3 height 5
click at [392, 14] on div "/ 02:10:00" at bounding box center [400, 12] width 32 height 6
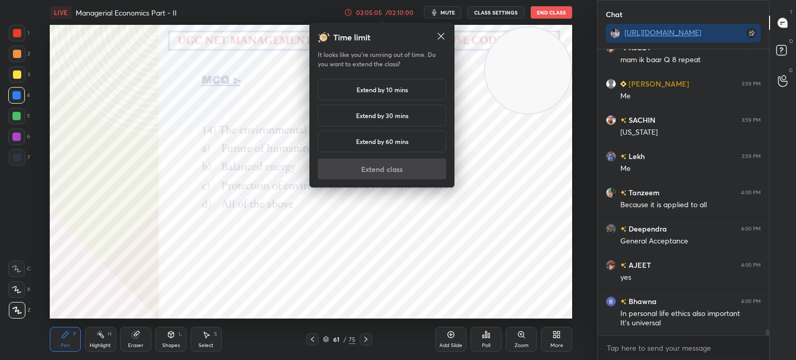
click at [392, 90] on h5 "Extend by 10 mins" at bounding box center [382, 89] width 51 height 9
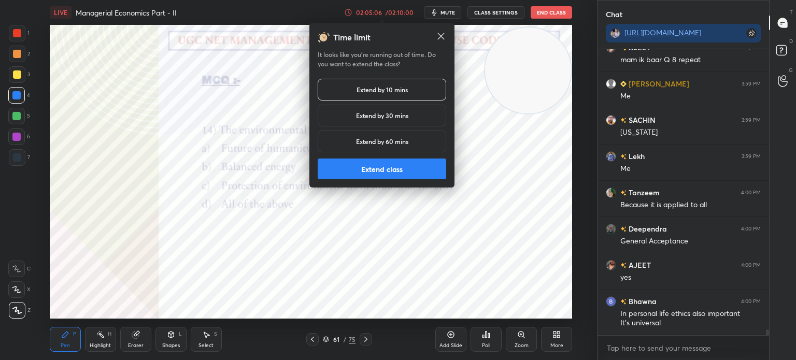
click at [394, 166] on button "Extend class" at bounding box center [382, 169] width 129 height 21
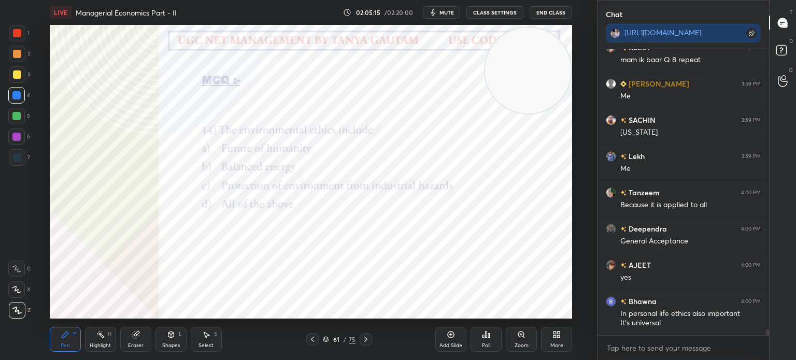
click at [492, 346] on div "Poll" at bounding box center [486, 339] width 31 height 25
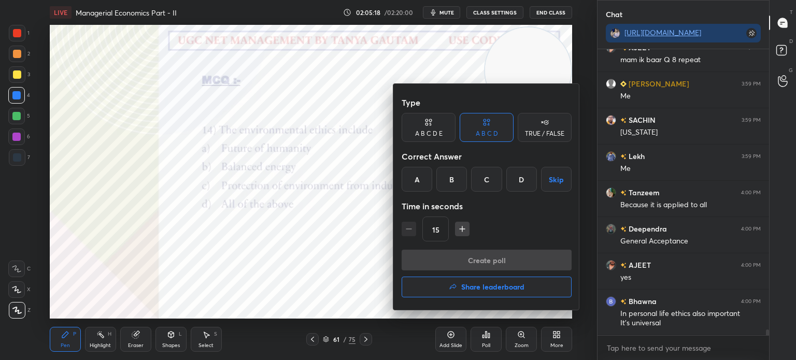
click at [519, 187] on div "D" at bounding box center [522, 179] width 31 height 25
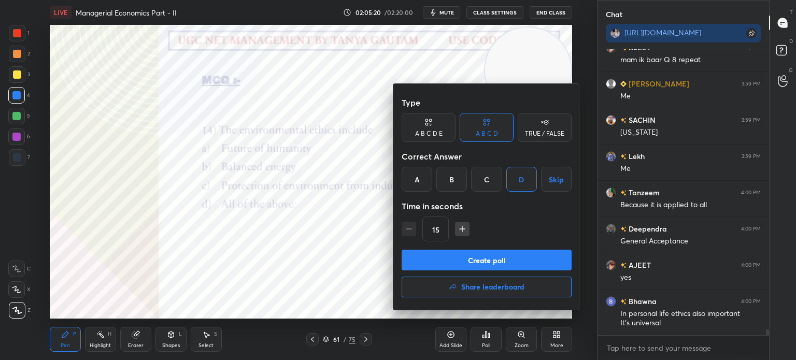
click at [492, 261] on button "Create poll" at bounding box center [487, 260] width 170 height 21
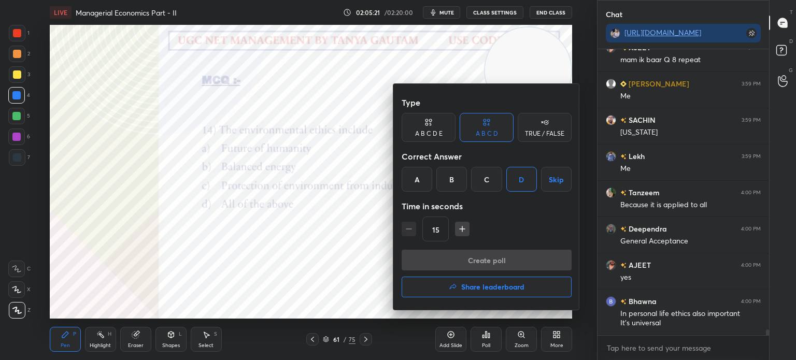
scroll to position [3, 3]
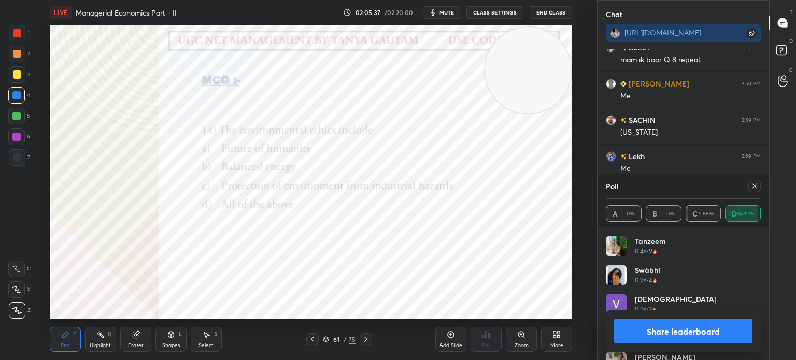
click at [680, 330] on button "Share leaderboard" at bounding box center [683, 331] width 138 height 25
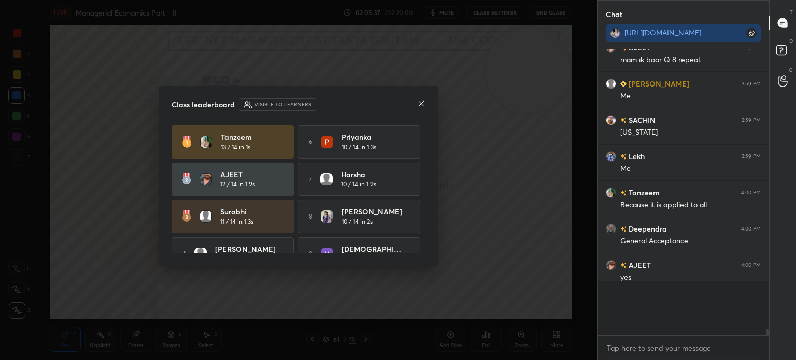
scroll to position [246, 169]
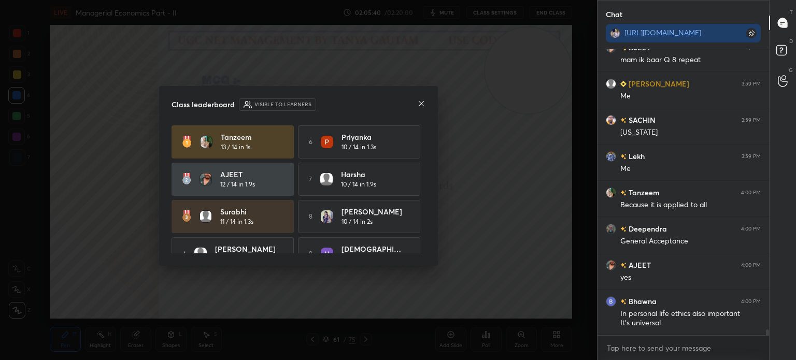
click at [421, 103] on icon at bounding box center [421, 103] width 5 height 5
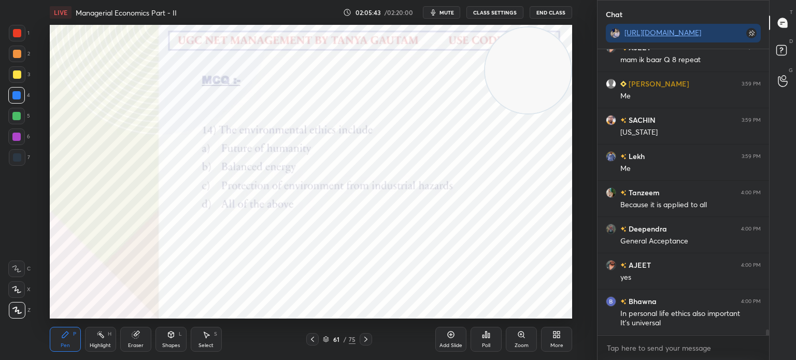
click at [366, 338] on icon at bounding box center [366, 339] width 8 height 8
click at [367, 340] on icon at bounding box center [366, 339] width 8 height 8
click at [483, 336] on icon at bounding box center [484, 336] width 2 height 3
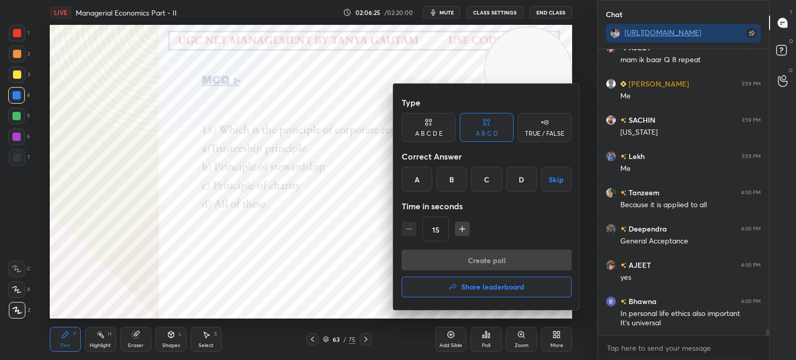
click at [525, 178] on div "D" at bounding box center [522, 179] width 31 height 25
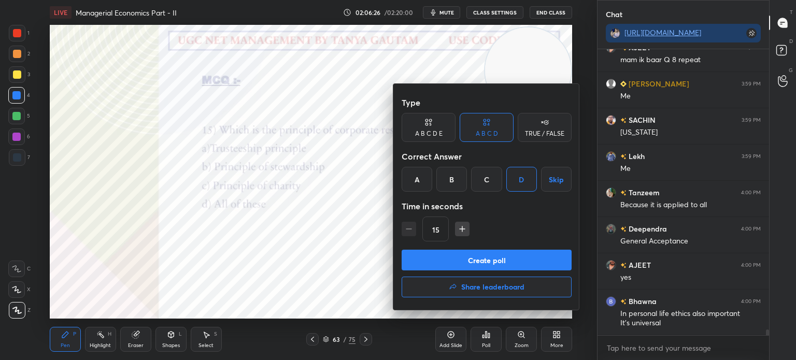
click at [475, 263] on button "Create poll" at bounding box center [487, 260] width 170 height 21
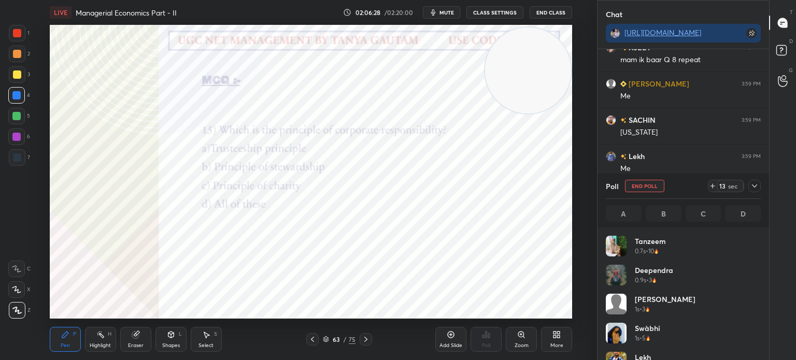
scroll to position [121, 152]
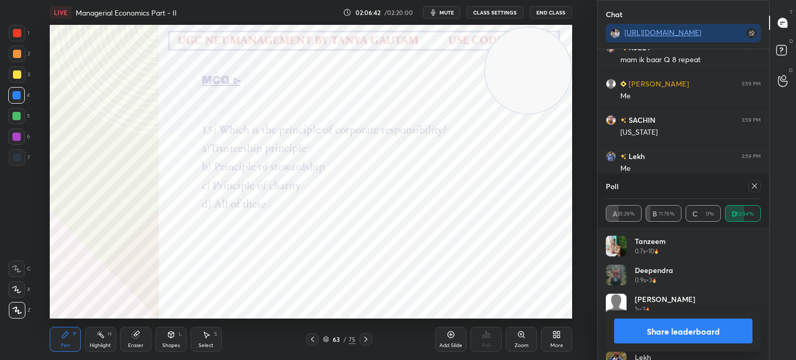
click at [642, 342] on button "Share leaderboard" at bounding box center [683, 331] width 138 height 25
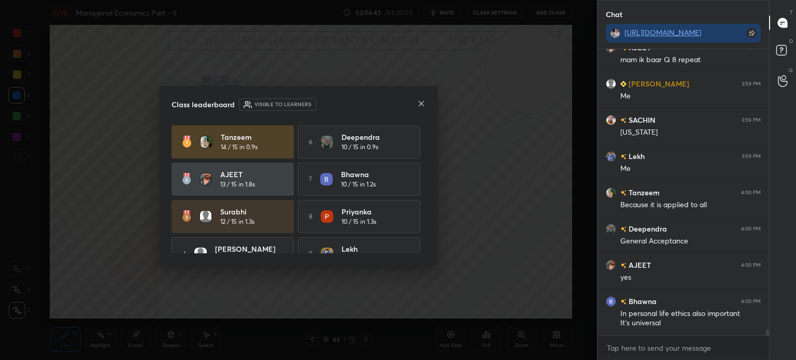
scroll to position [197, 169]
click at [421, 103] on icon at bounding box center [421, 103] width 5 height 5
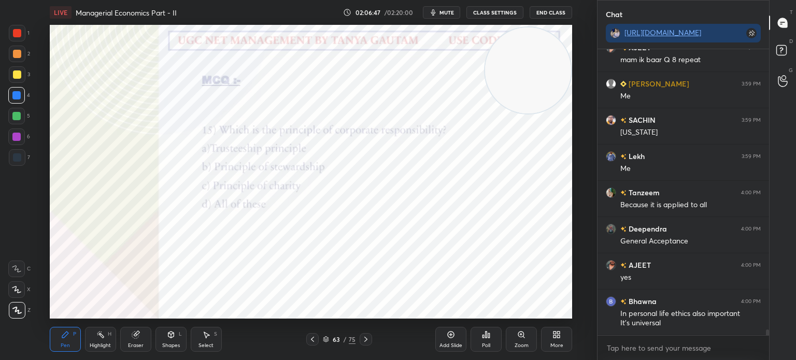
click at [365, 344] on icon at bounding box center [366, 339] width 8 height 8
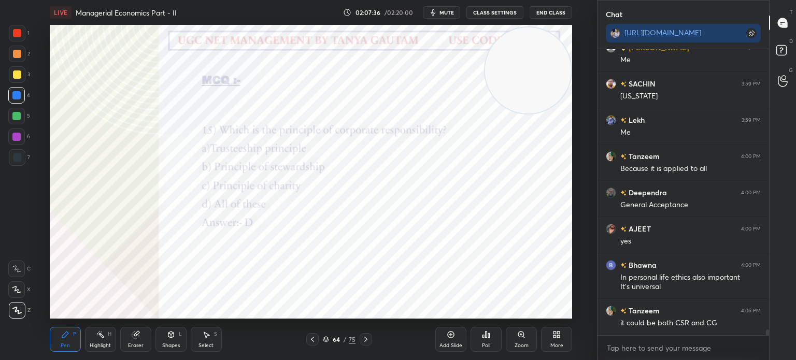
scroll to position [13643, 0]
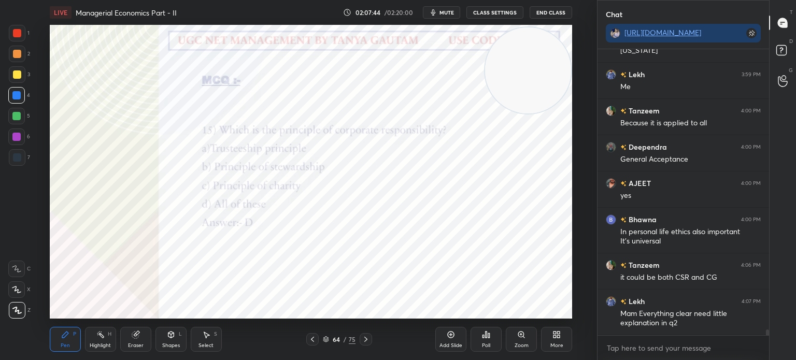
click at [312, 338] on icon at bounding box center [313, 339] width 8 height 8
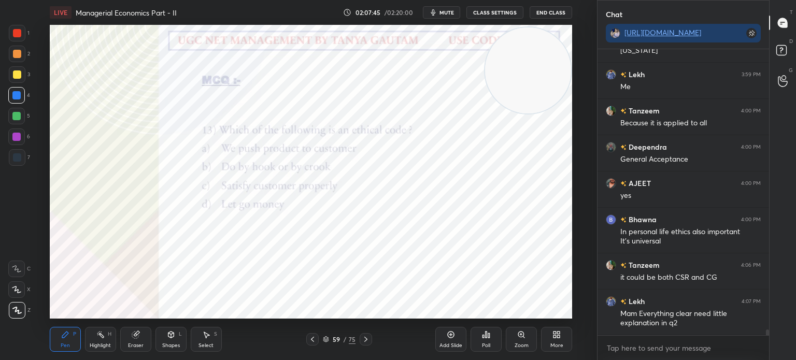
click at [312, 338] on icon at bounding box center [313, 339] width 8 height 8
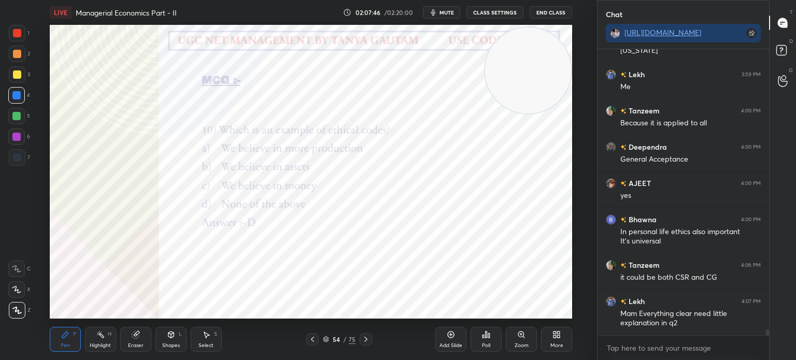
click at [312, 338] on icon at bounding box center [313, 339] width 8 height 8
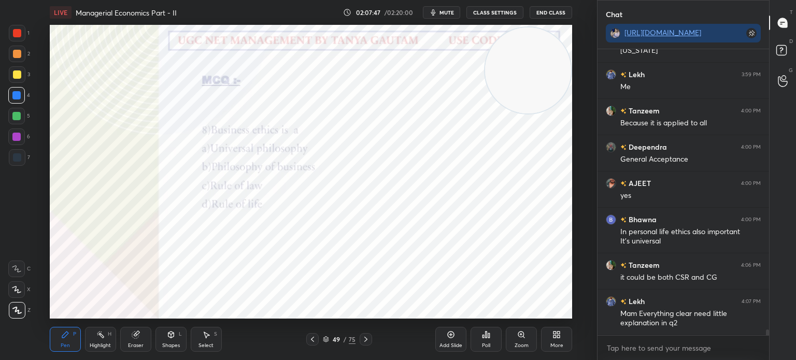
click at [312, 338] on icon at bounding box center [313, 339] width 8 height 8
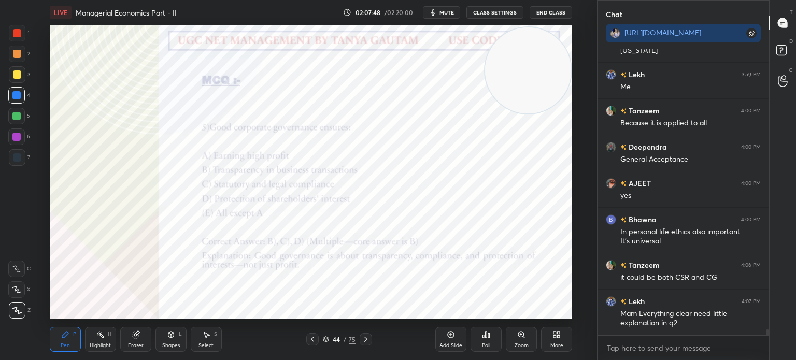
click at [312, 338] on icon at bounding box center [313, 339] width 8 height 8
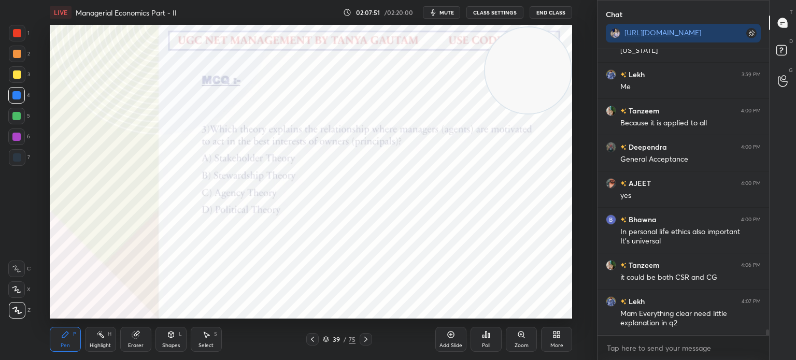
click at [312, 338] on icon at bounding box center [313, 339] width 8 height 8
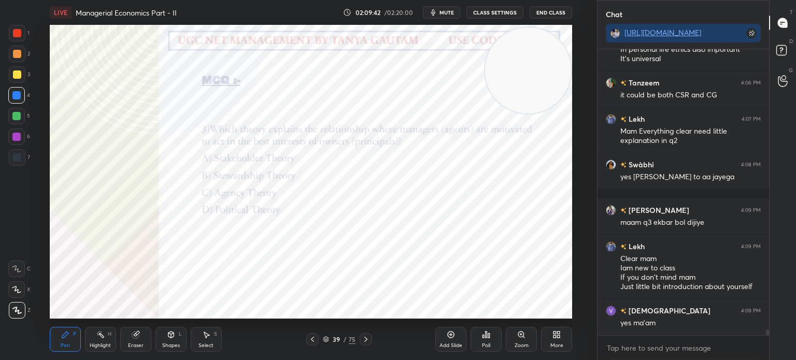
scroll to position [13862, 0]
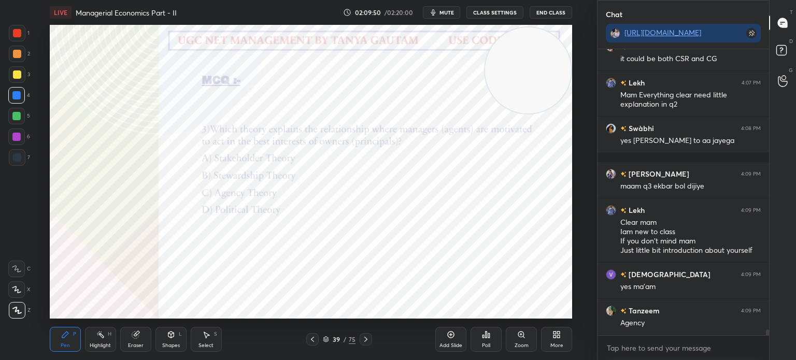
click at [325, 339] on icon at bounding box center [326, 338] width 5 height 3
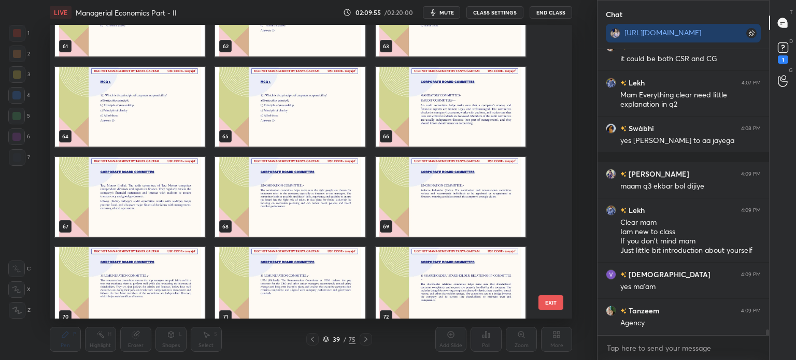
scroll to position [13906, 0]
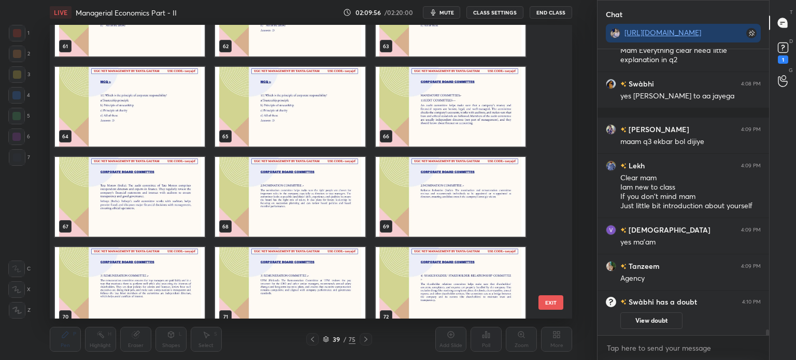
click at [325, 116] on img "grid" at bounding box center [290, 107] width 150 height 80
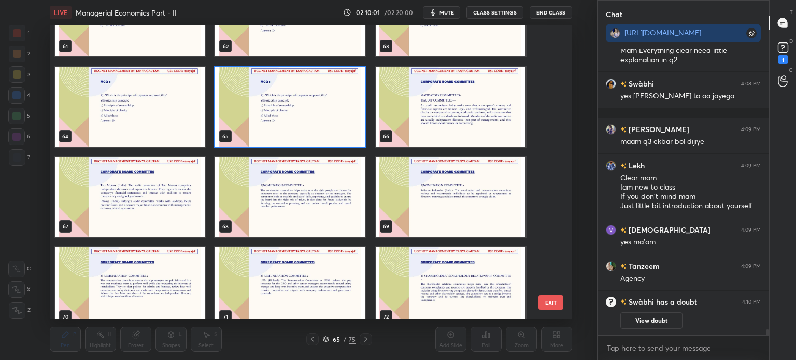
click at [327, 339] on icon at bounding box center [326, 338] width 5 height 3
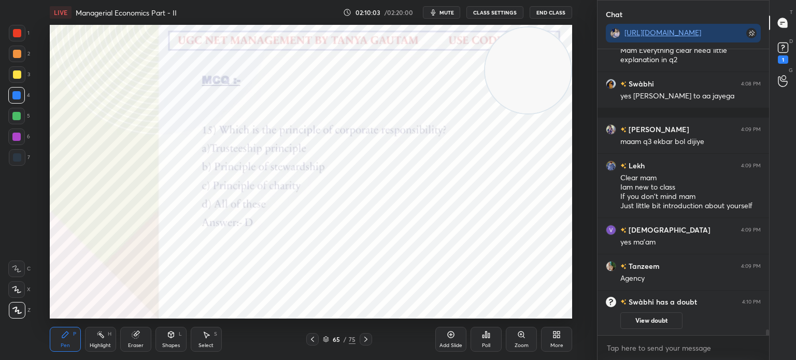
scroll to position [12912, 0]
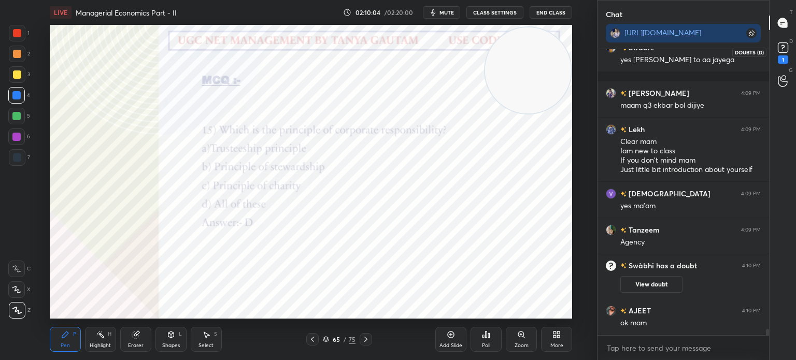
click at [780, 45] on rect at bounding box center [783, 48] width 10 height 10
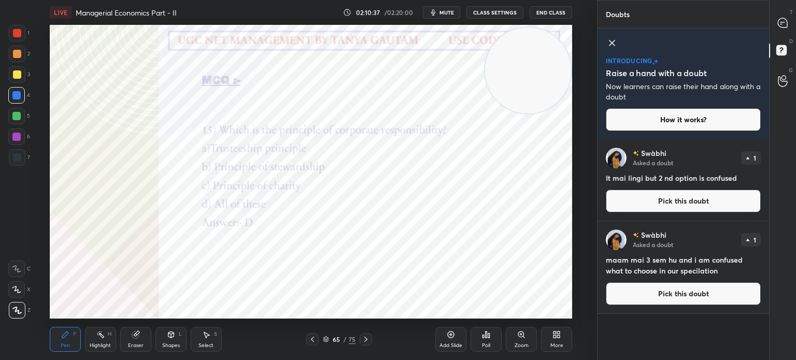
click at [614, 41] on icon at bounding box center [612, 42] width 5 height 5
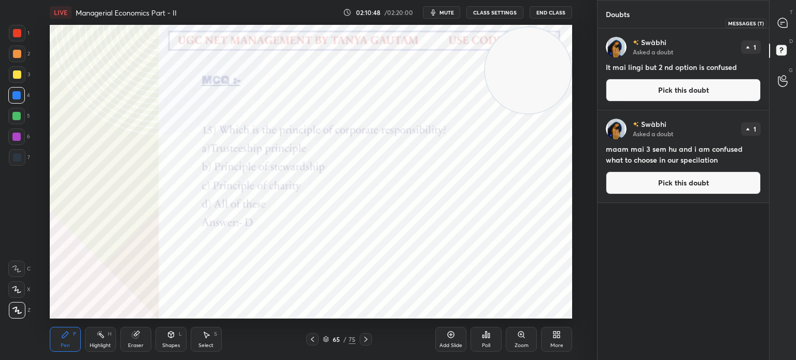
click at [784, 22] on icon at bounding box center [782, 22] width 9 height 9
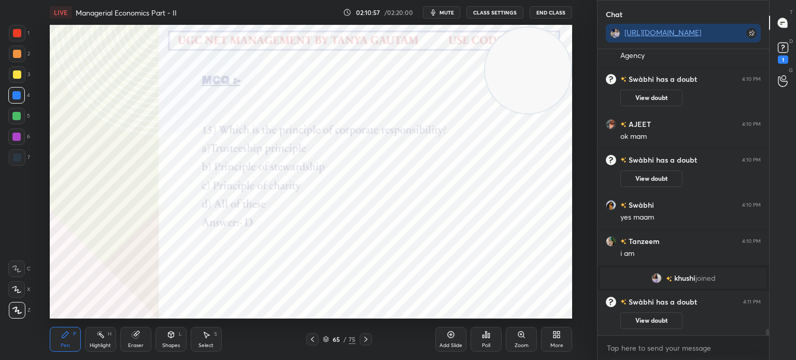
scroll to position [13067, 0]
click at [777, 43] on icon at bounding box center [784, 48] width 16 height 16
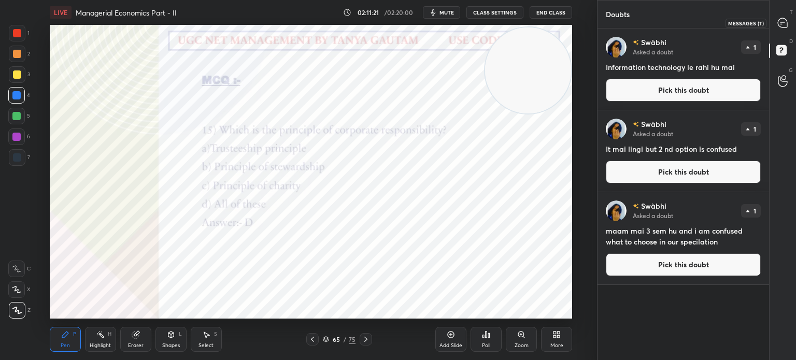
click at [784, 18] on icon at bounding box center [783, 23] width 11 height 11
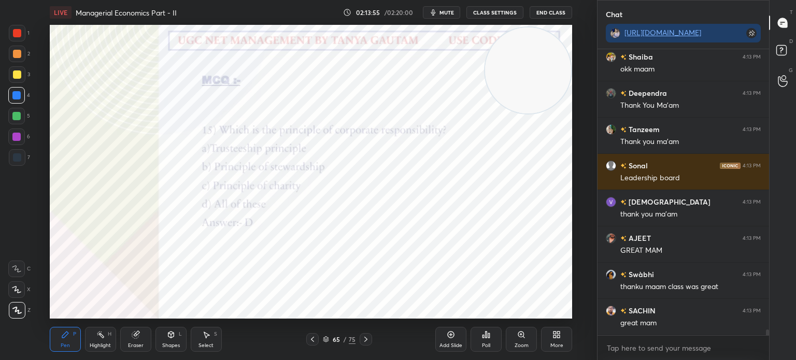
scroll to position [13913, 0]
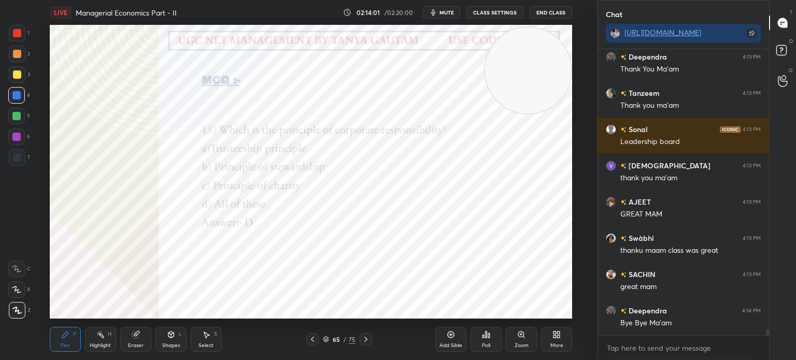
click at [549, 15] on button "End Class" at bounding box center [551, 12] width 43 height 12
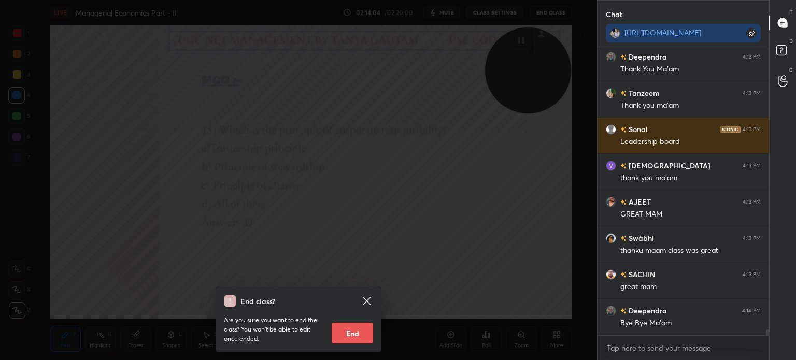
click at [358, 334] on button "End" at bounding box center [352, 333] width 41 height 21
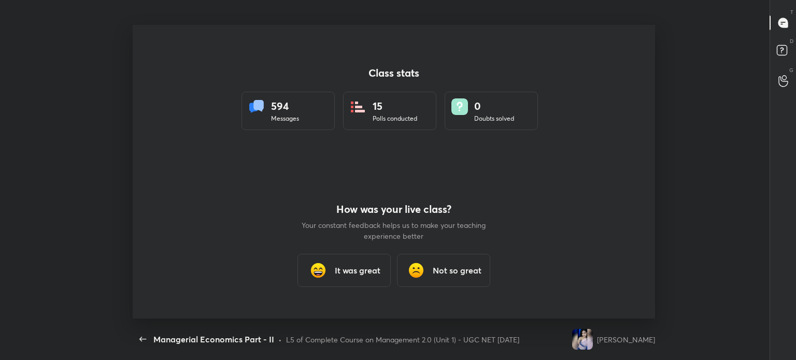
scroll to position [0, 0]
click at [354, 277] on div "It was great" at bounding box center [344, 270] width 93 height 33
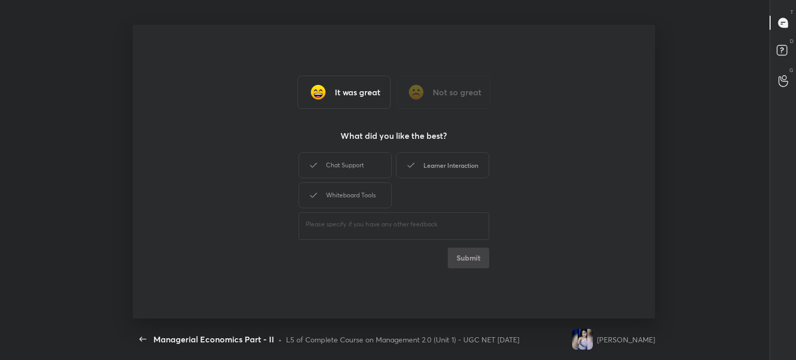
click at [450, 171] on div "Learner Interaction" at bounding box center [442, 165] width 93 height 26
click at [476, 259] on button "Submit" at bounding box center [468, 258] width 41 height 21
